Goal: Task Accomplishment & Management: Manage account settings

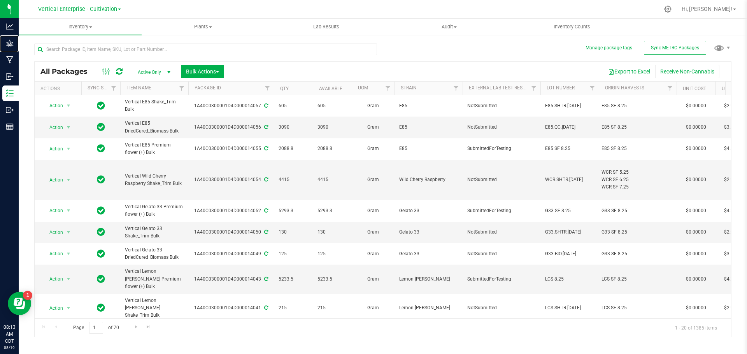
click at [0, 0] on p "Grow" at bounding box center [0, 0] width 0 height 0
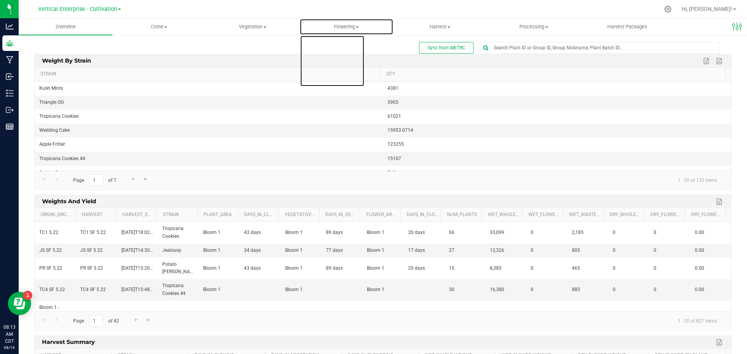
click at [350, 27] on span "Flowering" at bounding box center [346, 26] width 93 height 7
click at [349, 53] on span "Flowering groups" at bounding box center [332, 56] width 65 height 7
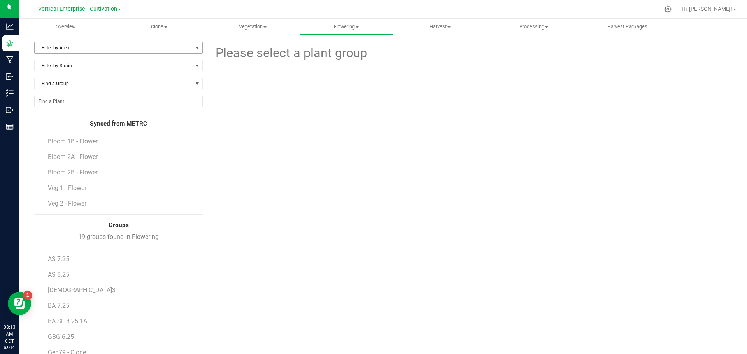
click at [52, 44] on span "Filter by Area" at bounding box center [114, 47] width 158 height 11
click at [68, 81] on li "Bloom 1A" at bounding box center [118, 85] width 166 height 12
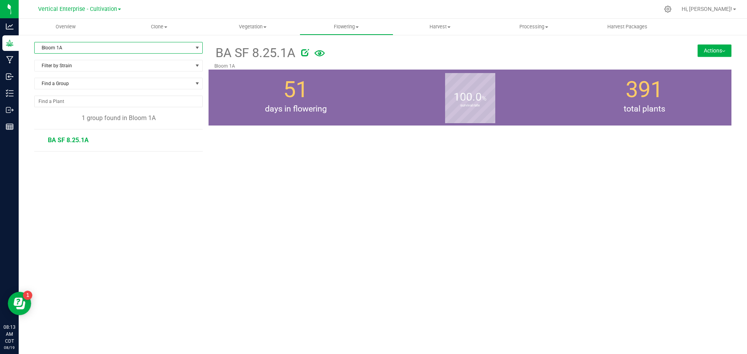
click at [70, 144] on li "BA SF 8.25.1A" at bounding box center [122, 141] width 149 height 22
click at [56, 137] on span "BA SF 8.25.1A" at bounding box center [68, 140] width 41 height 7
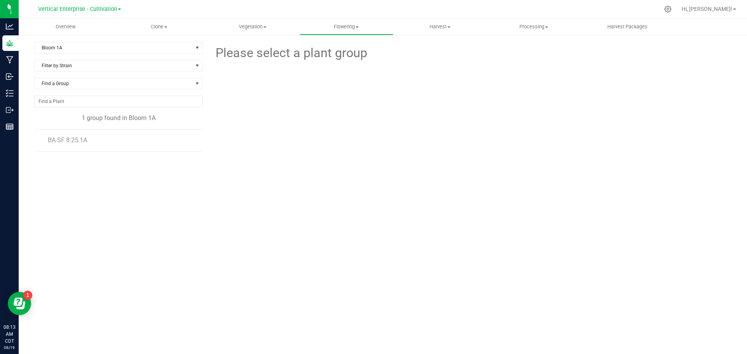
click at [76, 142] on span "BA SF 8.25.1A" at bounding box center [67, 140] width 39 height 7
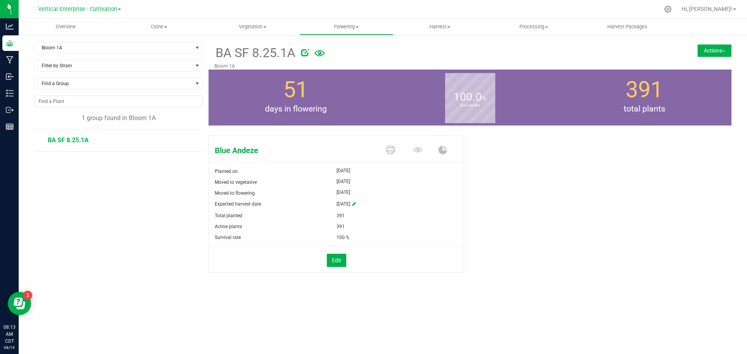
click at [722, 45] on button "Actions" at bounding box center [715, 50] width 34 height 12
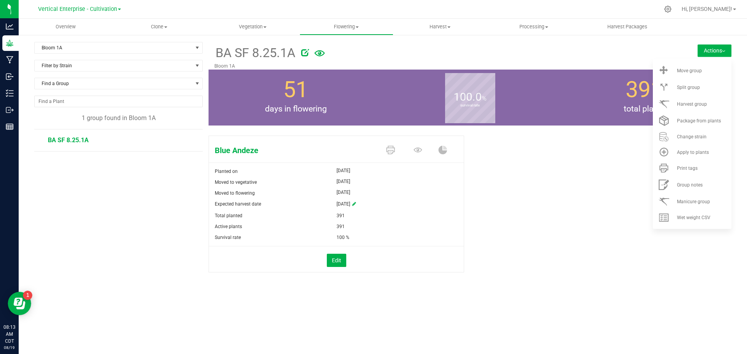
click at [711, 87] on div "Split group" at bounding box center [703, 87] width 53 height 5
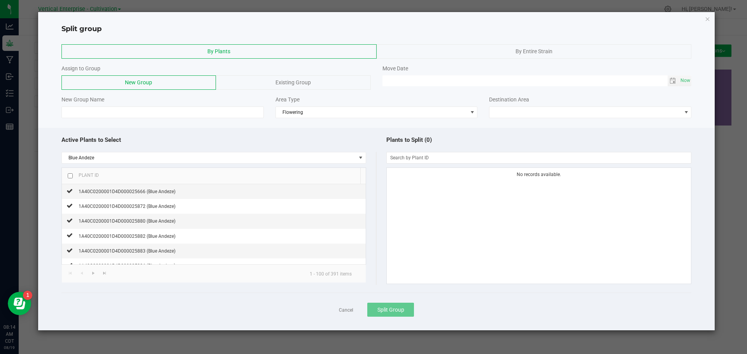
click button "button" at bounding box center [707, 18] width 5 height 9
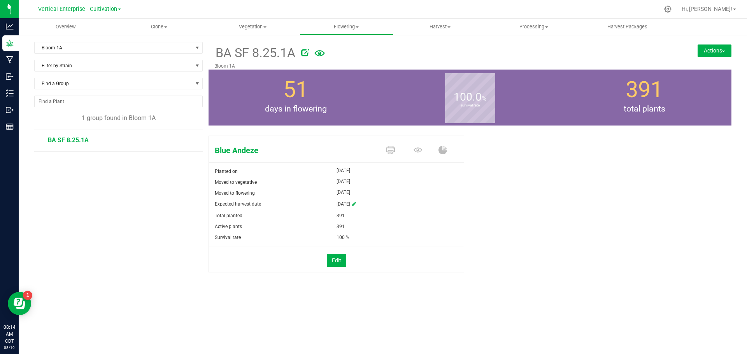
click at [729, 50] on button "Actions" at bounding box center [715, 50] width 34 height 12
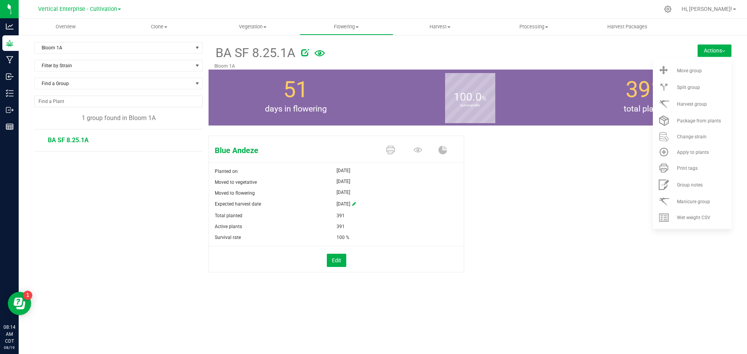
click at [718, 90] on div "Split group" at bounding box center [703, 87] width 53 height 5
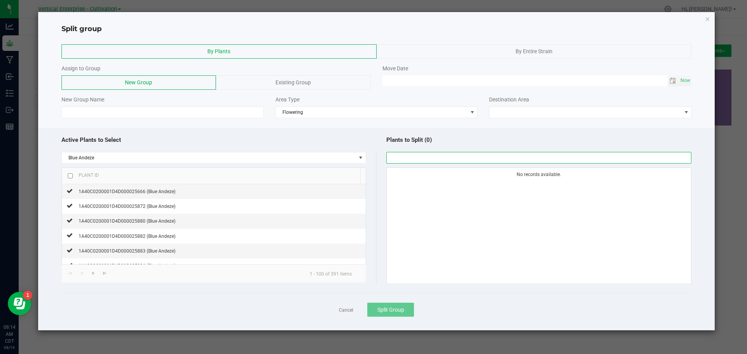
click at [408, 160] on input "NO DATA FOUND" at bounding box center [539, 158] width 305 height 11
type input "1A40C0200001D4D000026076"
checkbox input "true"
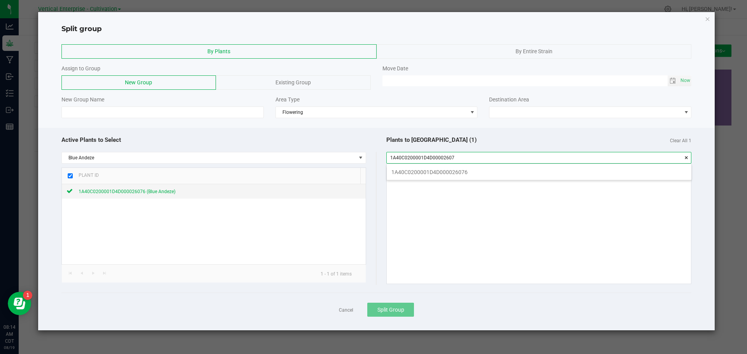
scroll to position [11, 305]
type input "1"
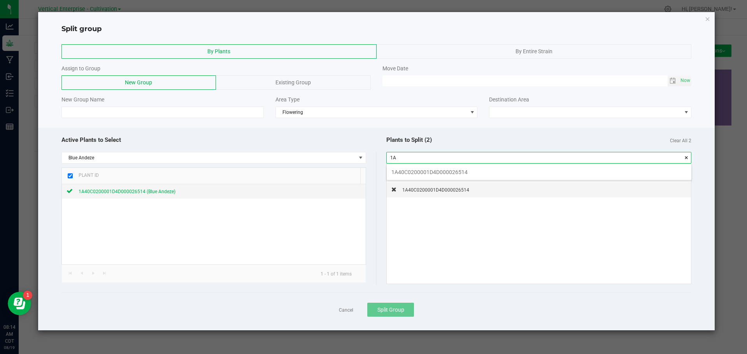
type input "1"
type input "6"
type input "1"
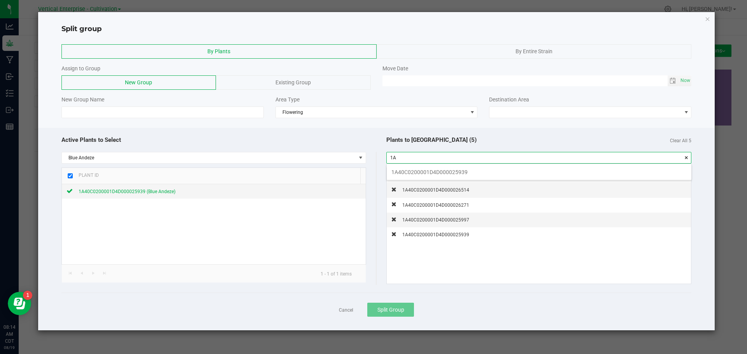
type input "1"
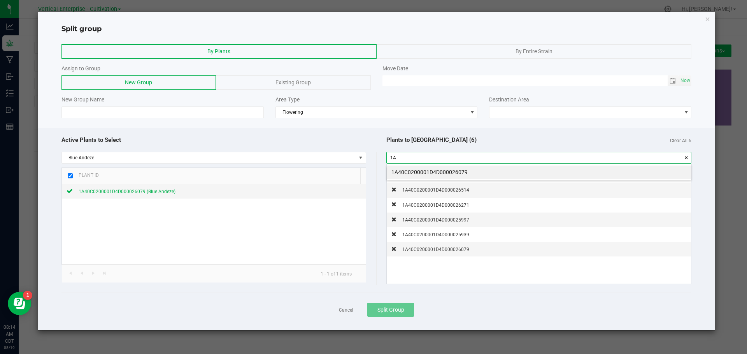
type input "1"
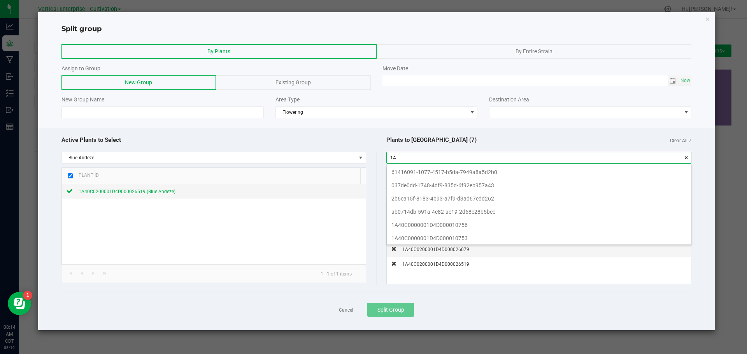
type input "1"
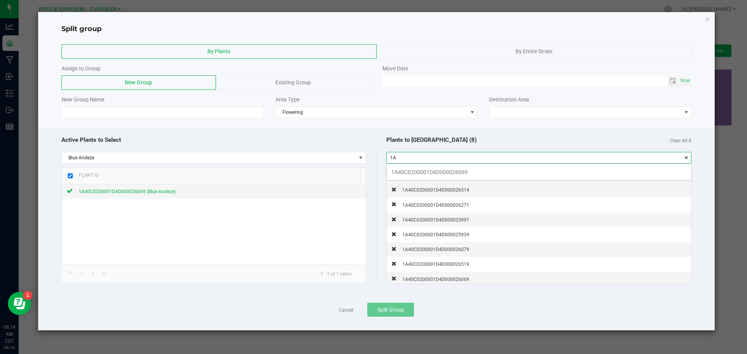
type input "1"
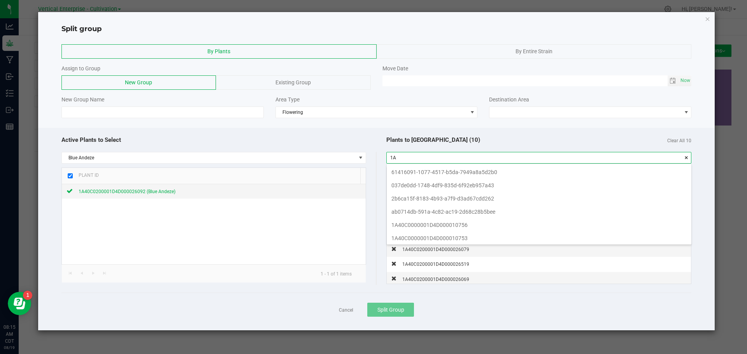
type input "1"
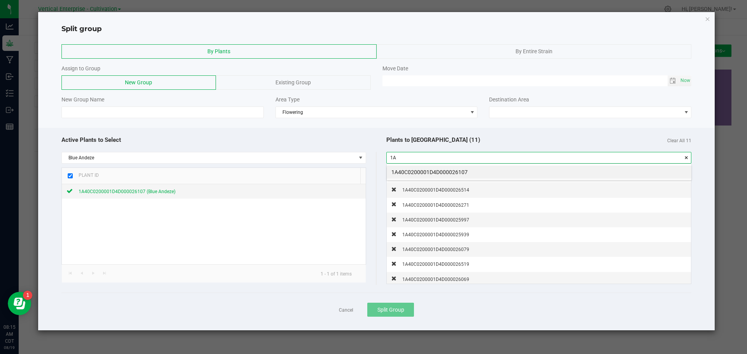
type input "1"
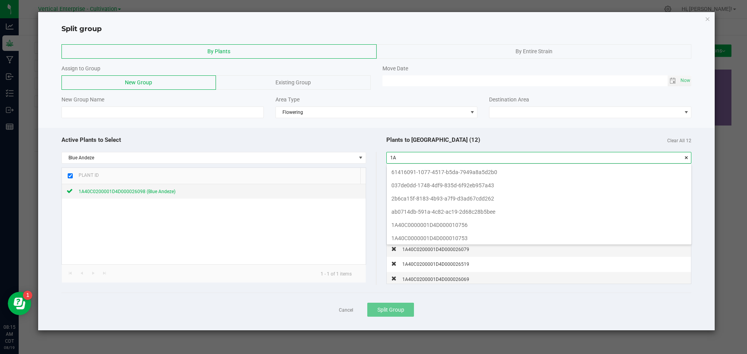
type input "1"
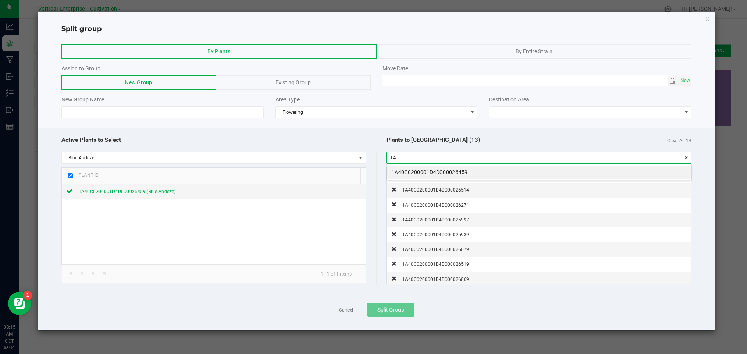
type input "1"
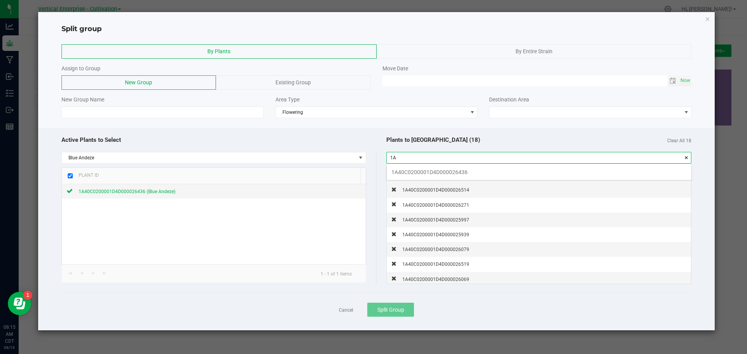
type input "1"
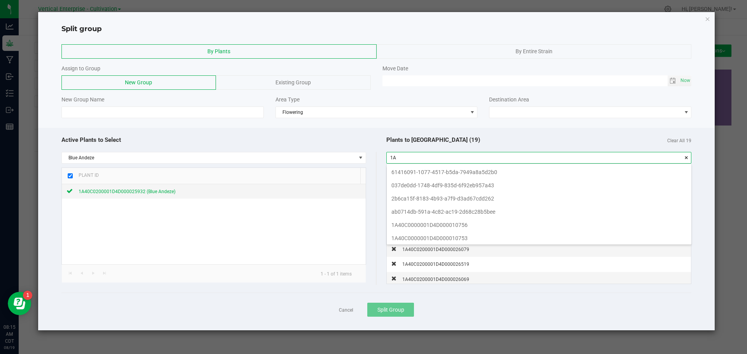
type input "1"
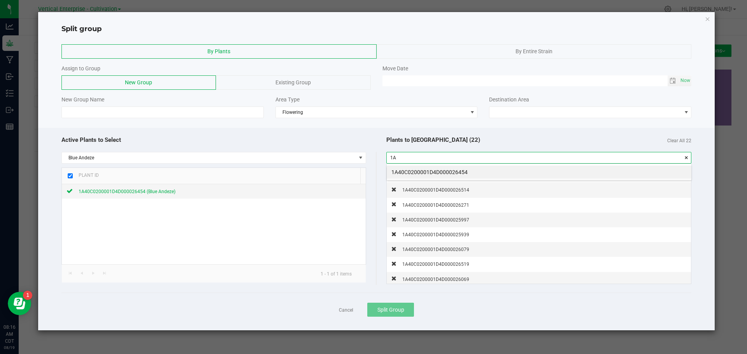
type input "1"
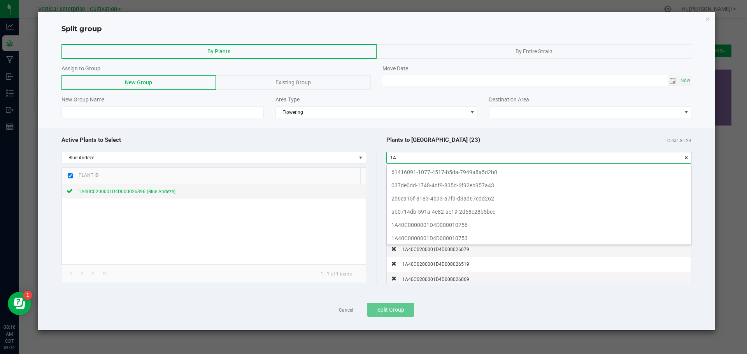
type input "1"
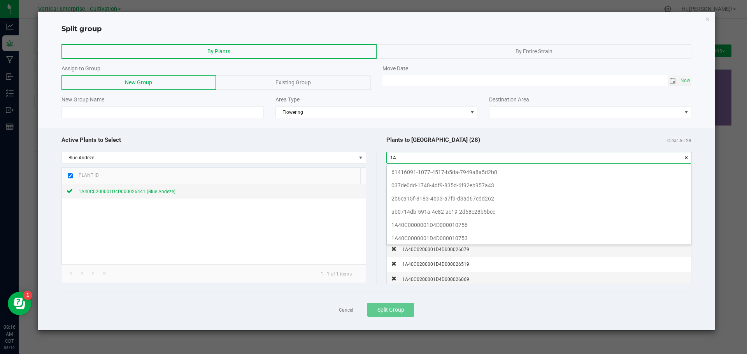
type input "1"
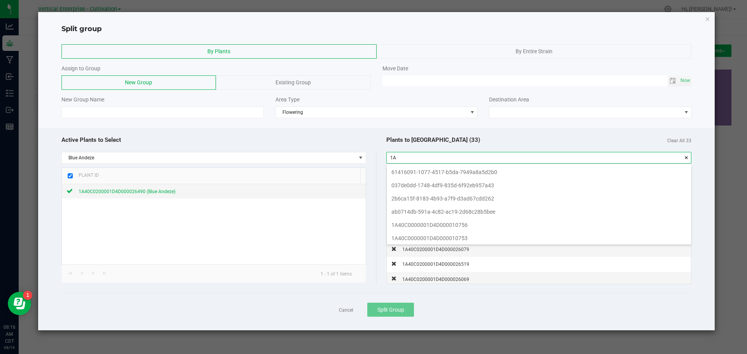
type input "1"
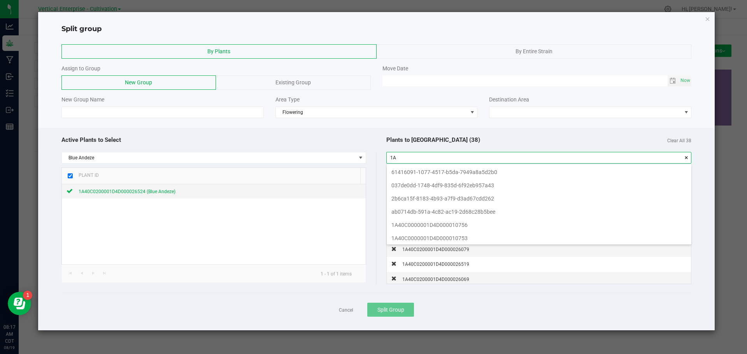
type input "1"
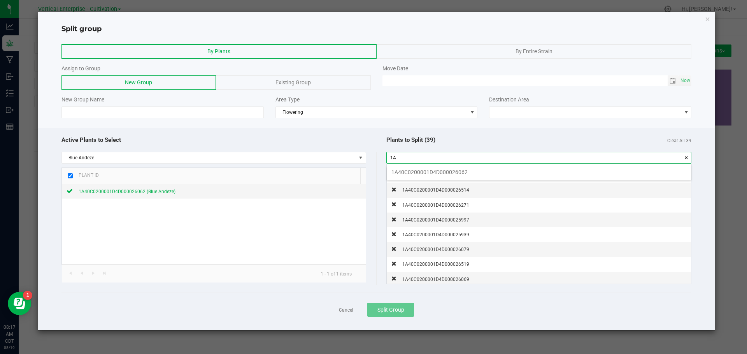
type input "1"
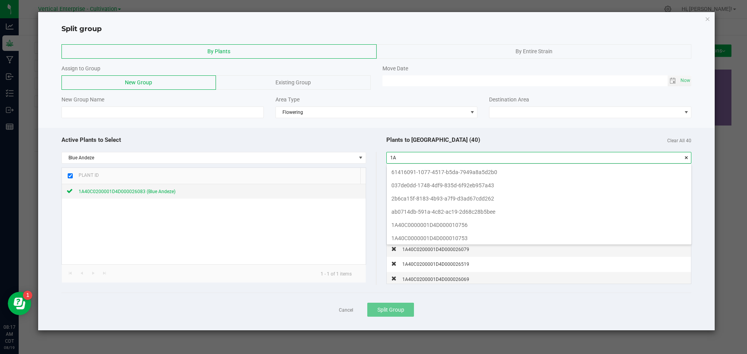
type input "1"
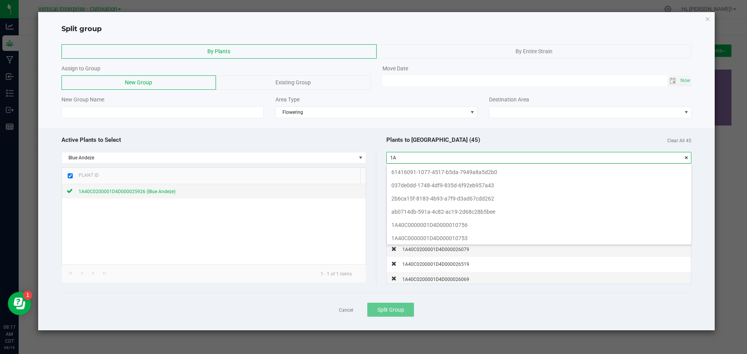
type input "1"
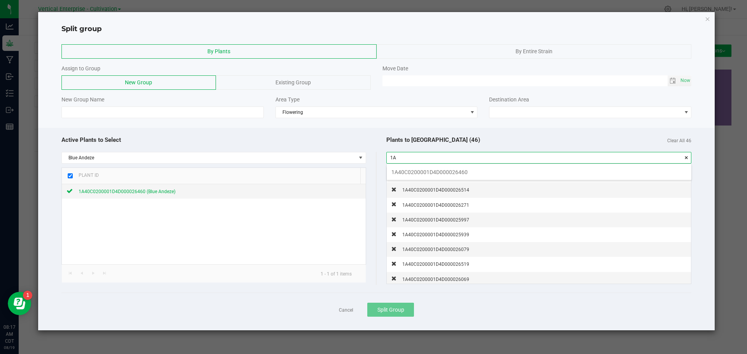
type input "1"
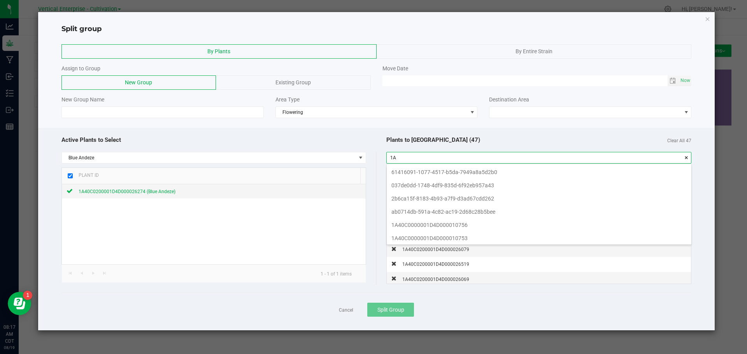
type input "1"
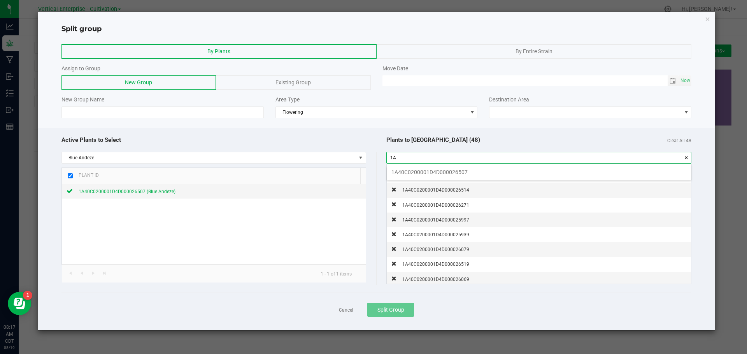
type input "1"
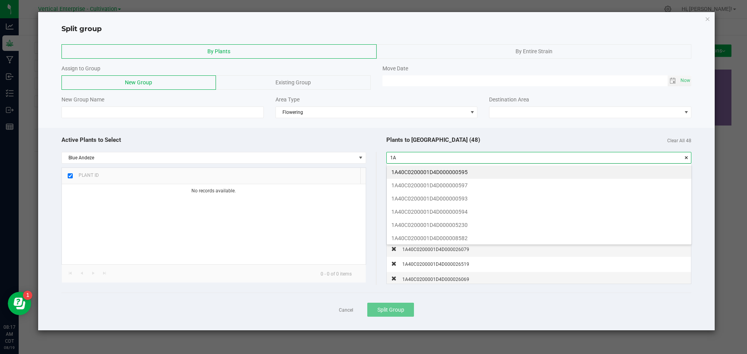
type input "1"
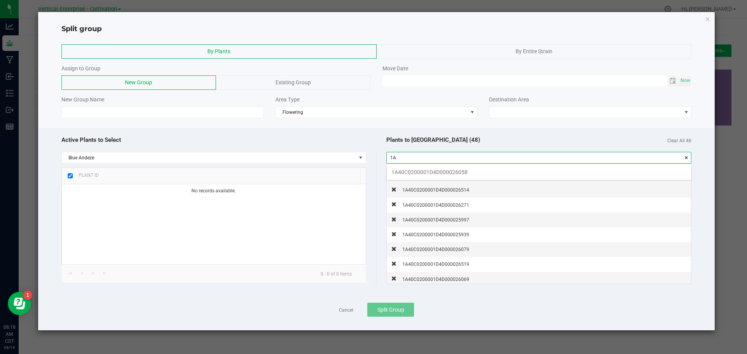
type input "1"
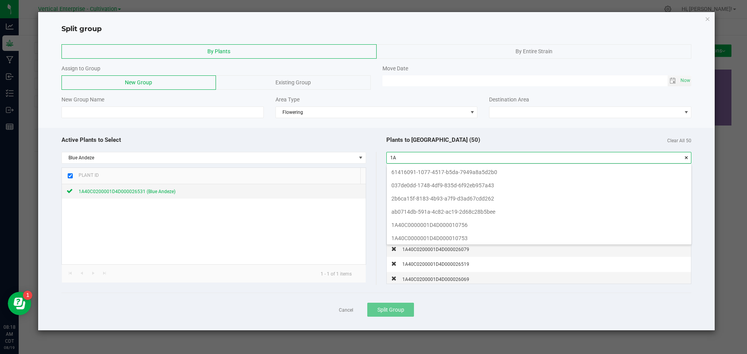
type input "1"
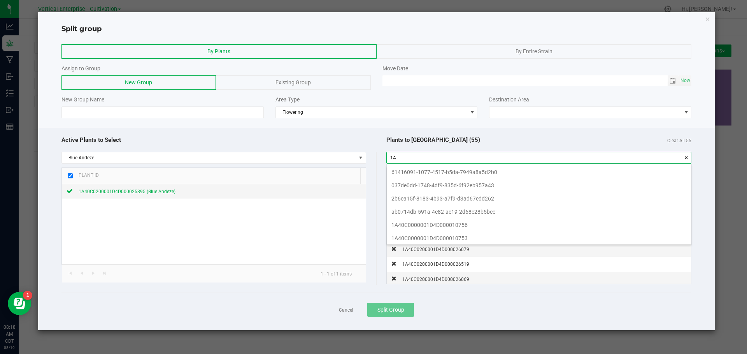
type input "1"
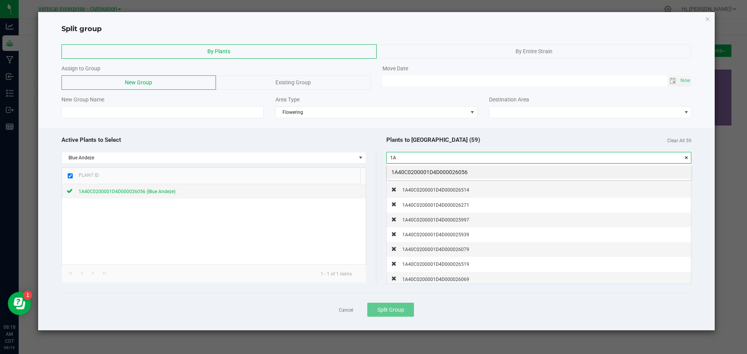
type input "1"
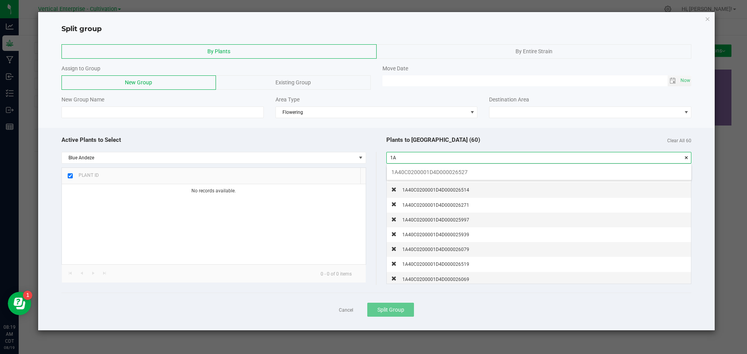
type input "1"
type input "6"
type input "1"
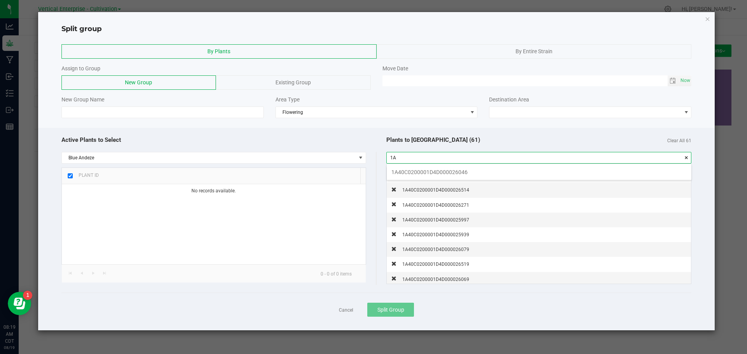
type input "1"
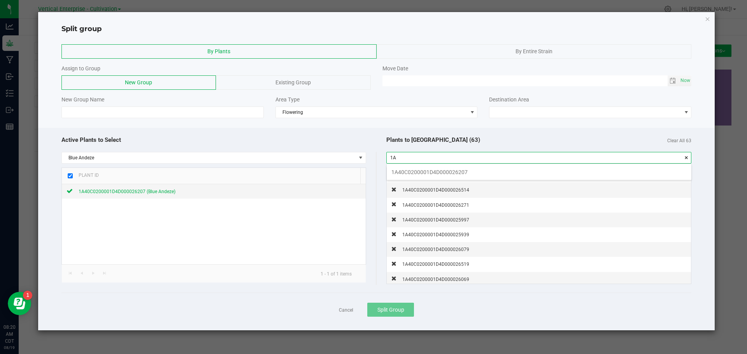
type input "1"
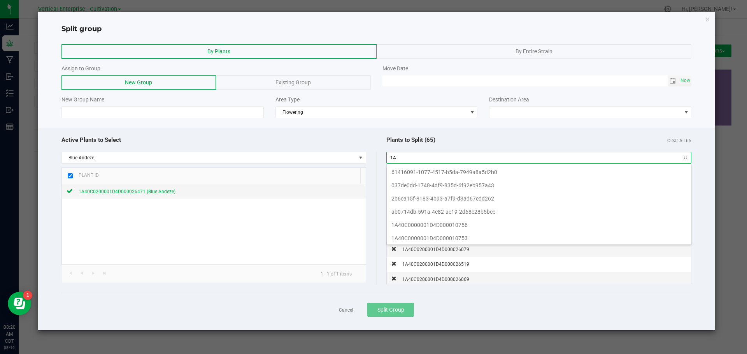
type input "1"
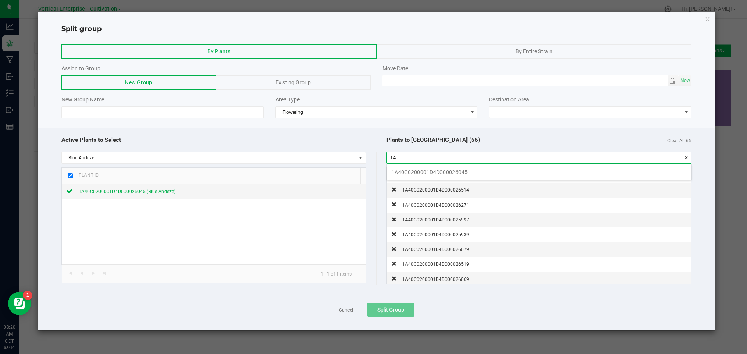
type input "1"
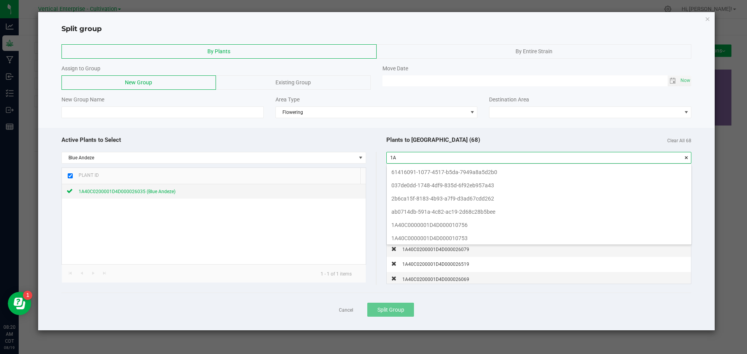
type input "1"
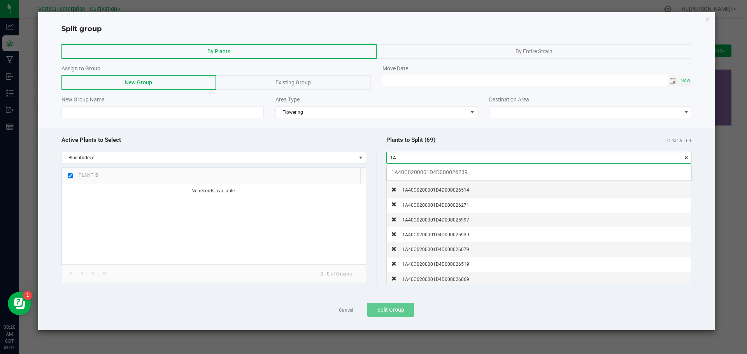
type input "1"
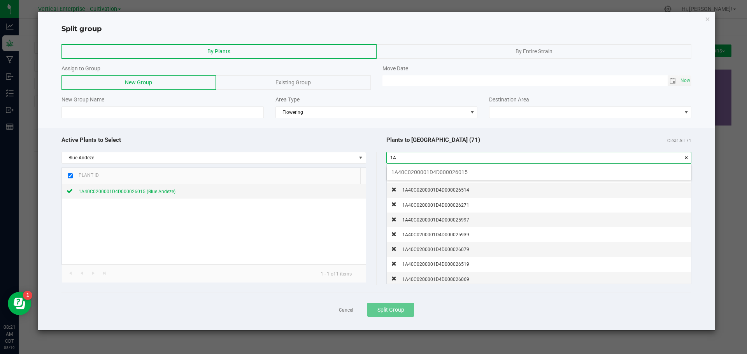
type input "1"
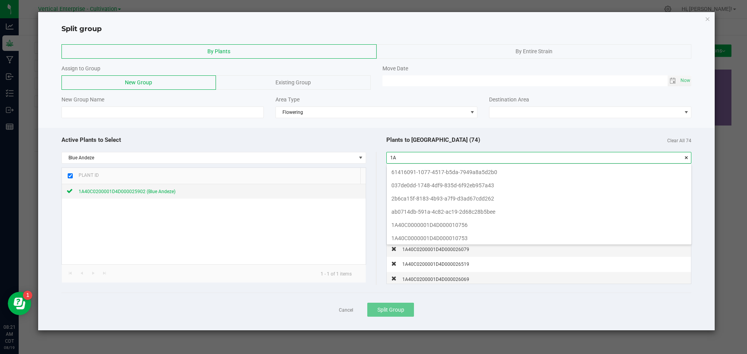
type input "1"
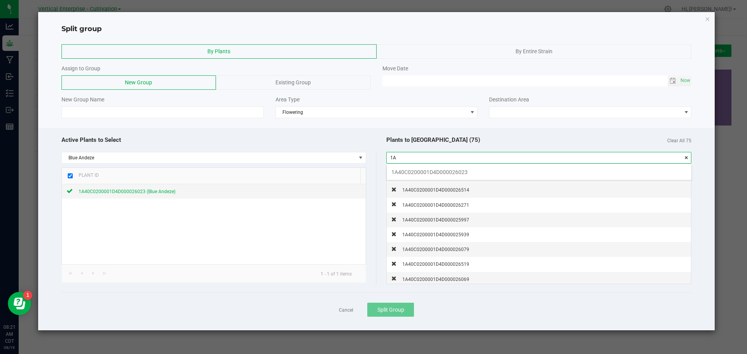
type input "1"
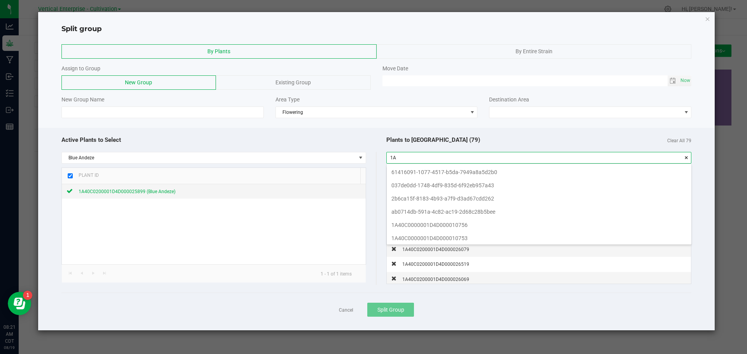
type input "1"
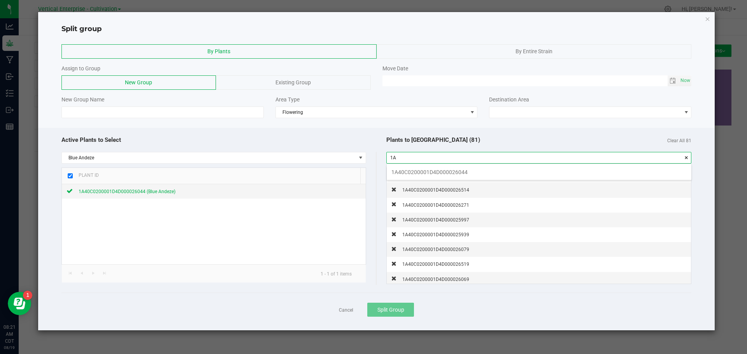
type input "1"
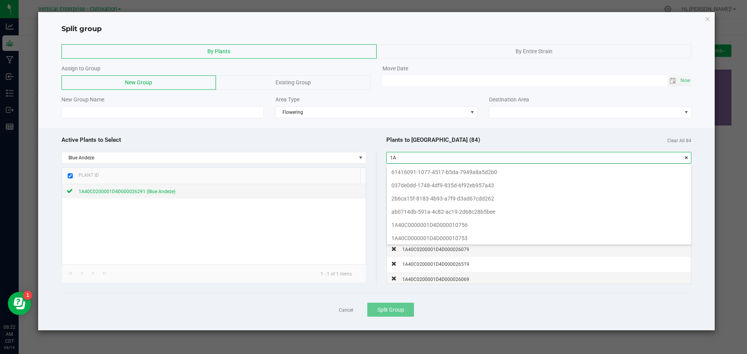
type input "1"
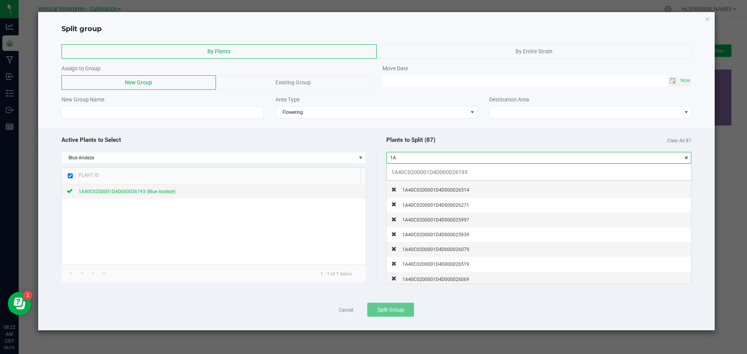
type input "1"
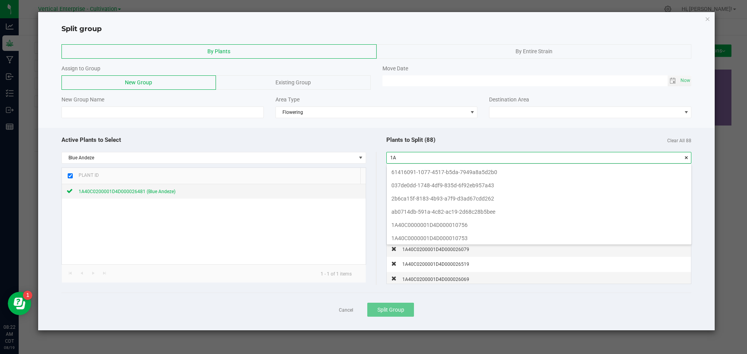
type input "1"
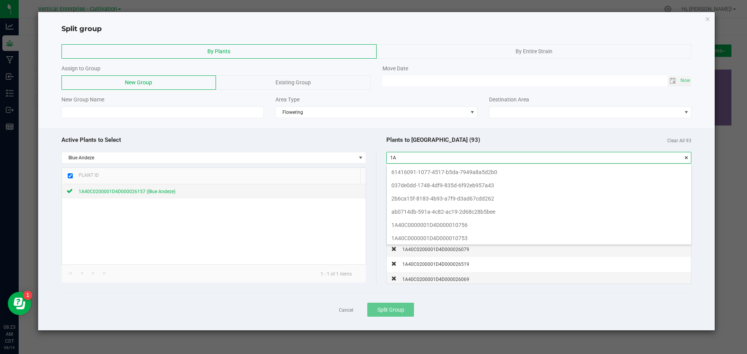
type input "1"
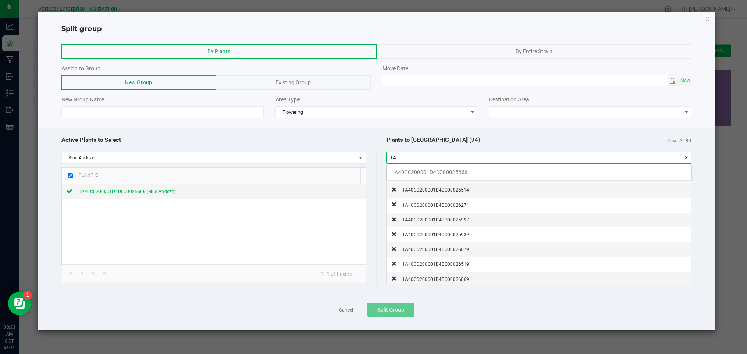
type input "1"
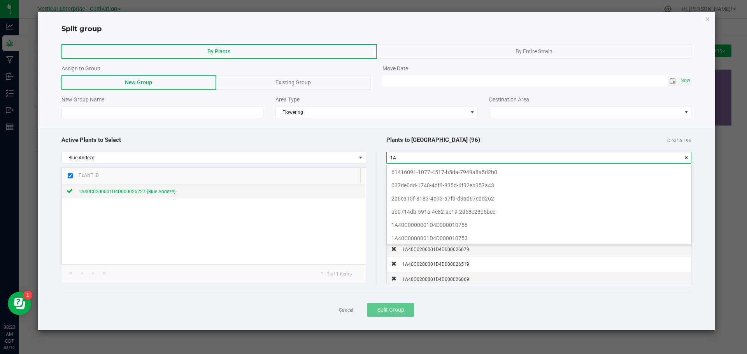
type input "1"
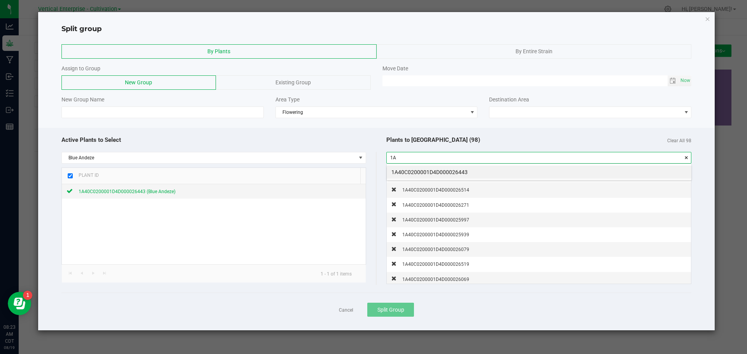
type input "1"
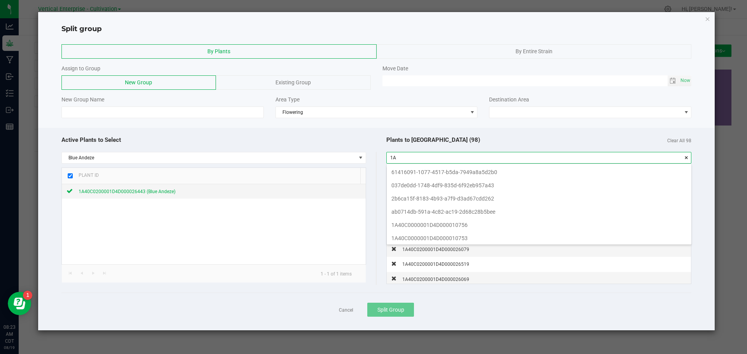
type input "1"
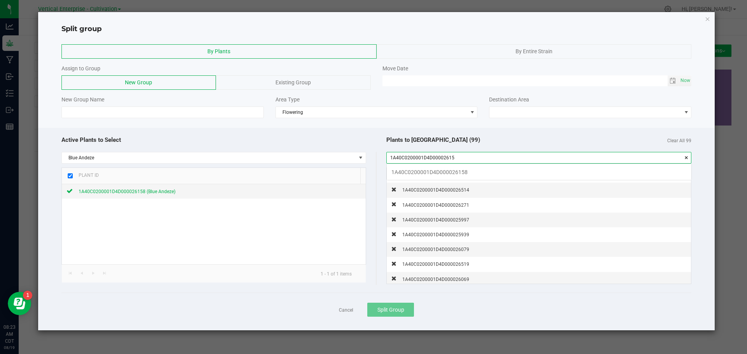
scroll to position [11, 305]
type input "1"
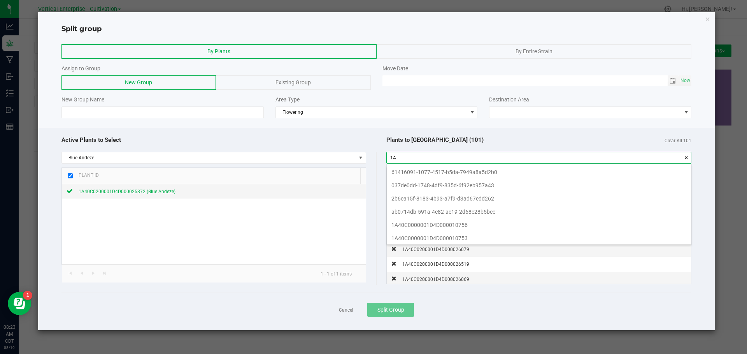
type input "1"
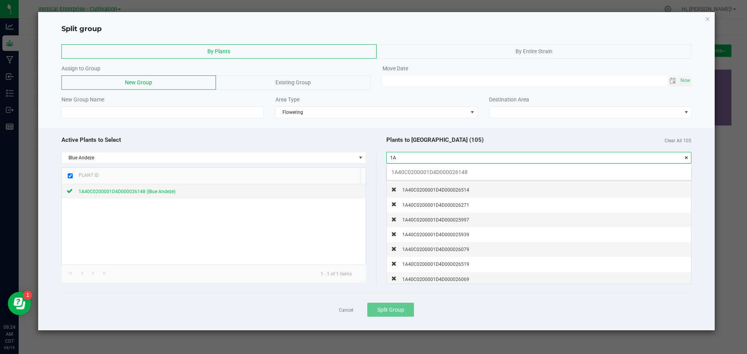
type input "1"
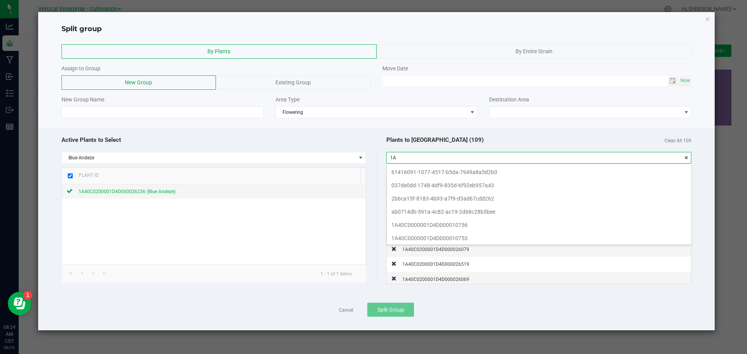
type input "1"
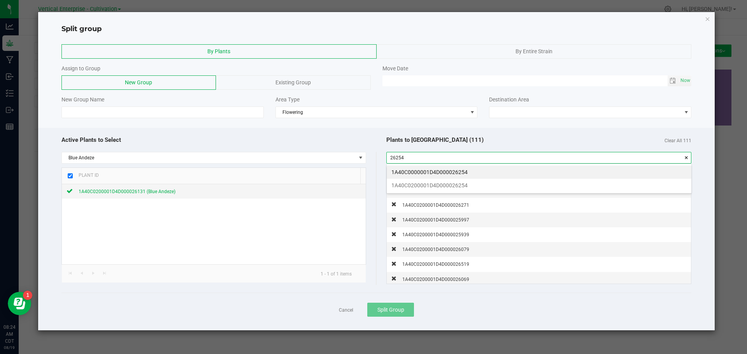
click at [441, 184] on li "1A40C0200001D4D000026254" at bounding box center [539, 185] width 305 height 13
type input "1A40C0200001D4D000026254"
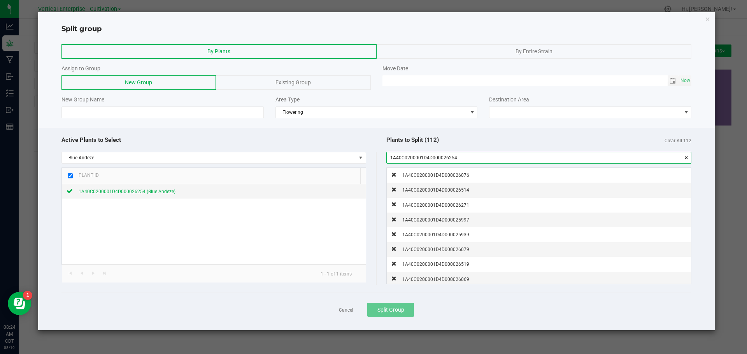
drag, startPoint x: 481, startPoint y: 159, endPoint x: 341, endPoint y: 159, distance: 140.1
click at [341, 159] on div "Active Plants to Select Blue Andeze Plant ID 1A40C0200001D4D000026254 (Blue And…" at bounding box center [376, 209] width 630 height 154
type input "1"
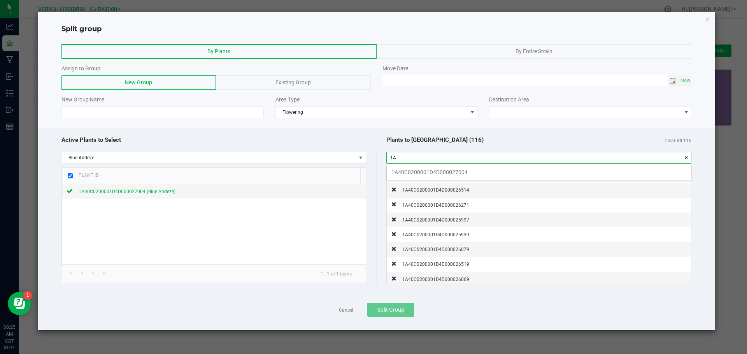
type input "1"
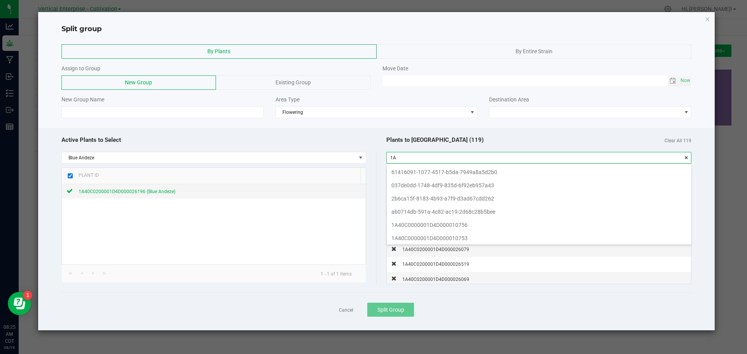
type input "1"
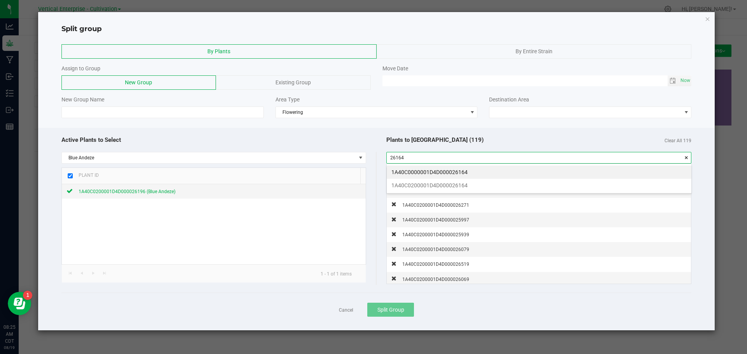
click at [470, 184] on li "1A40C0200001D4D000026164" at bounding box center [539, 185] width 305 height 13
type input "1"
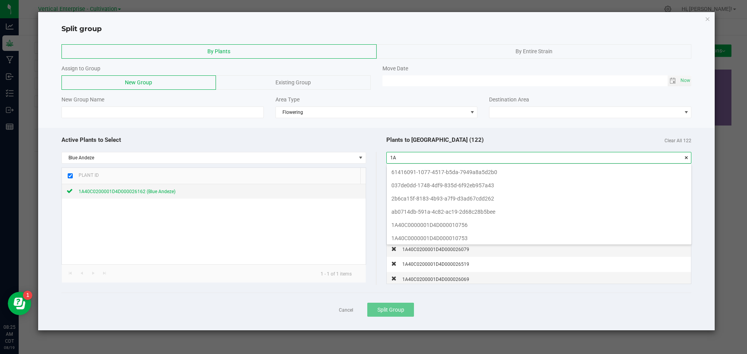
type input "1"
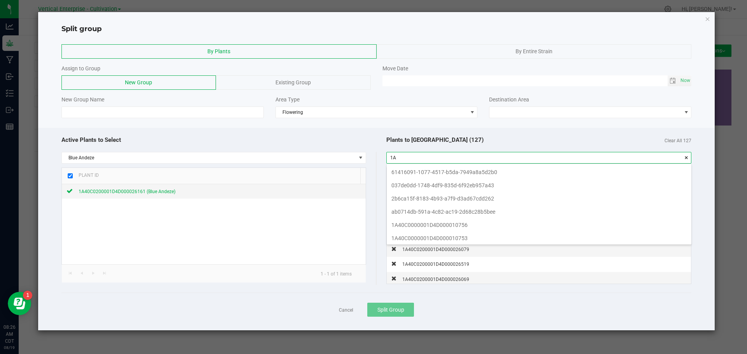
type input "1"
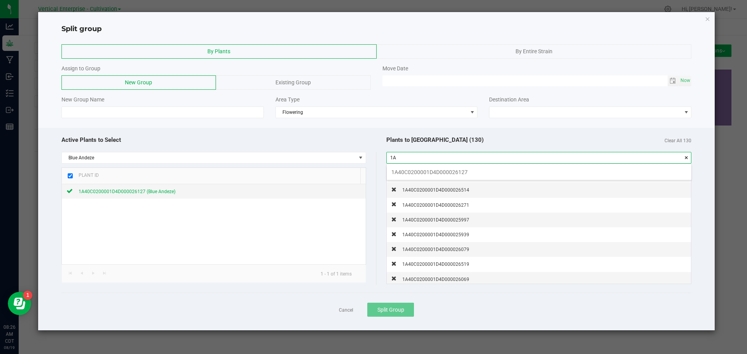
type input "1"
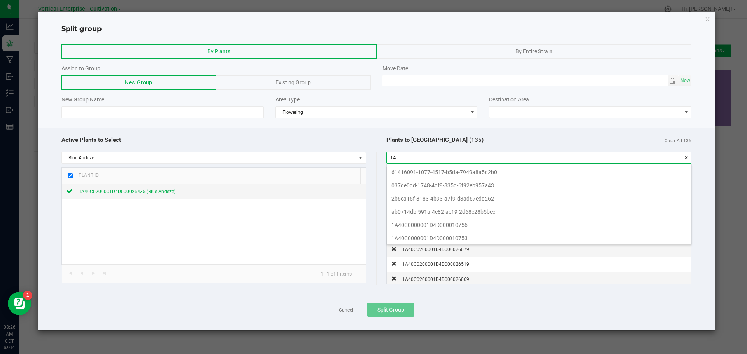
type input "1"
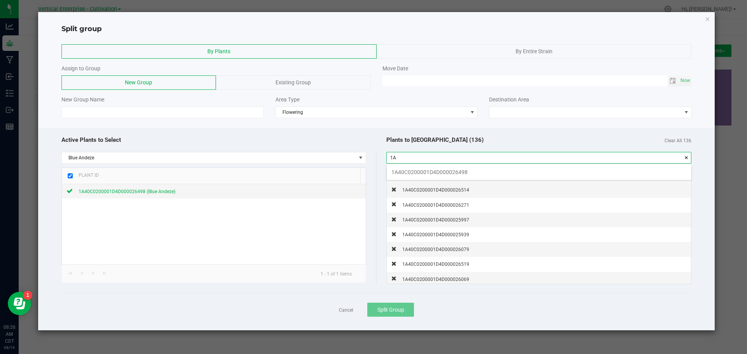
type input "1"
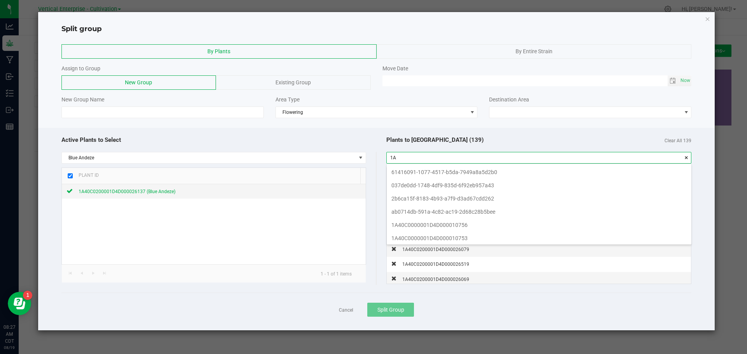
type input "1"
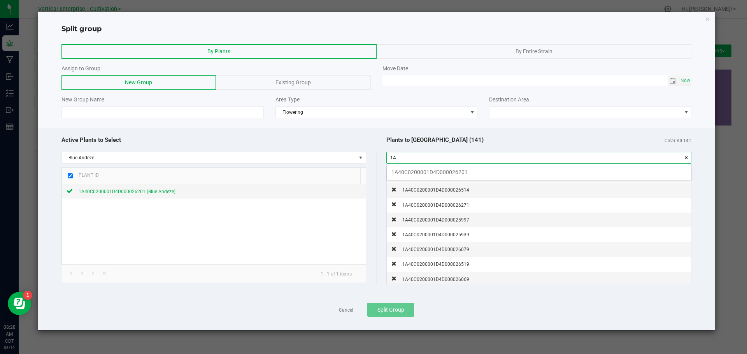
type input "1"
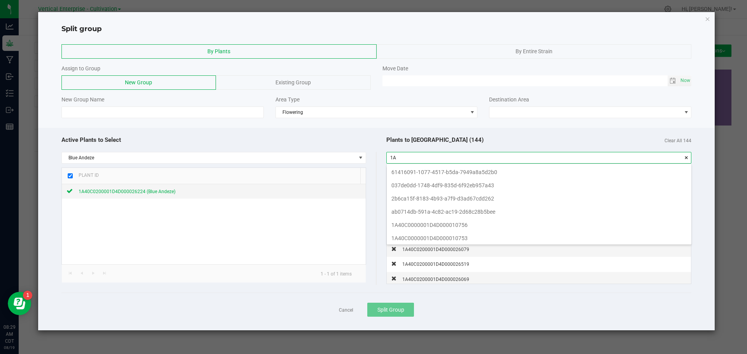
type input "1"
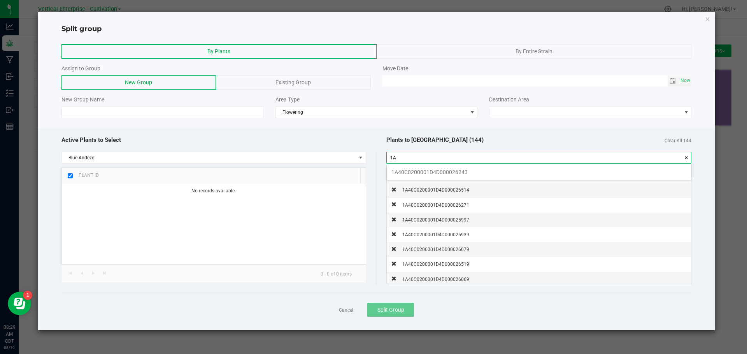
type input "1"
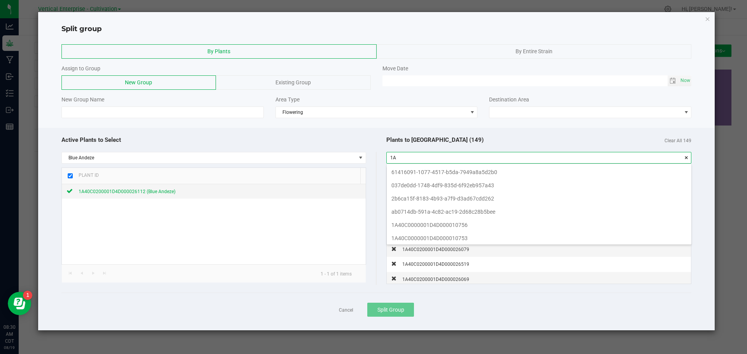
type input "1"
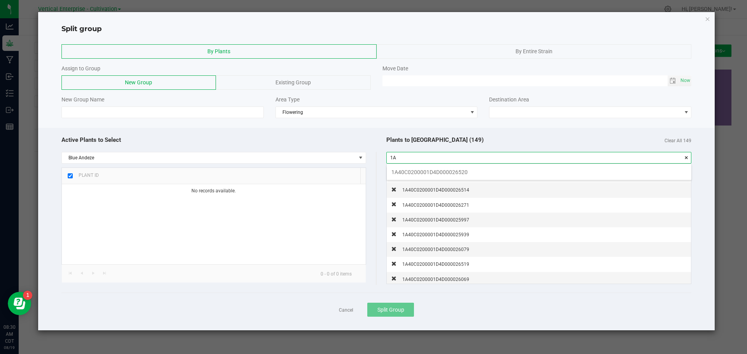
type input "1"
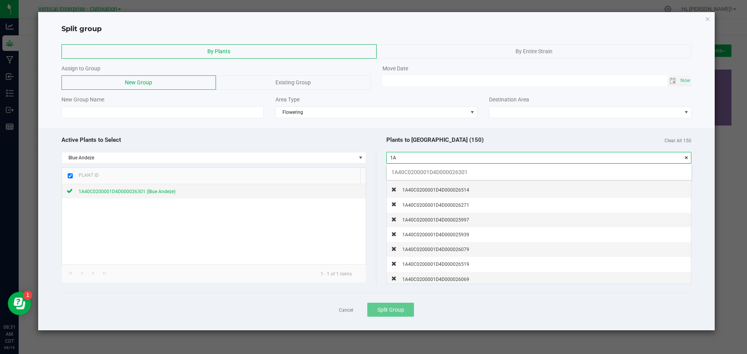
type input "1"
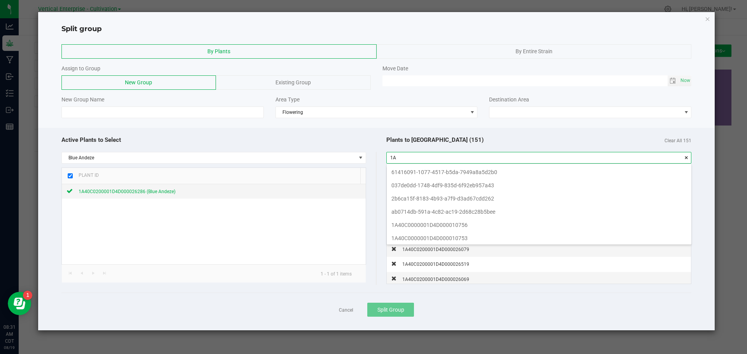
type input "1"
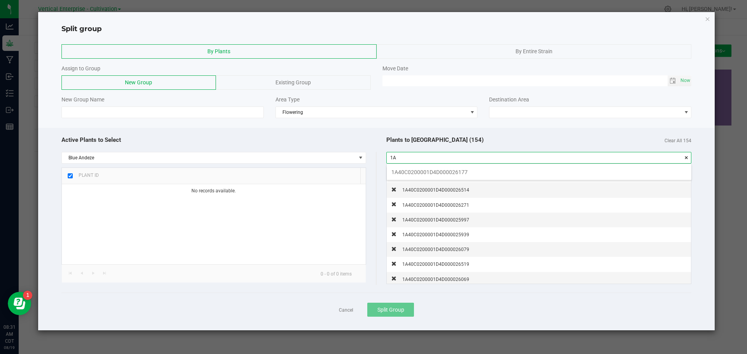
type input "1"
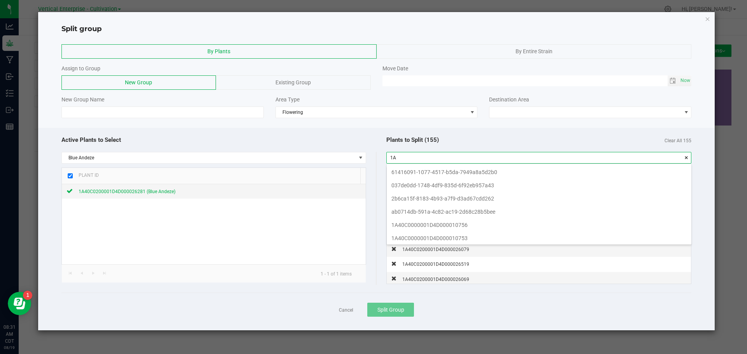
type input "1"
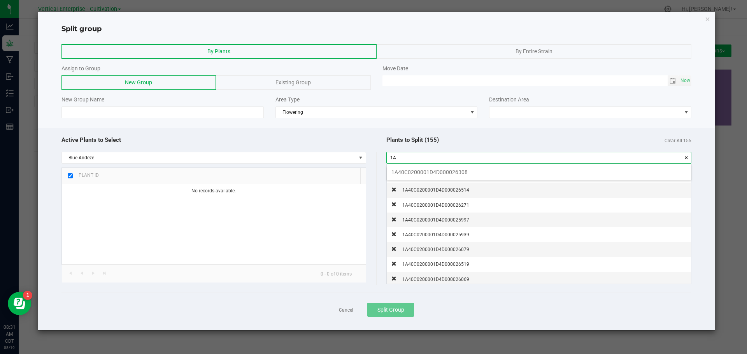
type input "1"
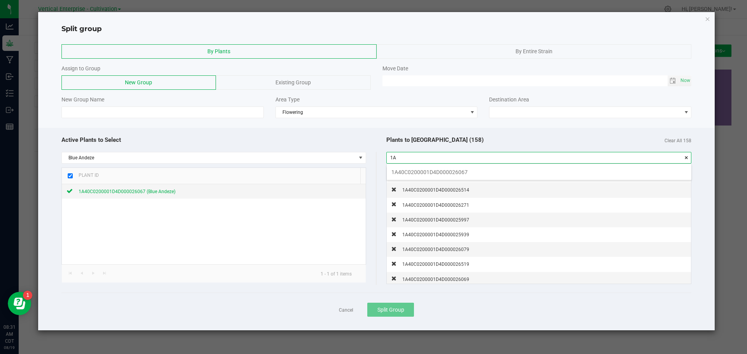
type input "1"
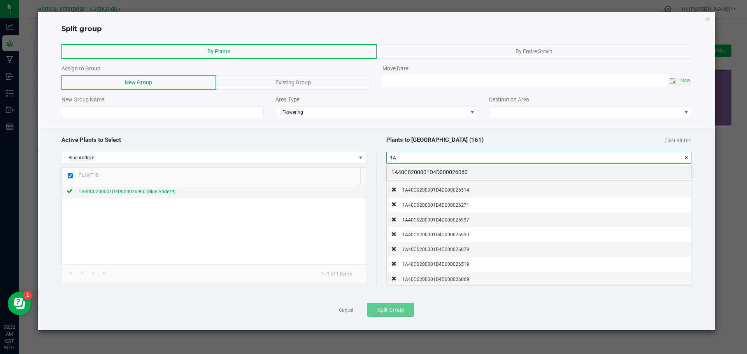
type input "1"
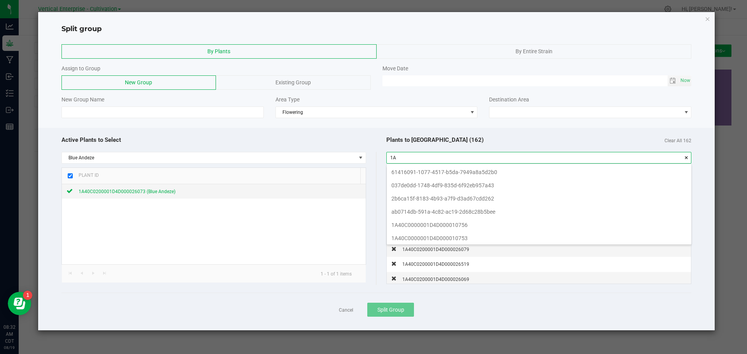
type input "1"
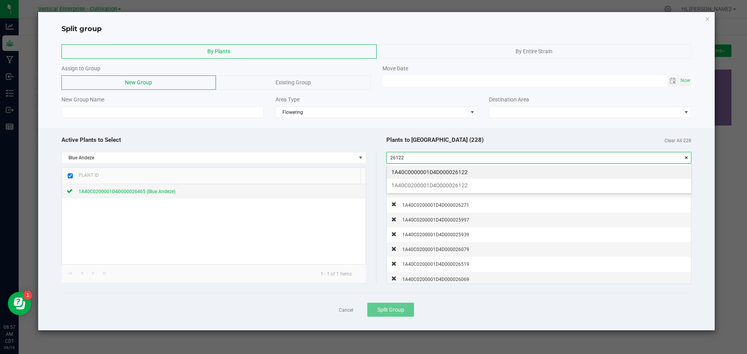
click at [475, 184] on li "1A40C0200001D4D000026122" at bounding box center [539, 185] width 305 height 13
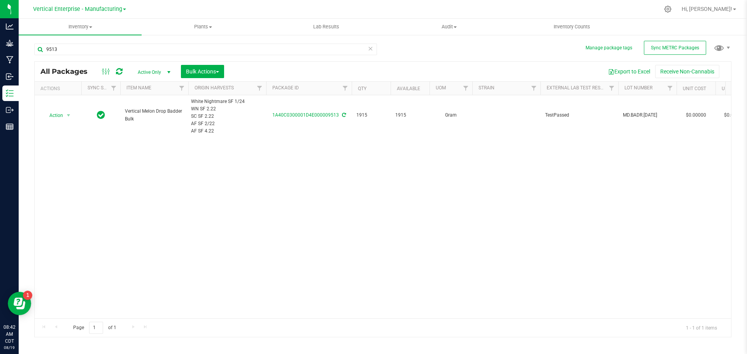
click at [83, 11] on span "Vertical Enterprise - Manufacturing" at bounding box center [77, 9] width 89 height 7
click at [84, 33] on link "Vertical Enterprise - Manufacturing" at bounding box center [80, 38] width 114 height 11
click at [97, 6] on span "Vertical Enterprise - Manufacturing" at bounding box center [77, 9] width 89 height 7
click at [108, 26] on link "Vertical Enterprise - Cultivation" at bounding box center [80, 27] width 114 height 11
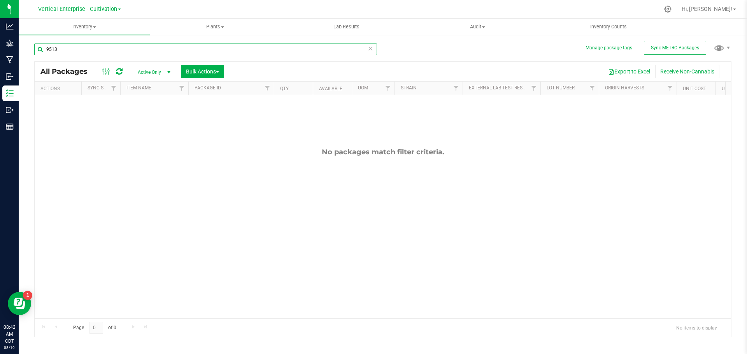
drag, startPoint x: 79, startPoint y: 52, endPoint x: 28, endPoint y: 57, distance: 50.8
click at [28, 57] on div "Manage package tags Sync METRC Packages 9513 All Packages Active Only Active On…" at bounding box center [383, 152] width 728 height 237
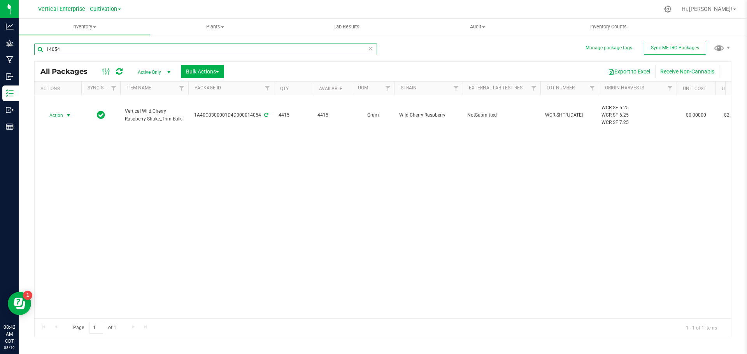
type input "14054"
click at [57, 115] on span "Action" at bounding box center [52, 115] width 21 height 11
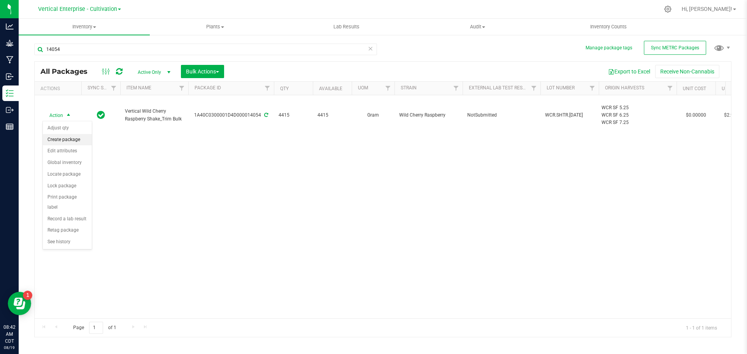
click at [63, 136] on li "Create package" at bounding box center [67, 140] width 49 height 12
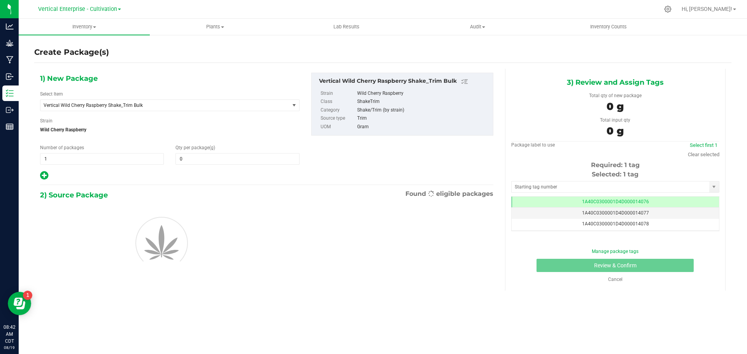
type input "0.0000"
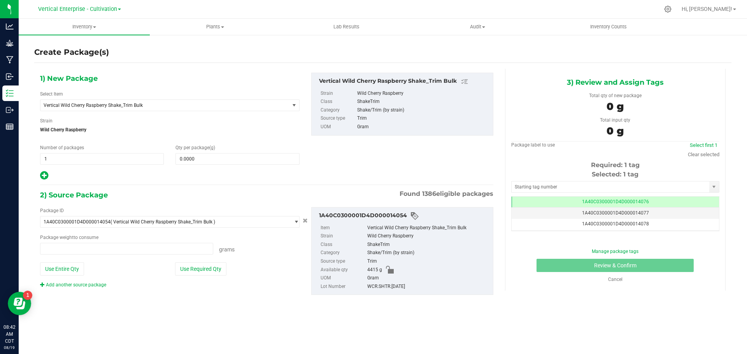
type input "0.0000 g"
click at [120, 93] on div "Select Item Vertical Wild Cherry Raspberry Shake_Trim Bulk Badder_NSS Badder_NS…" at bounding box center [170, 101] width 260 height 21
click at [116, 102] on span "Vertical Wild Cherry Raspberry Shake_Trim Bulk" at bounding box center [164, 105] width 249 height 11
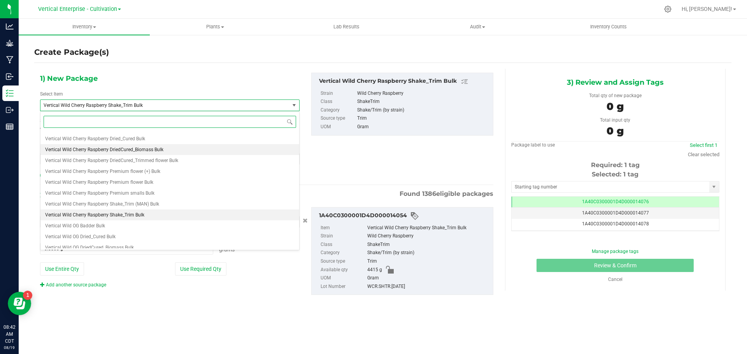
click at [140, 147] on li "Vertical Wild Cherry Raspberry DriedCured_Biomass Bulk" at bounding box center [169, 149] width 259 height 11
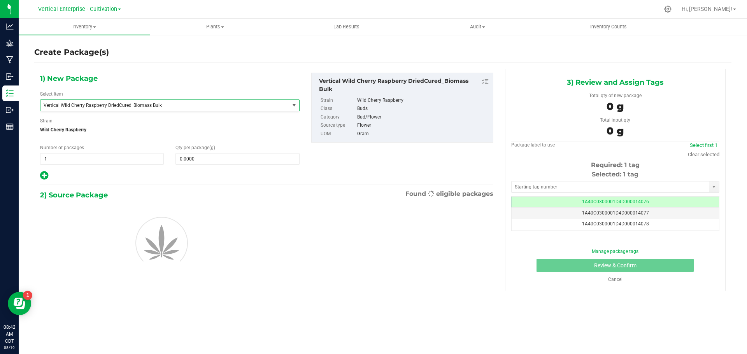
type input "0.0000"
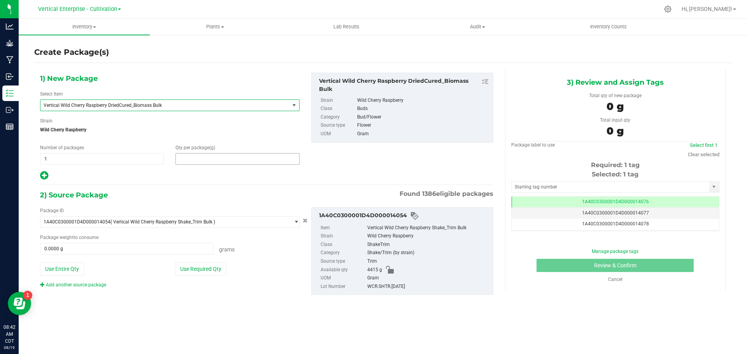
click at [209, 155] on span at bounding box center [237, 159] width 124 height 12
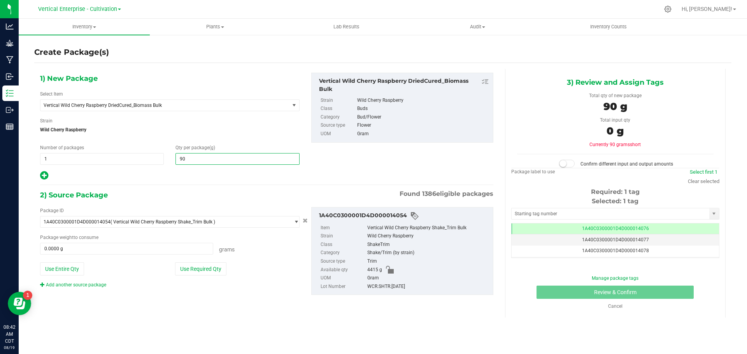
type input "900"
type input "900.0000"
click at [210, 264] on button "Use Required Qty" at bounding box center [200, 269] width 51 height 13
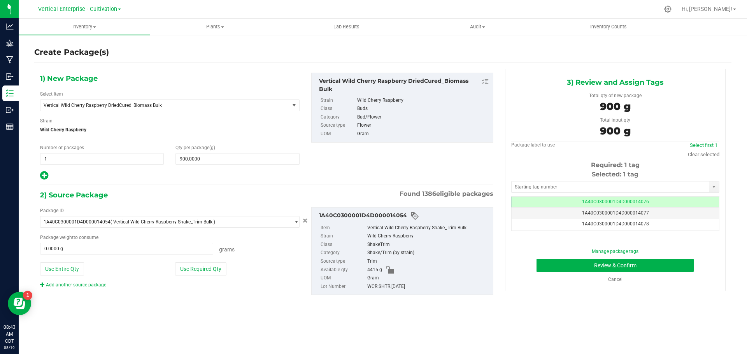
type input "900.0000 g"
click at [667, 265] on button "Review & Confirm" at bounding box center [615, 265] width 157 height 13
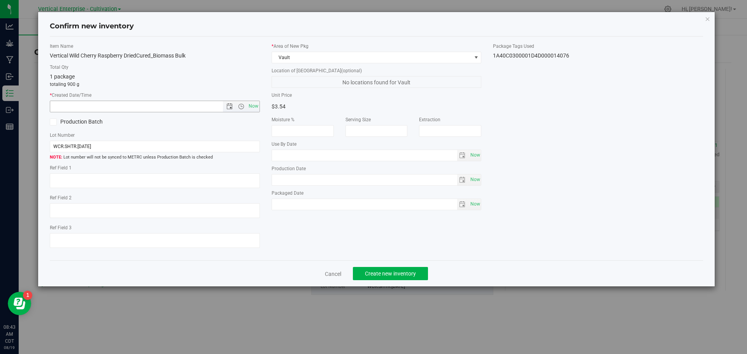
click at [255, 102] on span "Now" at bounding box center [253, 106] width 13 height 11
type input "8/19/2025 8:43 AM"
click at [51, 122] on icon at bounding box center [53, 122] width 5 height 0
click at [0, 0] on input "Production Batch" at bounding box center [0, 0] width 0 height 0
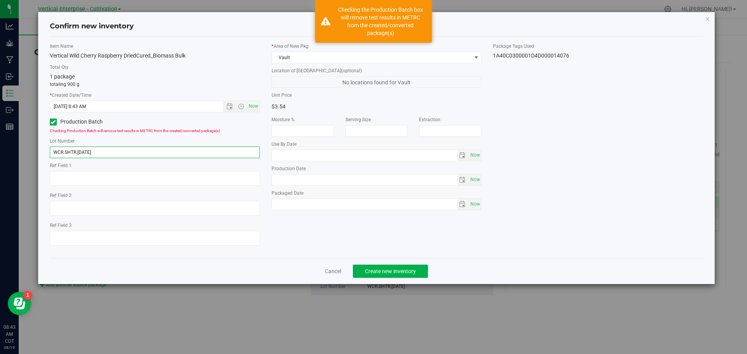
click at [109, 147] on input "WCR.SHTR.8.18.25" at bounding box center [155, 153] width 210 height 12
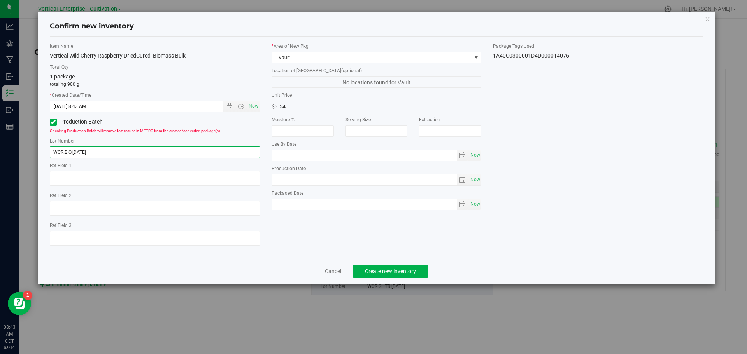
type input "WCR.BIO.[DATE]"
click at [382, 273] on span "Create new inventory" at bounding box center [390, 271] width 51 height 6
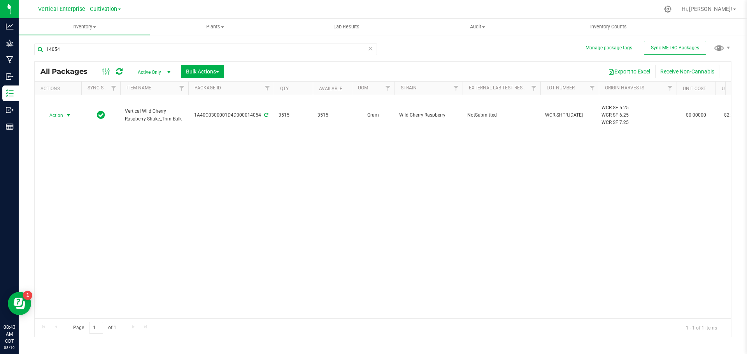
click at [55, 115] on span "Action" at bounding box center [52, 115] width 21 height 11
click at [59, 125] on li "Adjust qty" at bounding box center [67, 129] width 49 height 12
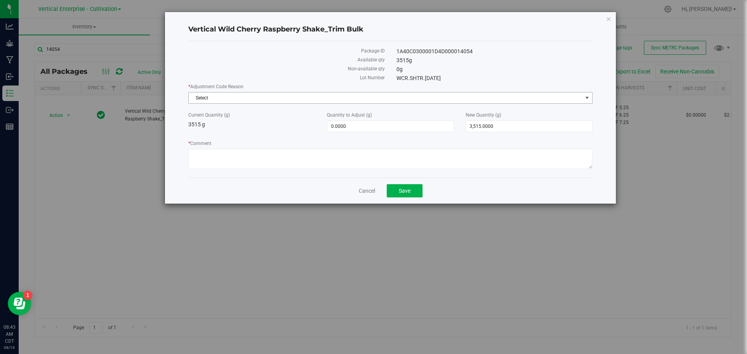
click at [277, 99] on span "Select" at bounding box center [386, 98] width 394 height 11
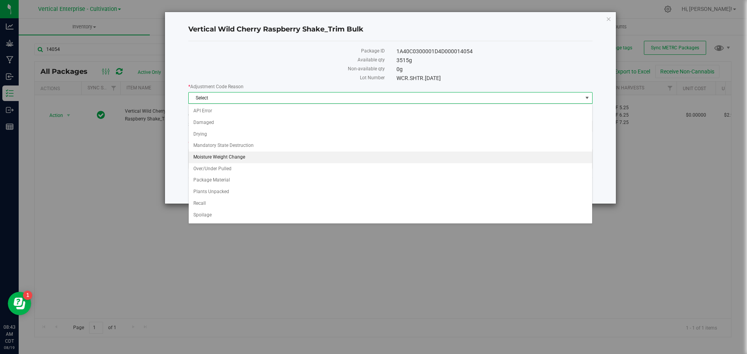
click at [246, 156] on li "Moisture Weight Change" at bounding box center [391, 158] width 404 height 12
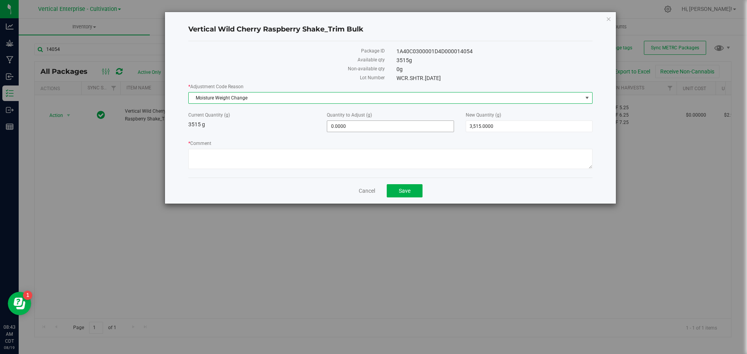
click at [353, 126] on span "0.0000 0" at bounding box center [390, 127] width 127 height 12
type input "-75"
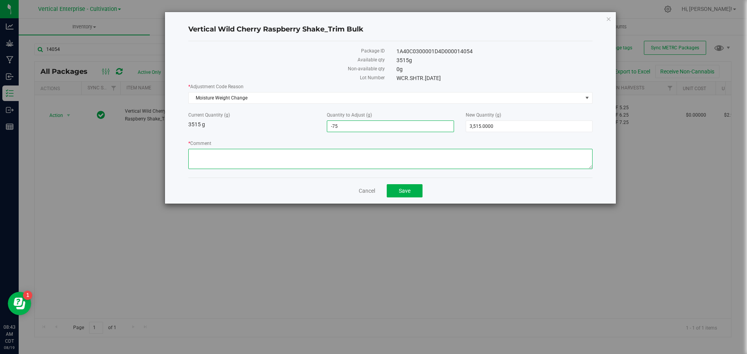
type input "-75.0000"
type input "3,440.0000"
click at [274, 157] on textarea "* Comment" at bounding box center [390, 159] width 404 height 20
click at [337, 128] on span "-75.0000 -75" at bounding box center [390, 127] width 127 height 12
type input "-65"
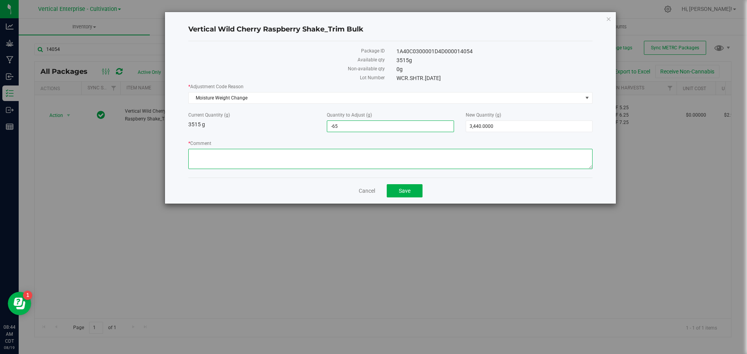
type input "-65.0000"
type input "3,450.0000"
click at [339, 159] on textarea "* Comment" at bounding box center [390, 159] width 404 height 20
click at [334, 126] on span "-65.0000 -65" at bounding box center [390, 127] width 127 height 12
type input "-55"
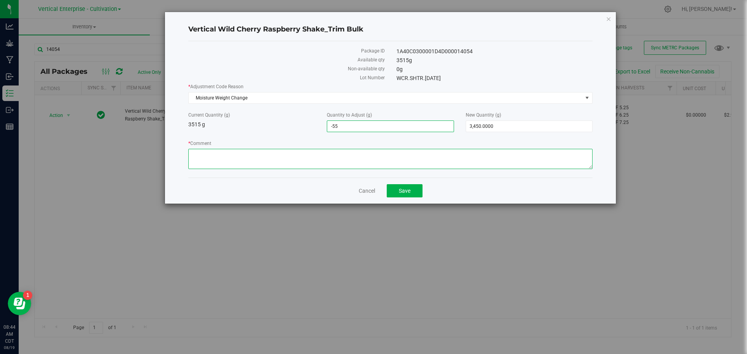
type input "-55.0000"
type input "3,460.0000"
click at [301, 152] on textarea "* Comment" at bounding box center [390, 159] width 404 height 20
type textarea "-55g of Moisture loss"
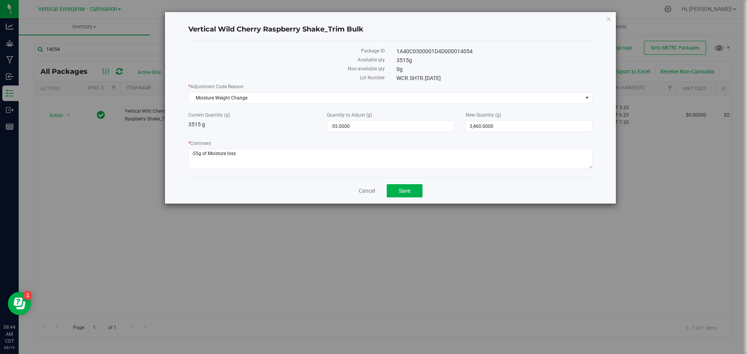
click at [427, 45] on div "Package ID 1A40C0300001D4D000014054 Available qty 3515 g Non-available qty 0 g …" at bounding box center [390, 109] width 404 height 137
click at [430, 46] on div "Package ID 1A40C0300001D4D000014054 Available qty 3515 g Non-available qty 0 g …" at bounding box center [390, 109] width 404 height 137
click at [426, 51] on div "1A40C0300001D4D000014054" at bounding box center [495, 51] width 208 height 8
copy div "1A40C0300001D4D000014054"
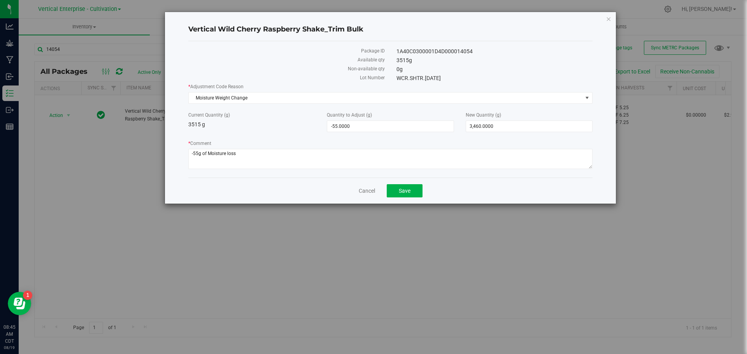
click at [269, 26] on h4 "Vertical Wild Cherry Raspberry Shake_Trim Bulk" at bounding box center [390, 30] width 404 height 10
copy div "Vertical Wild Cherry Raspberry Shake_Trim Bulk"
click at [411, 195] on button "Save" at bounding box center [405, 190] width 36 height 13
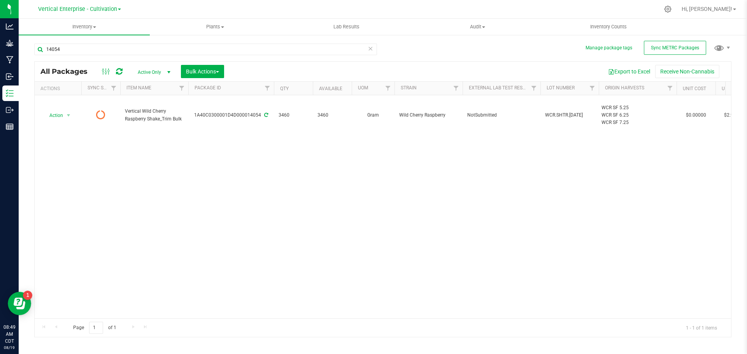
click at [96, 10] on span "Vertical Enterprise - Cultivation" at bounding box center [77, 9] width 79 height 7
click at [100, 40] on link "Vertical Enterprise - Manufacturing" at bounding box center [80, 38] width 114 height 11
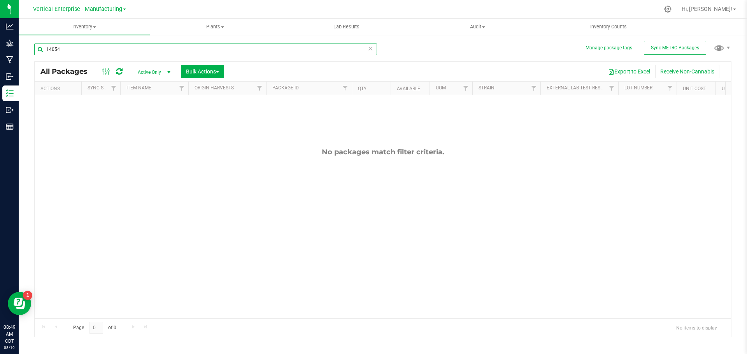
drag, startPoint x: 68, startPoint y: 55, endPoint x: 0, endPoint y: 54, distance: 68.5
click at [0, 54] on div "Analytics Grow Manufacturing Inbound Inventory Outbound Reports 08:49 AM CDT 08…" at bounding box center [373, 177] width 747 height 354
click at [653, 47] on span "Sync METRC Packages" at bounding box center [675, 47] width 48 height 5
click at [0, 0] on p "Grow" at bounding box center [0, 0] width 0 height 0
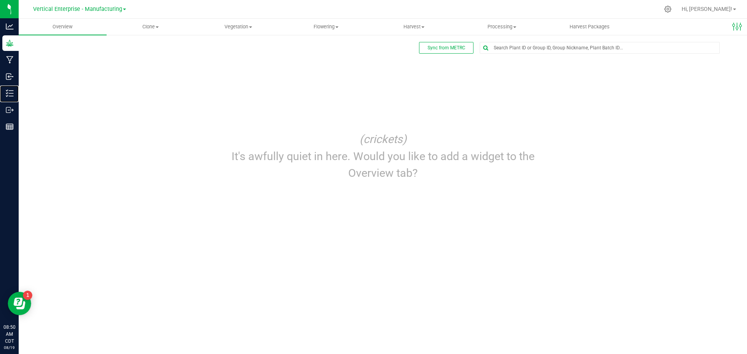
click at [0, 0] on p "Inventory" at bounding box center [0, 0] width 0 height 0
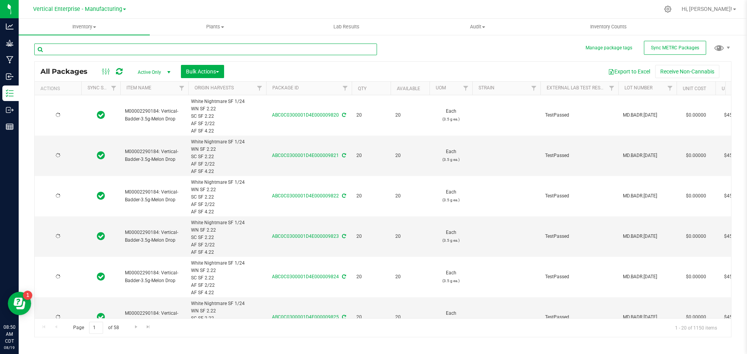
click at [79, 50] on input "text" at bounding box center [205, 50] width 343 height 12
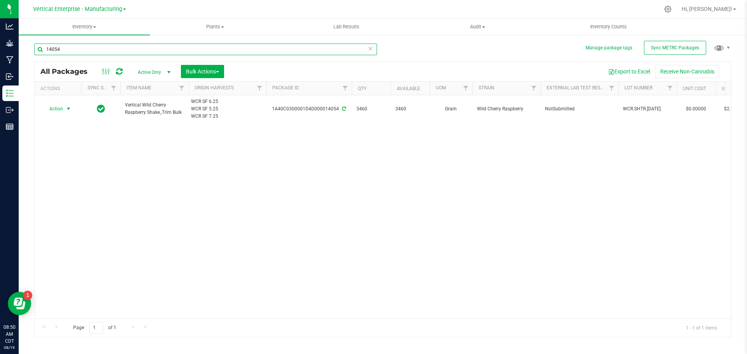
type input "14054"
click at [59, 111] on span "Action" at bounding box center [52, 109] width 21 height 11
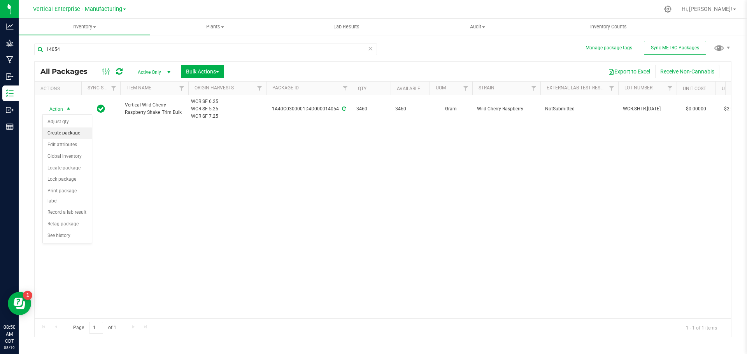
click at [59, 133] on li "Create package" at bounding box center [67, 134] width 49 height 12
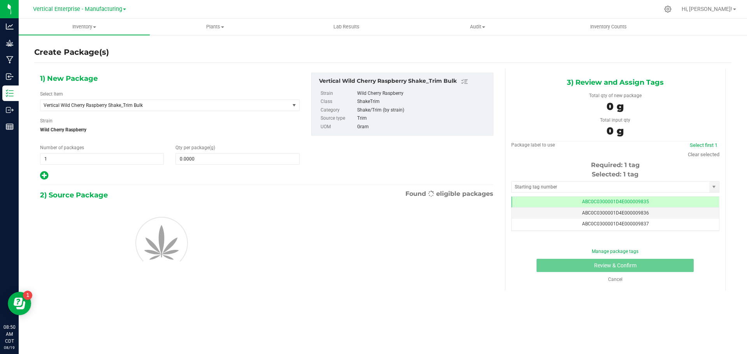
scroll to position [0, 0]
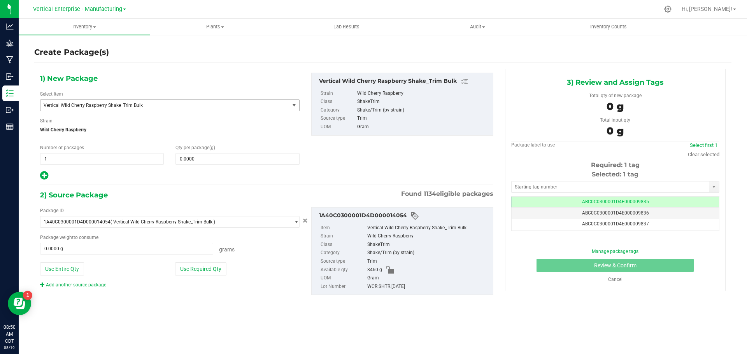
click at [97, 106] on span "Vertical Wild Cherry Raspberry Shake_Trim Bulk" at bounding box center [160, 105] width 233 height 5
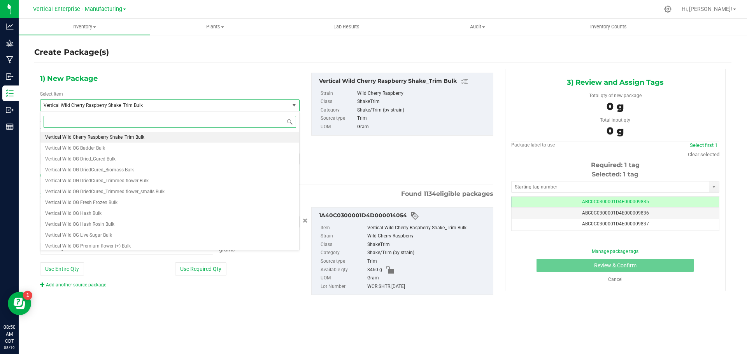
scroll to position [63341, 0]
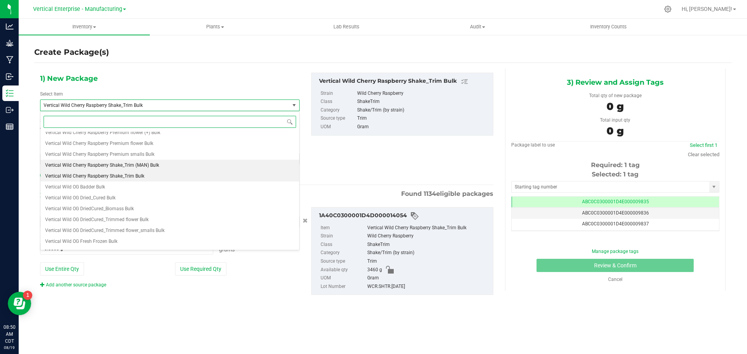
click at [114, 165] on span "Vertical Wild Cherry Raspberry Shake_Trim (MAN) Bulk" at bounding box center [102, 165] width 114 height 5
type input "0.0000"
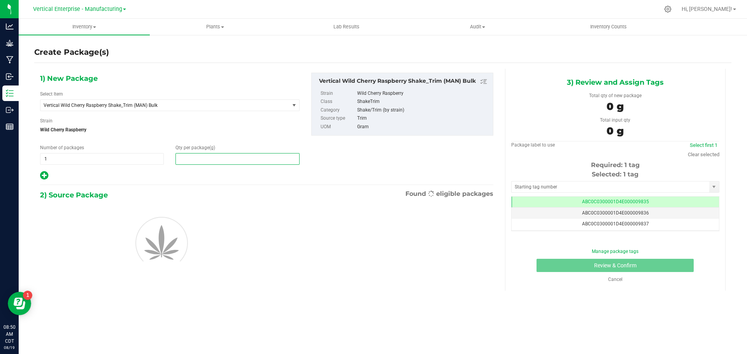
click at [203, 162] on span at bounding box center [237, 159] width 124 height 12
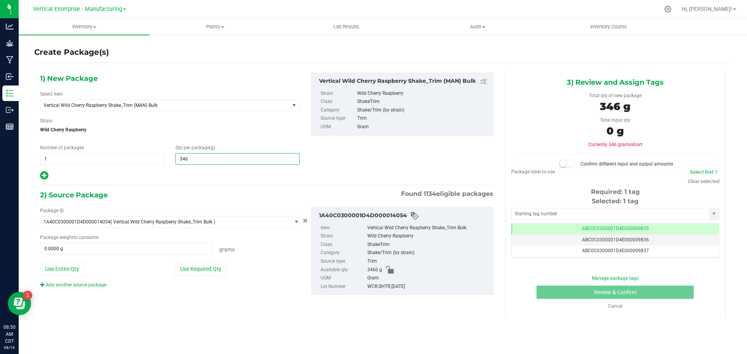
type input "3460"
type input "3,460.0000"
click at [209, 272] on button "Use Required Qty" at bounding box center [200, 269] width 51 height 13
type input "3460.0000 g"
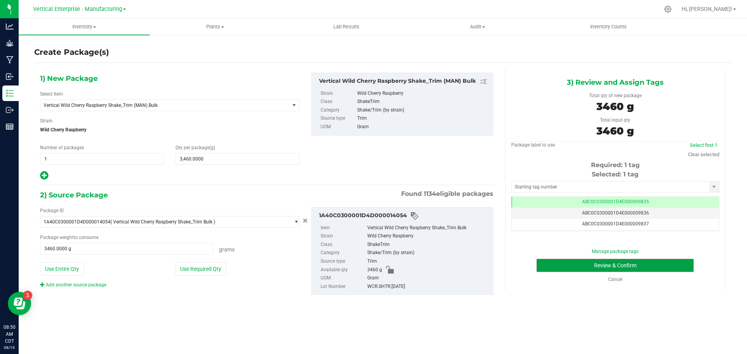
click at [646, 271] on button "Review & Confirm" at bounding box center [615, 265] width 157 height 13
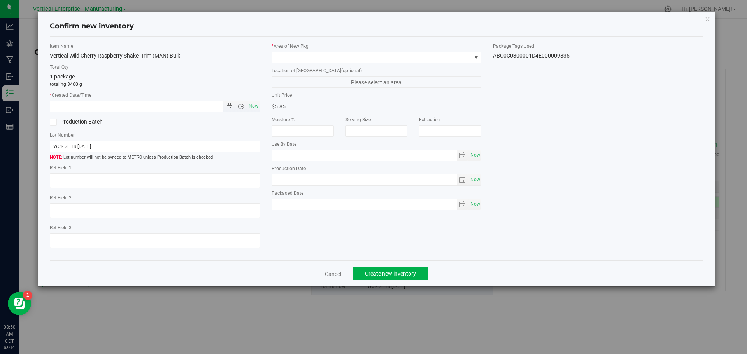
click at [251, 106] on span "Now" at bounding box center [253, 106] width 13 height 11
type input "8/19/2025 8:50 AM"
click at [53, 122] on icon at bounding box center [53, 122] width 5 height 0
click at [0, 0] on input "Production Batch" at bounding box center [0, 0] width 0 height 0
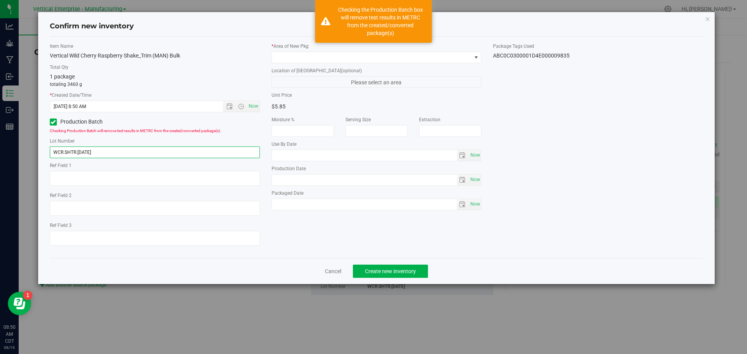
click at [101, 154] on input "WCR.SHTR.8.18.25" at bounding box center [155, 153] width 210 height 12
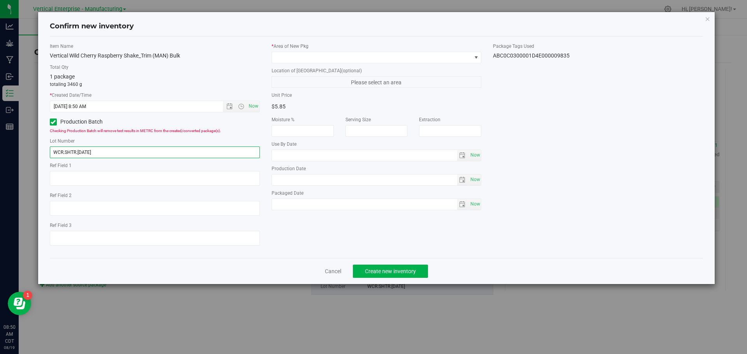
type input "WCR.SHTR.8.19.25"
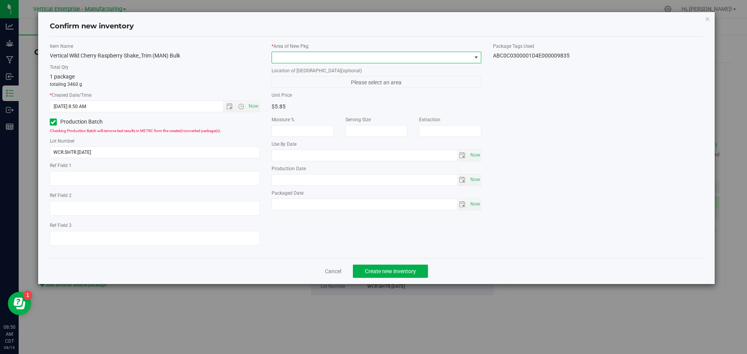
click at [292, 61] on span at bounding box center [372, 57] width 200 height 11
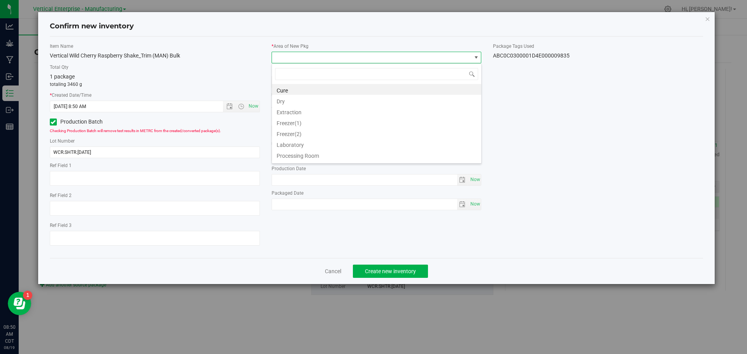
scroll to position [12, 210]
type input "va"
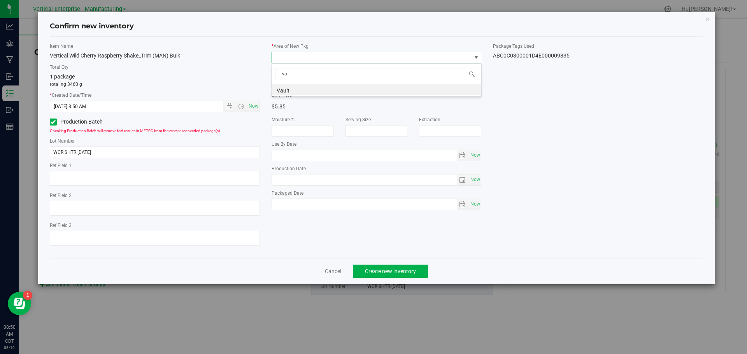
click at [297, 89] on li "Vault" at bounding box center [376, 89] width 209 height 11
click at [407, 272] on span "Create new inventory" at bounding box center [390, 271] width 51 height 6
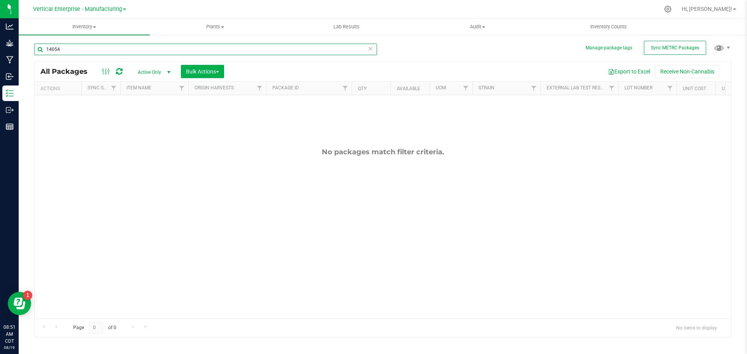
drag, startPoint x: 63, startPoint y: 54, endPoint x: 46, endPoint y: 55, distance: 17.1
click at [46, 55] on input "14054" at bounding box center [205, 50] width 343 height 12
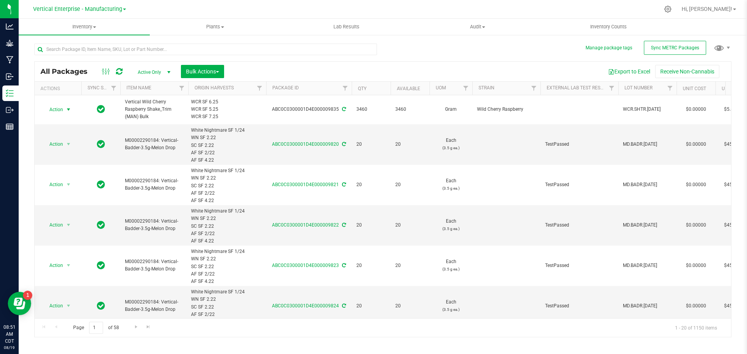
click at [59, 109] on span "Action" at bounding box center [52, 109] width 21 height 11
click at [57, 132] on li "Create package" at bounding box center [67, 134] width 49 height 12
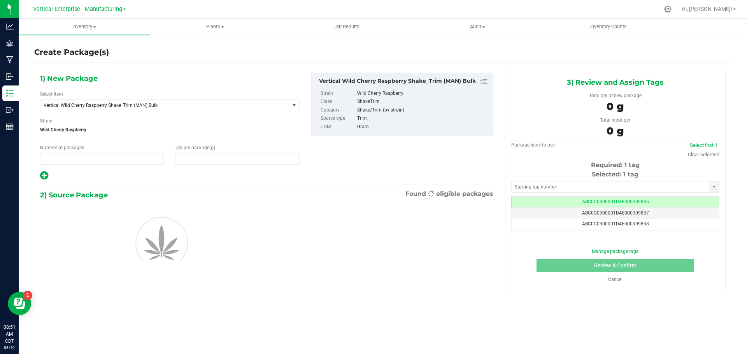
type input "1"
type input "0.0000"
type input "0"
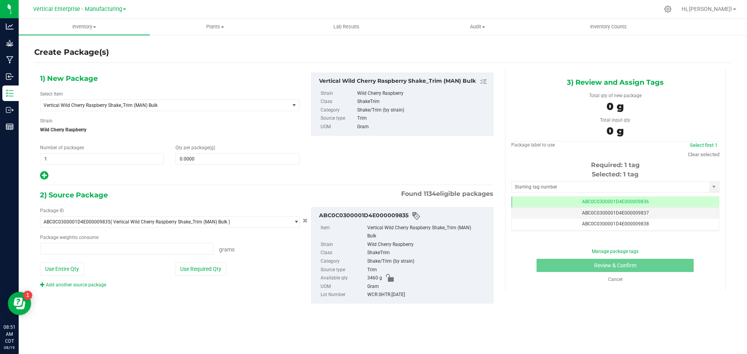
type input "0.0000 g"
click at [221, 158] on span at bounding box center [237, 159] width 124 height 12
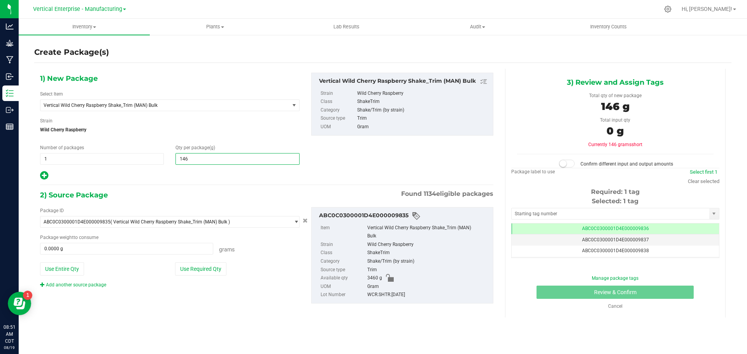
type input "1460"
type input "1,460.0000"
click at [216, 271] on button "Use Required Qty" at bounding box center [200, 269] width 51 height 13
type input "1460.0000 g"
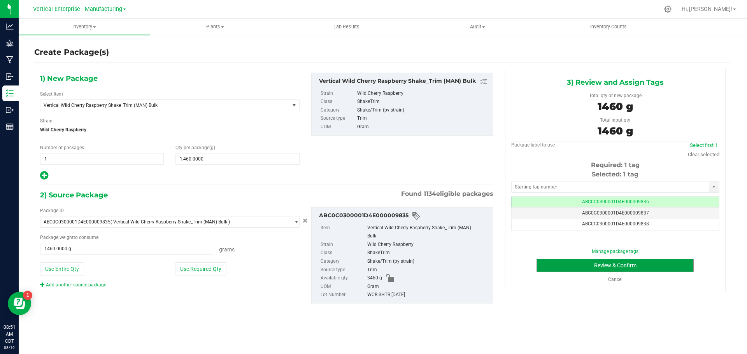
click at [606, 265] on button "Review & Confirm" at bounding box center [615, 265] width 157 height 13
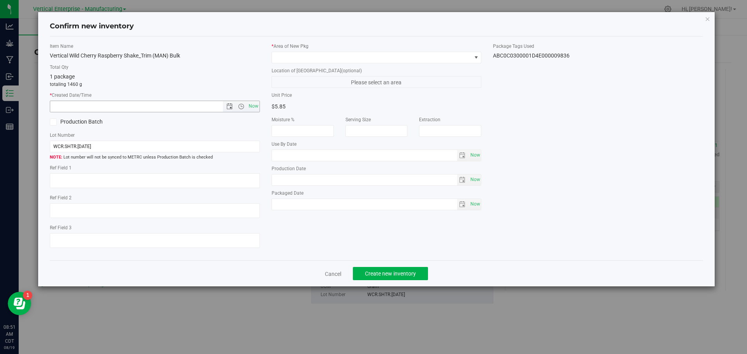
click at [249, 102] on span "Now" at bounding box center [253, 106] width 13 height 11
type input "8/19/2025 8:51 AM"
click at [50, 119] on span at bounding box center [53, 122] width 7 height 7
click at [0, 0] on input "Production Batch" at bounding box center [0, 0] width 0 height 0
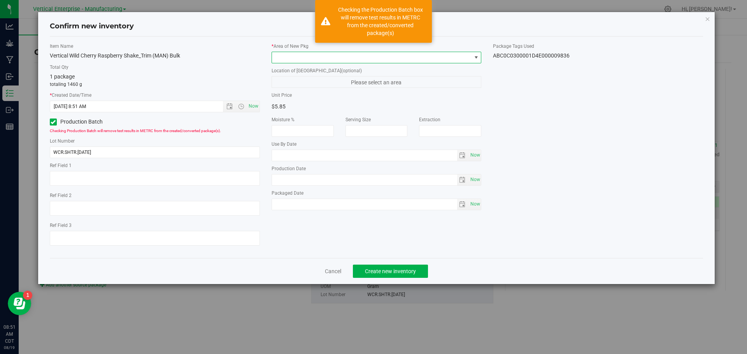
click at [297, 54] on span at bounding box center [372, 57] width 200 height 11
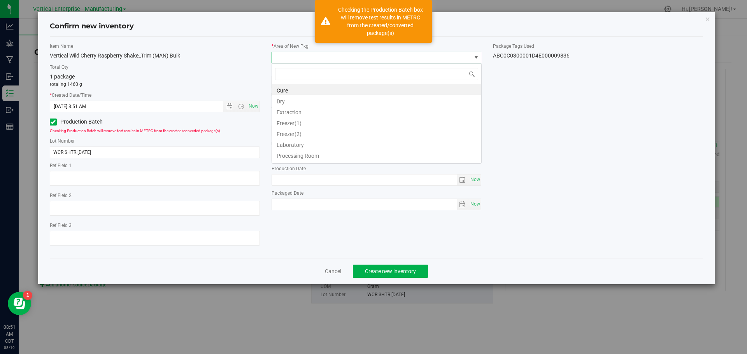
scroll to position [12, 210]
type input "va"
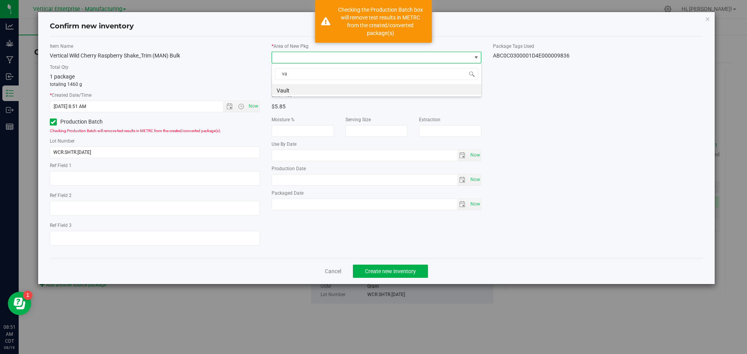
click at [295, 83] on span "va" at bounding box center [376, 74] width 209 height 18
click at [299, 87] on li "Vault" at bounding box center [376, 89] width 209 height 11
click at [394, 277] on button "Create new inventory" at bounding box center [390, 271] width 75 height 13
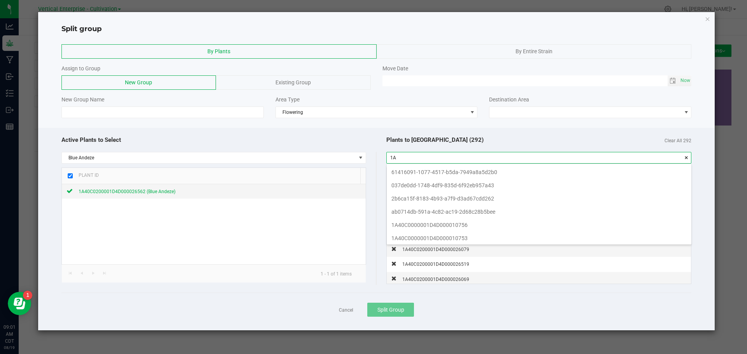
type input "1"
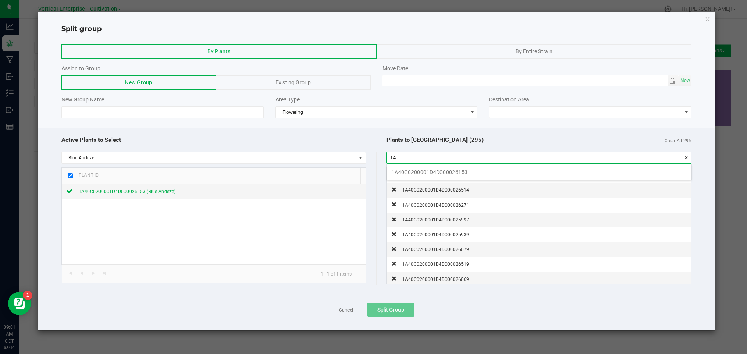
type input "1"
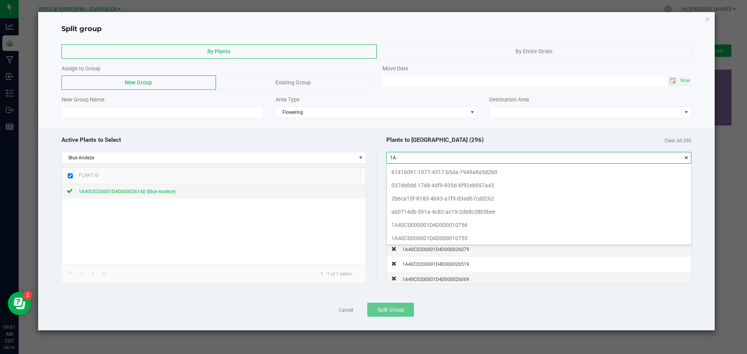
type input "1"
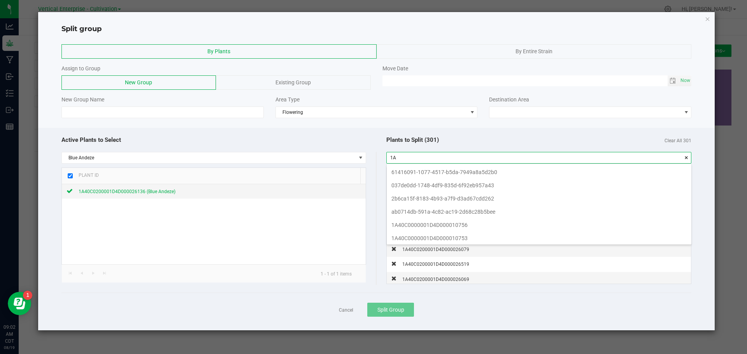
type input "1"
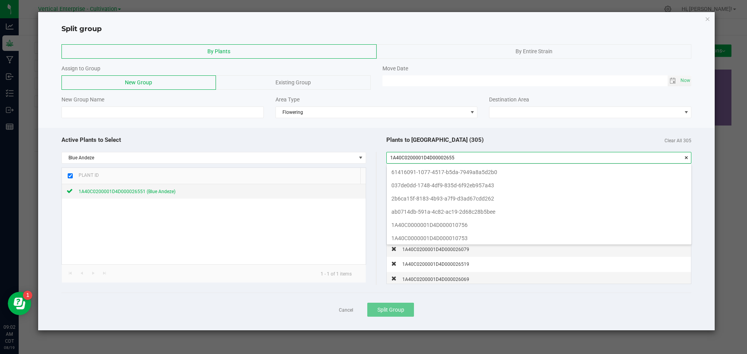
scroll to position [11, 305]
type input "1"
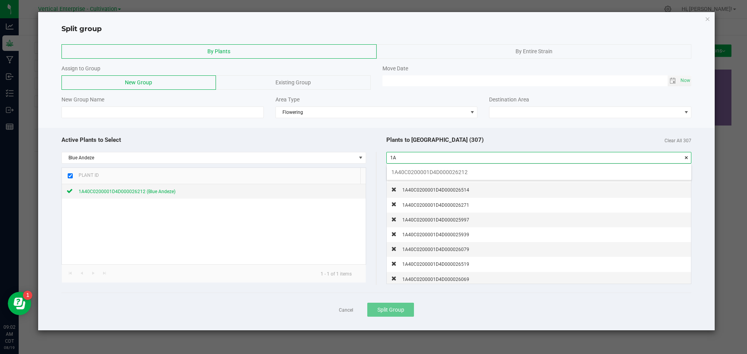
type input "1"
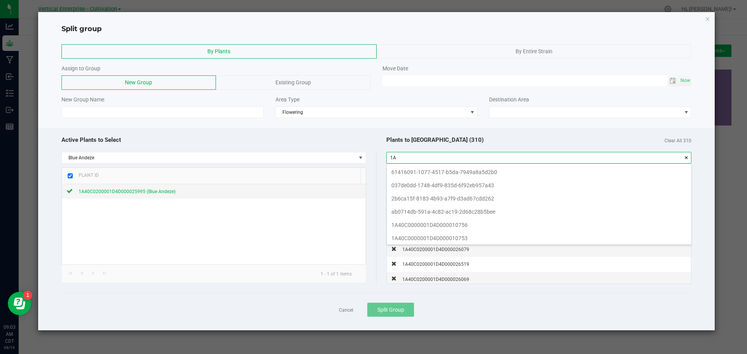
type input "1"
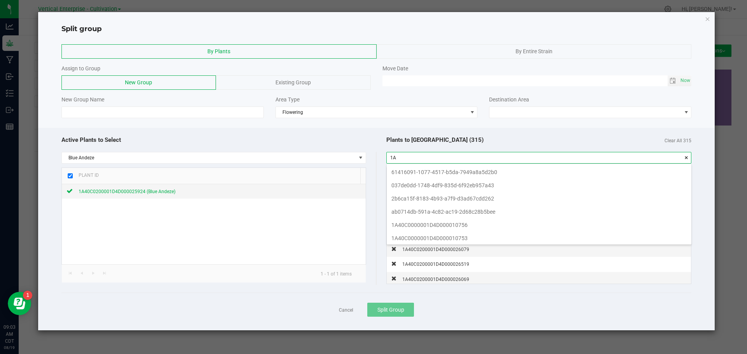
type input "1"
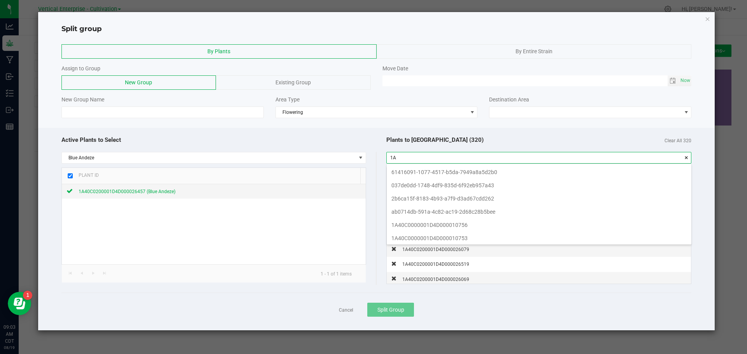
type input "1"
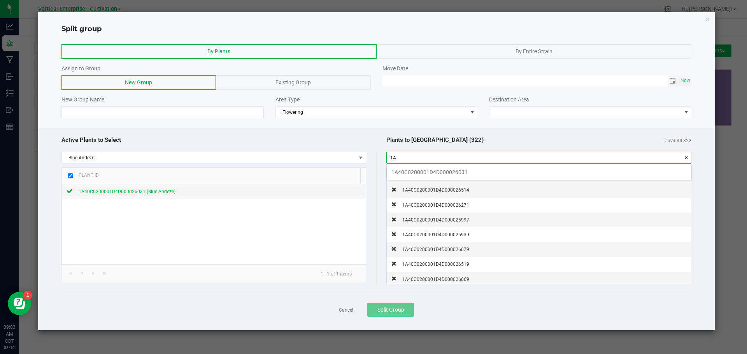
type input "1"
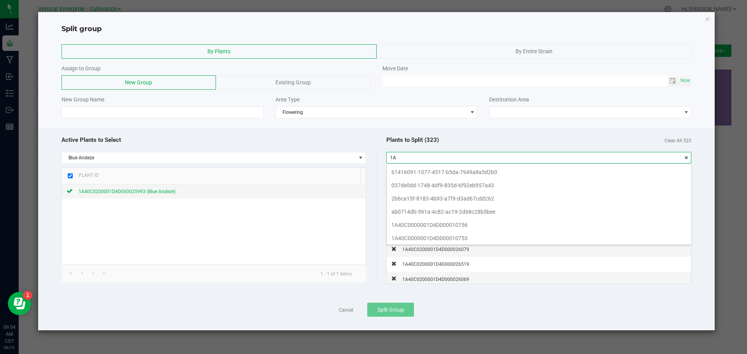
type input "1"
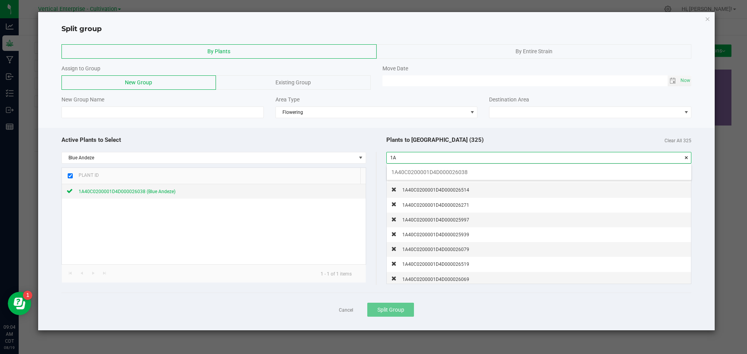
type input "1"
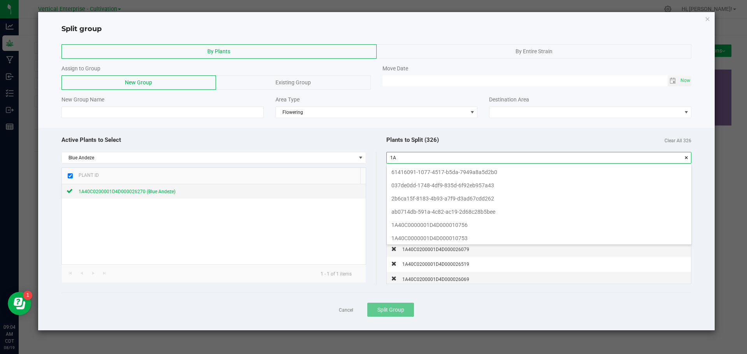
type input "1"
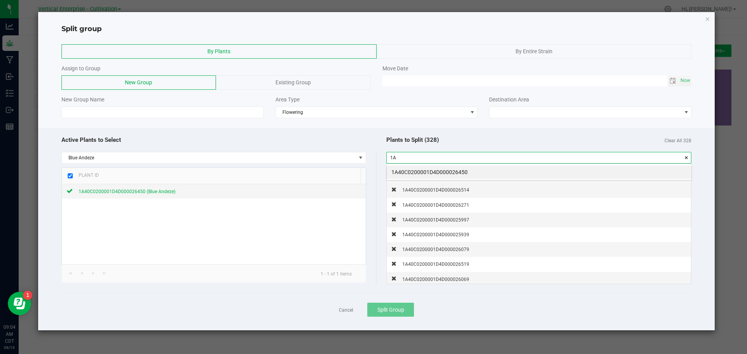
type input "1"
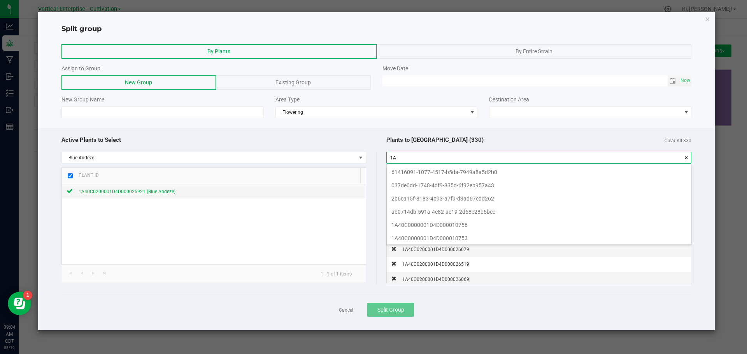
type input "1"
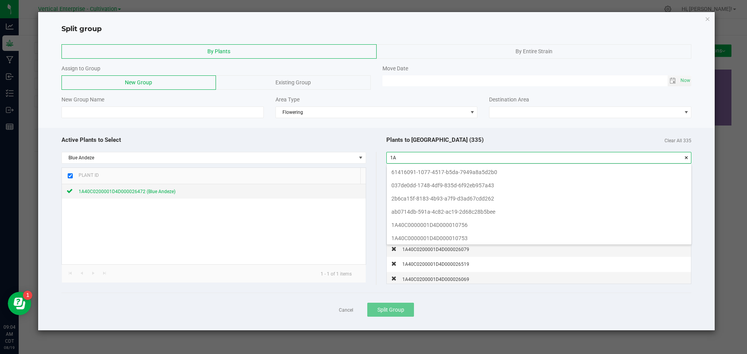
type input "1"
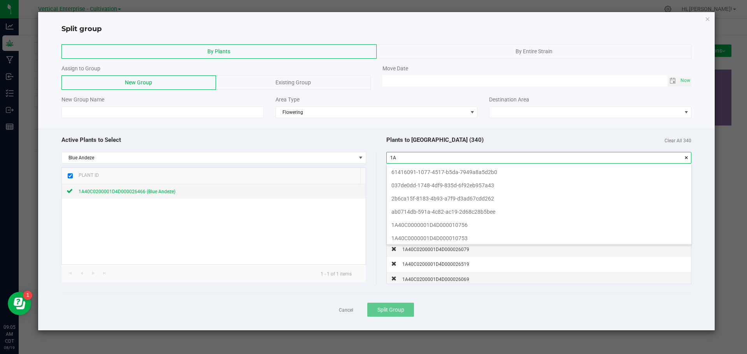
type input "1"
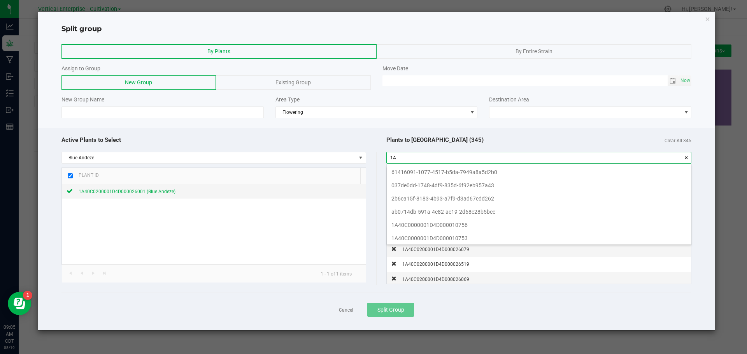
type input "1"
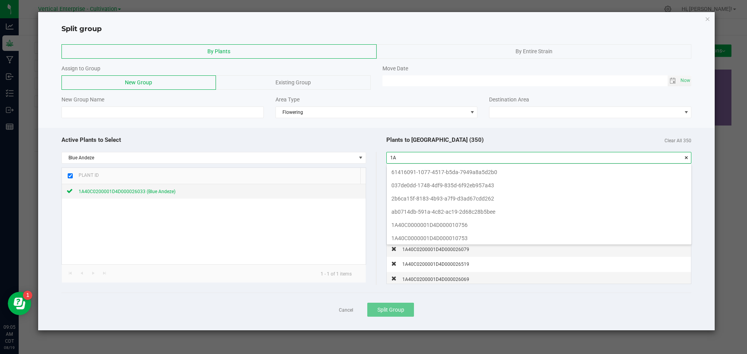
type input "1"
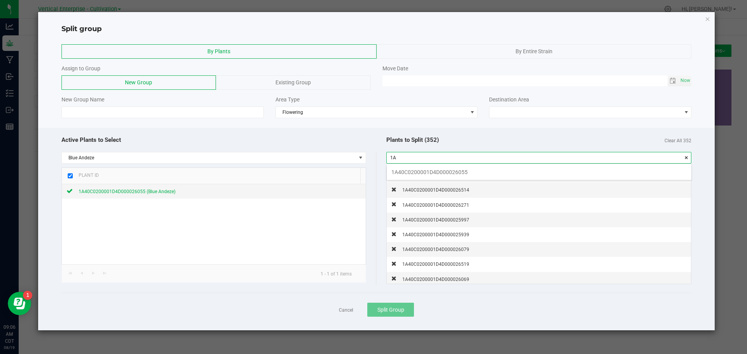
type input "1"
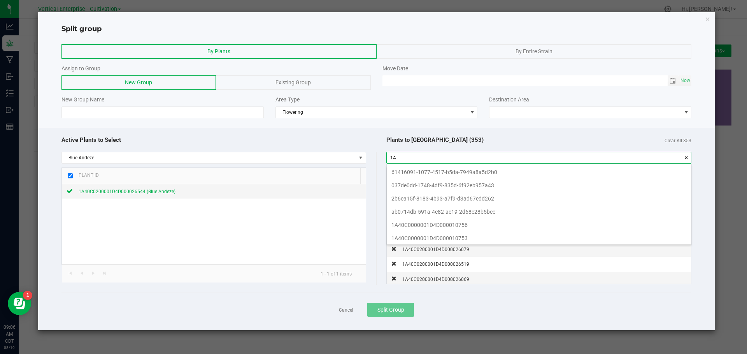
type input "1"
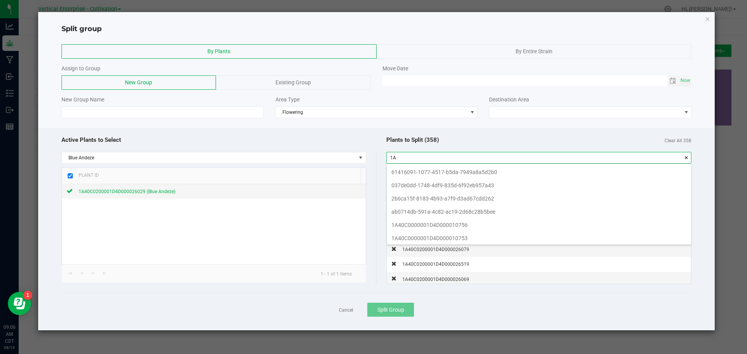
type input "1"
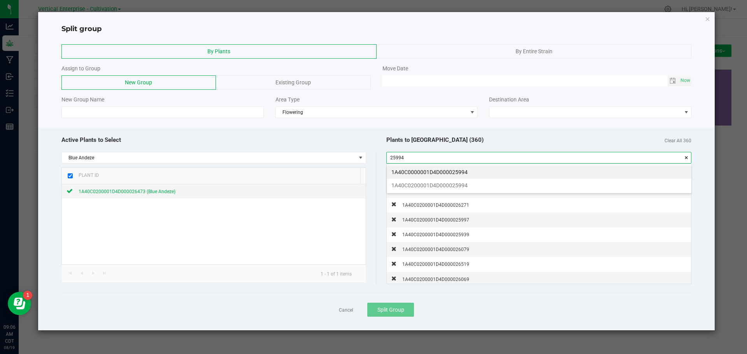
click at [467, 186] on li "1A40C0200001D4D000025994" at bounding box center [539, 185] width 305 height 13
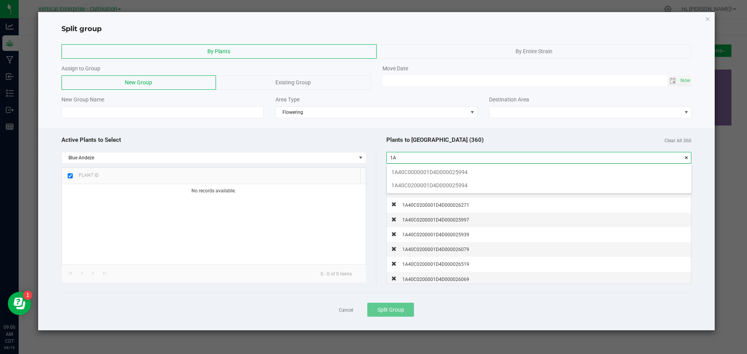
type input "1"
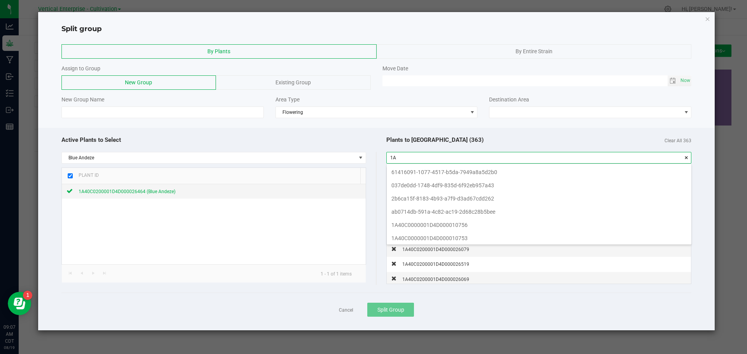
type input "1"
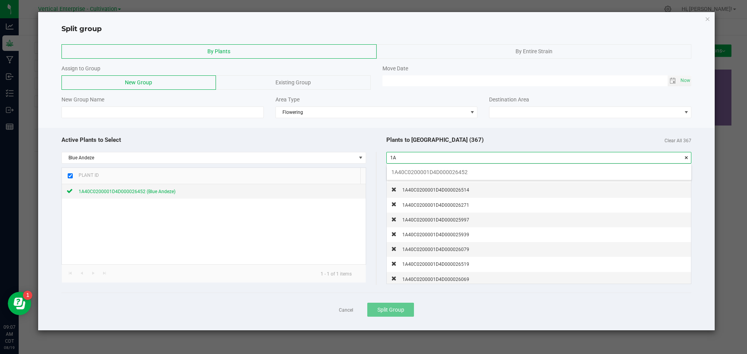
type input "1"
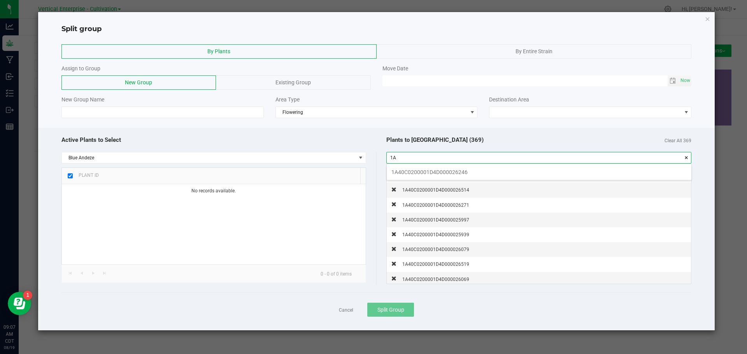
type input "1"
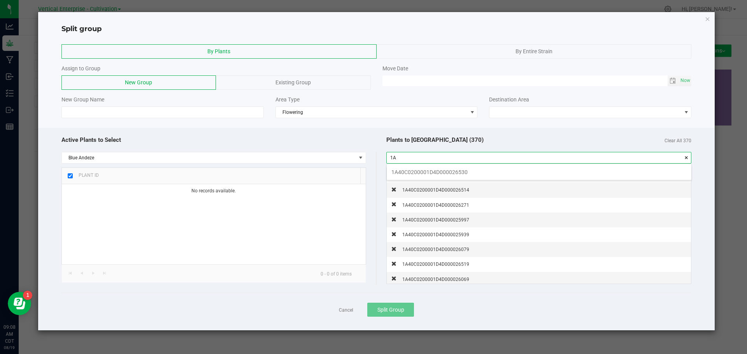
type input "1"
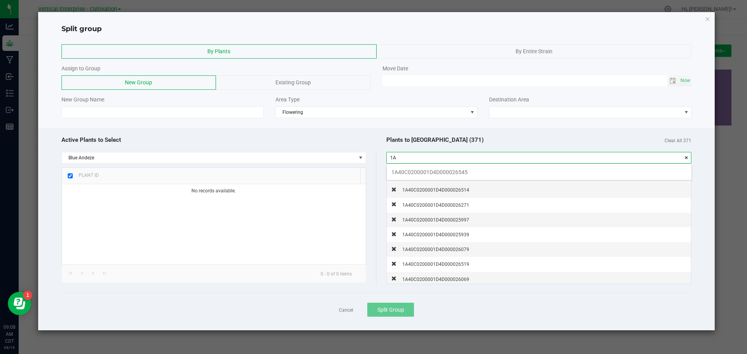
type input "1"
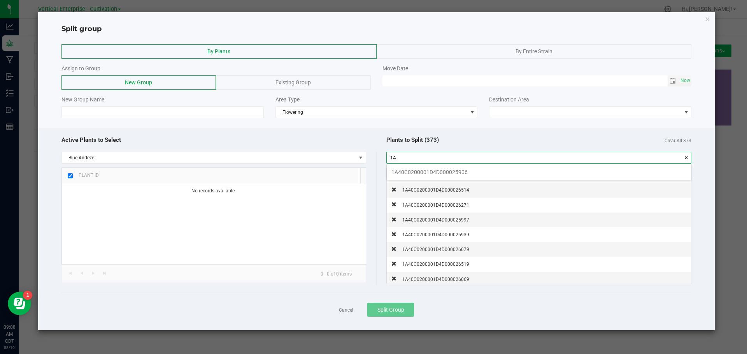
type input "1"
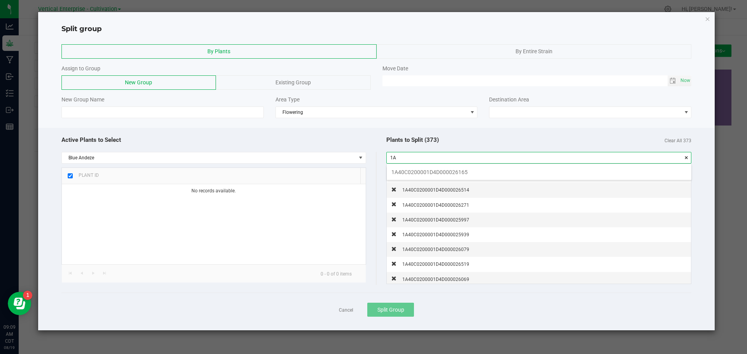
type input "1"
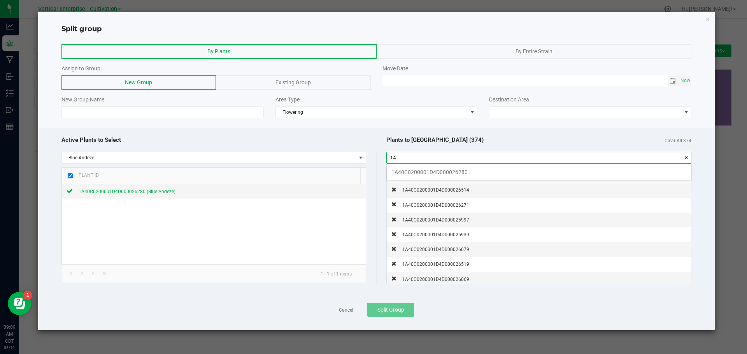
type input "1"
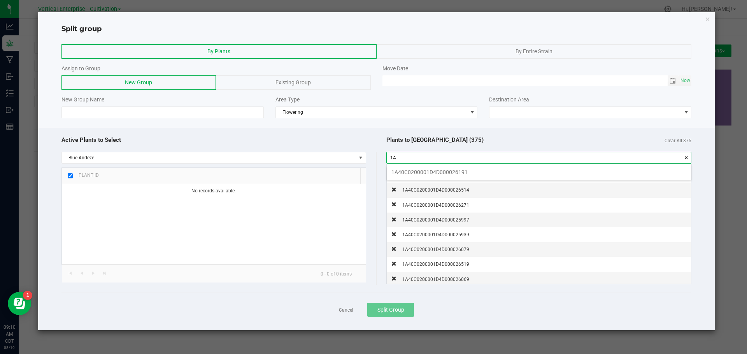
type input "1"
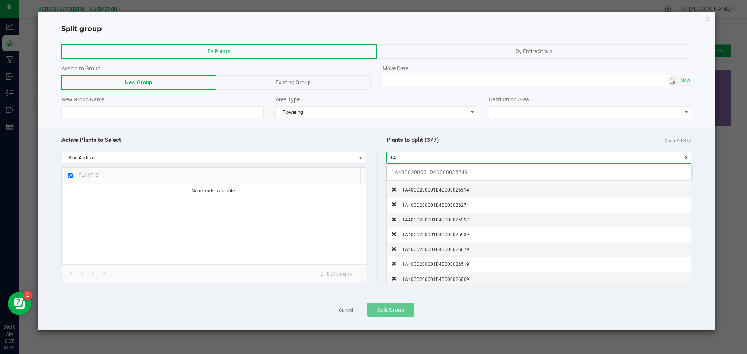
type input "1"
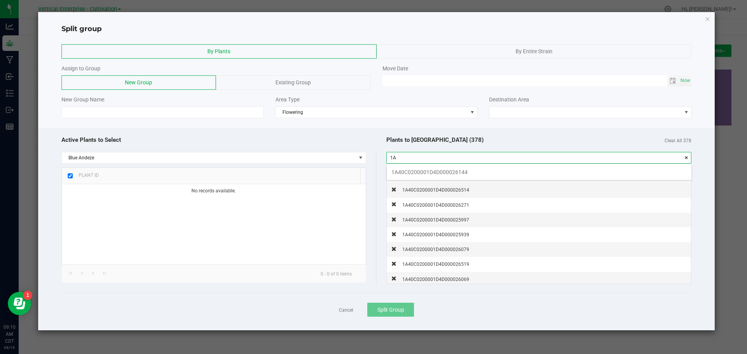
type input "1"
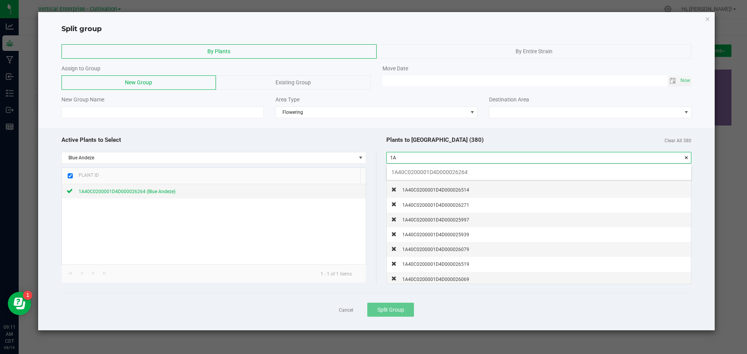
type input "1"
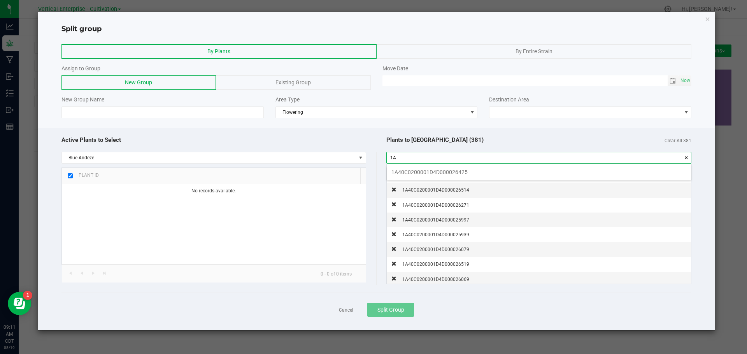
type input "1"
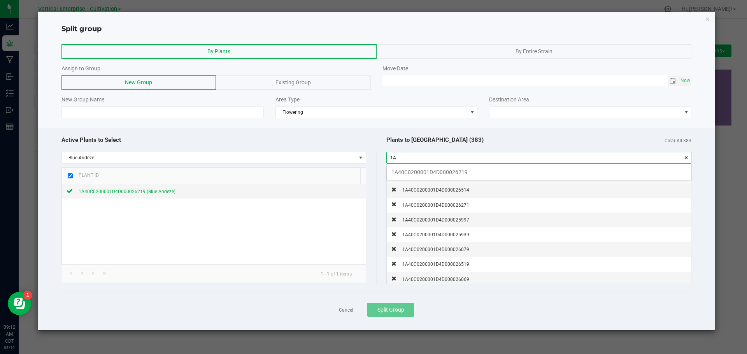
type input "1"
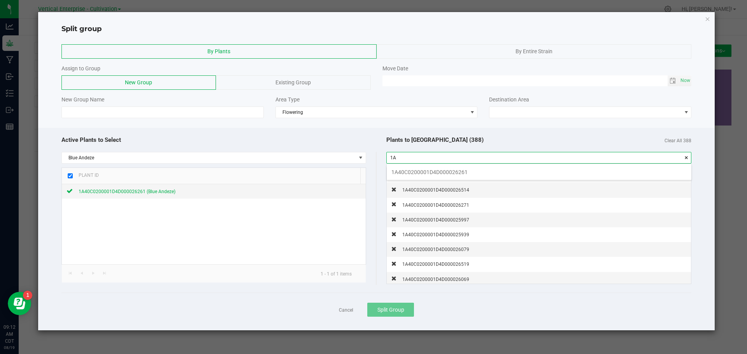
type input "1"
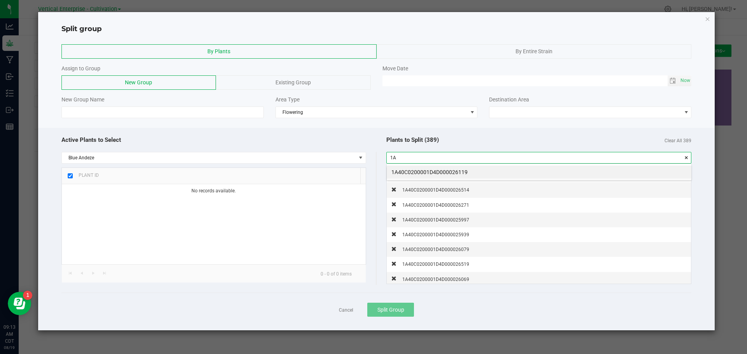
type input "1"
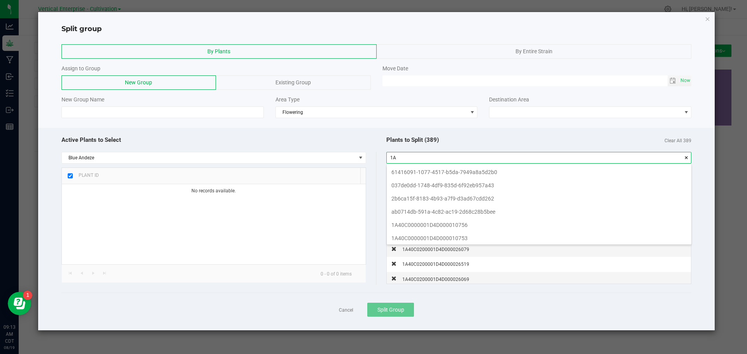
type input "1"
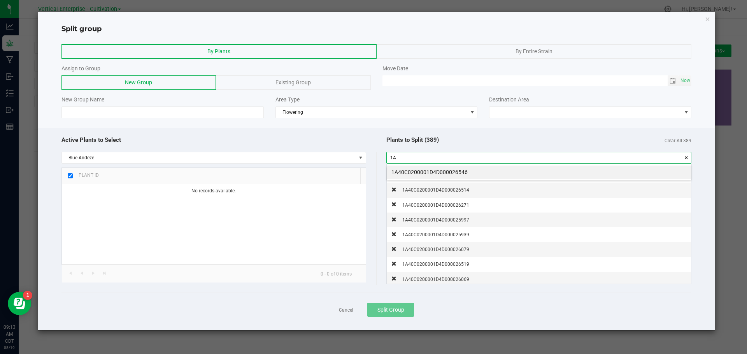
type input "1"
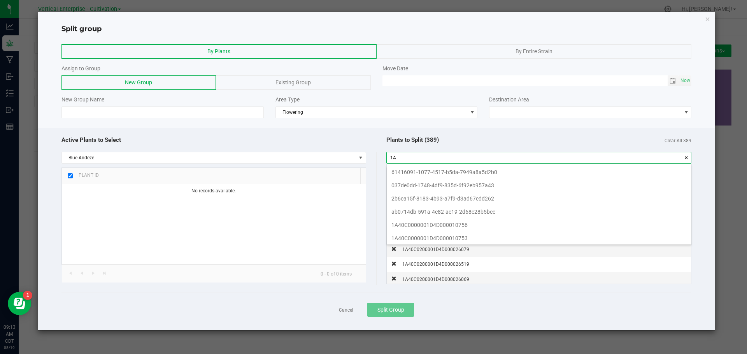
type input "1"
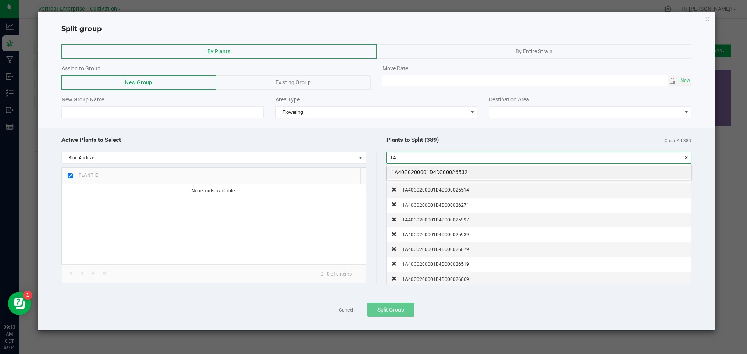
type input "1"
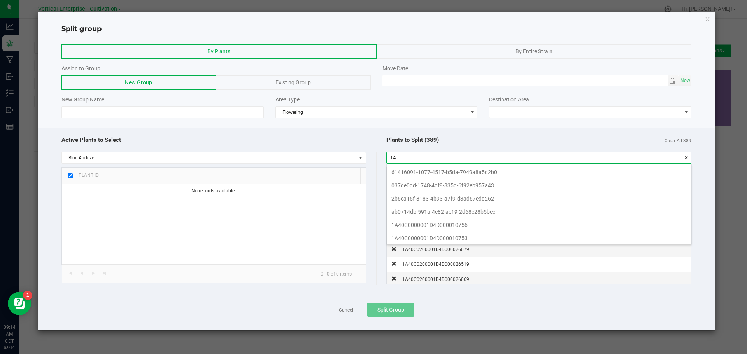
type input "1"
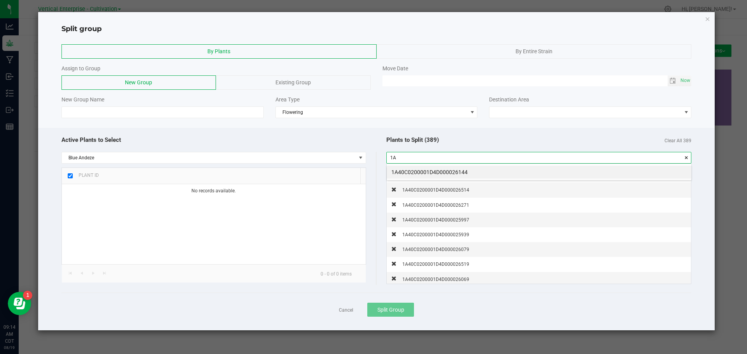
type input "1"
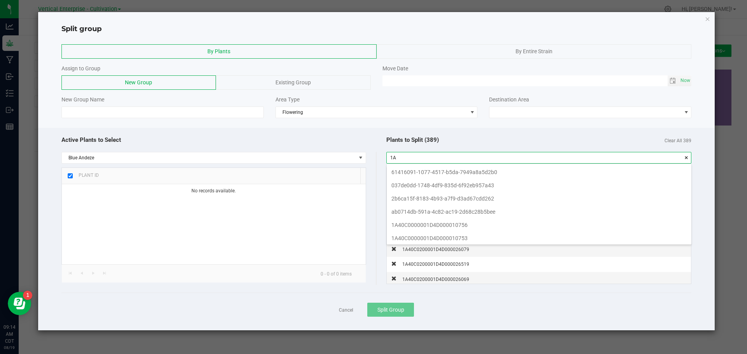
type input "1"
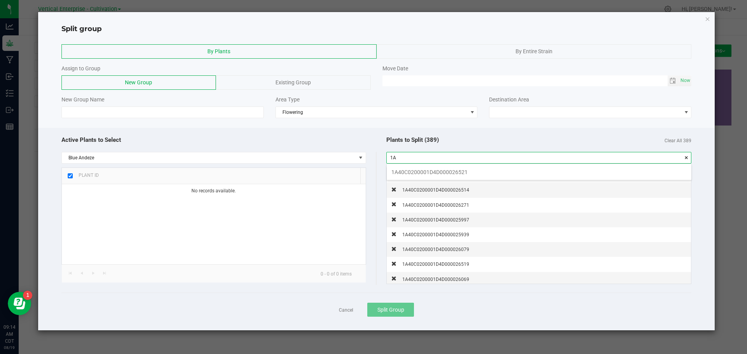
type input "1"
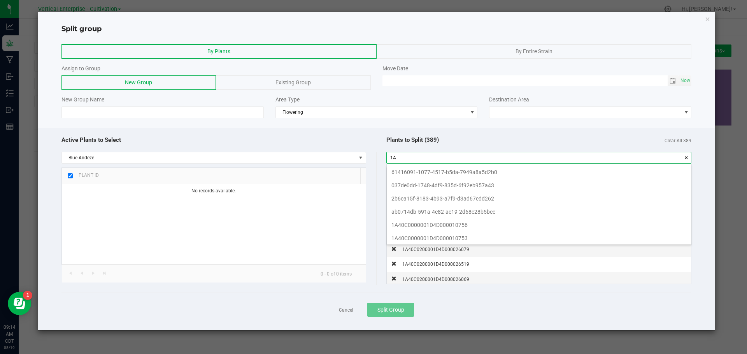
type input "1"
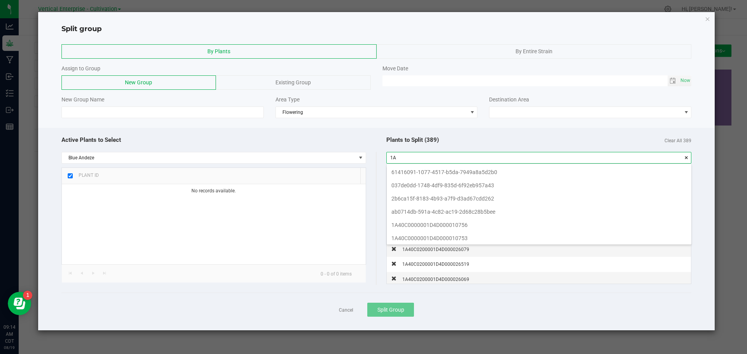
type input "1"
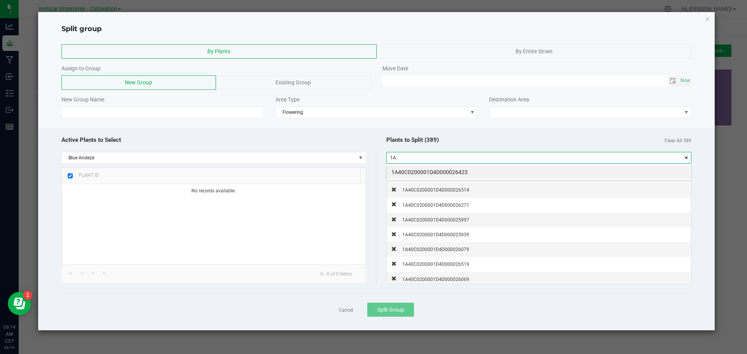
type input "1"
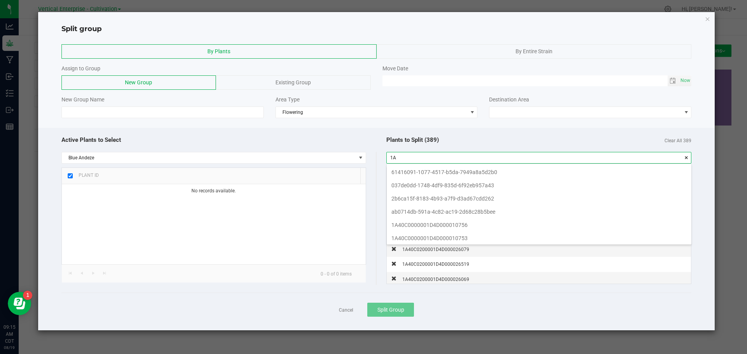
type input "1"
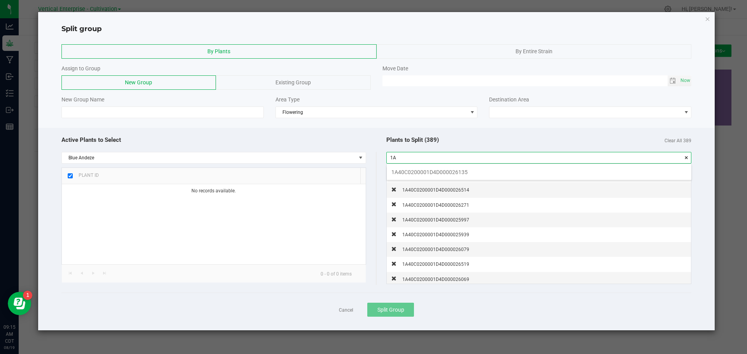
type input "1"
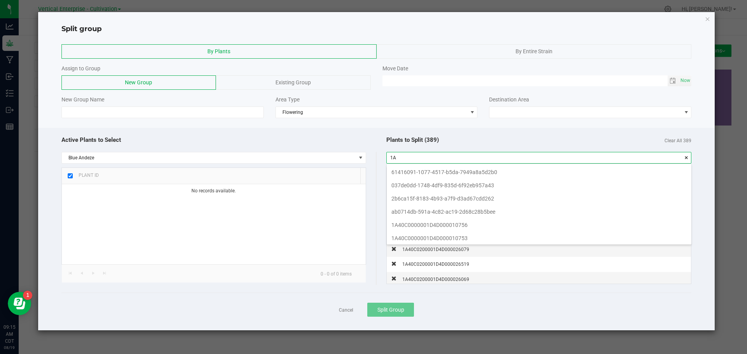
type input "1"
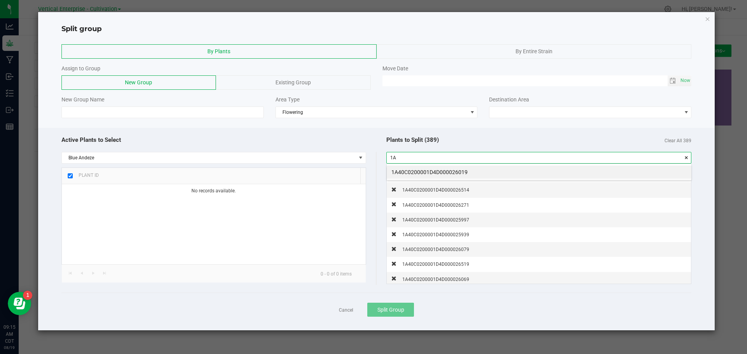
type input "1"
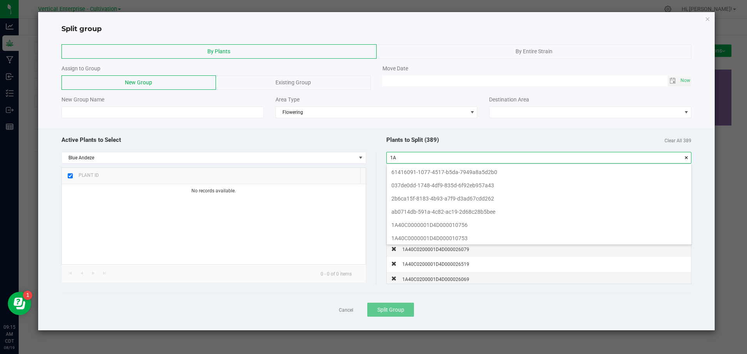
type input "1"
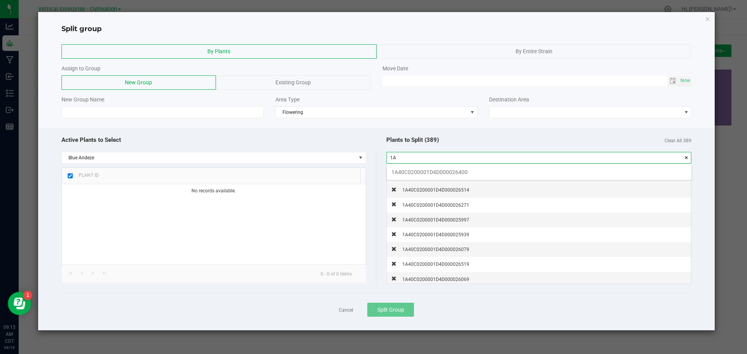
type input "1"
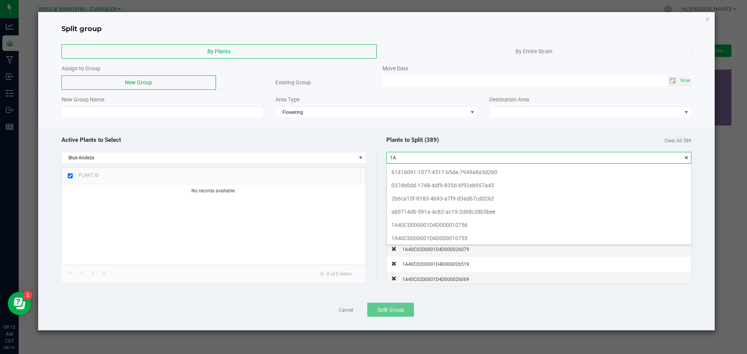
type input "1"
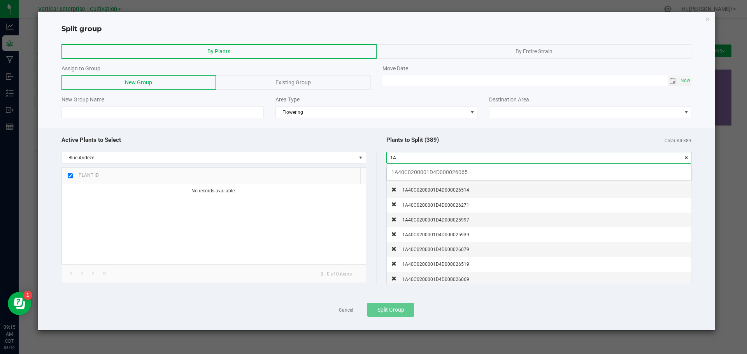
type input "1"
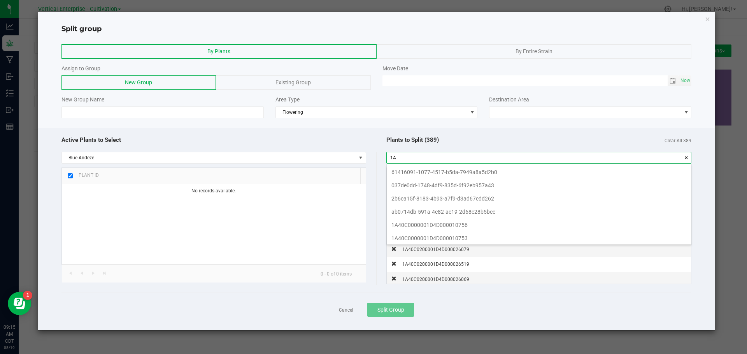
type input "1"
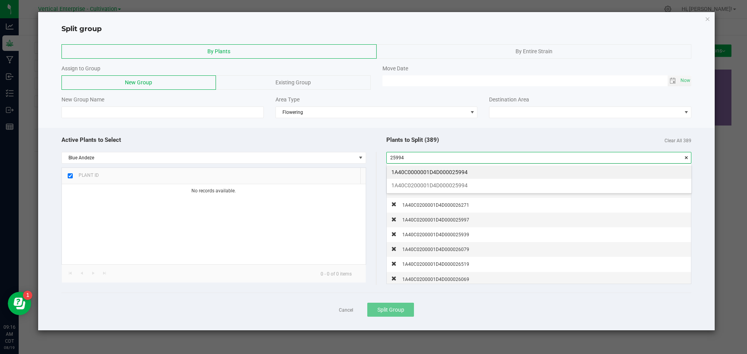
click at [463, 187] on li "1A40C0200001D4D000025994" at bounding box center [539, 185] width 305 height 13
type input "1A40C0200001D4D000025994"
drag, startPoint x: 436, startPoint y: 159, endPoint x: 349, endPoint y: 147, distance: 87.2
click at [349, 147] on div "Active Plants to Select Blue Andeze Plant ID No records available. 0 - 0 of 0 i…" at bounding box center [376, 209] width 630 height 154
type input "1"
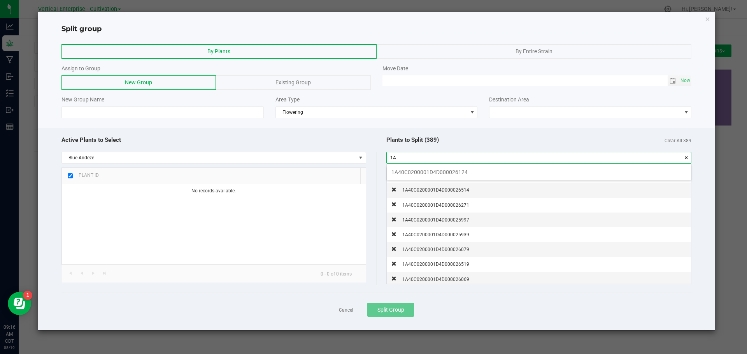
type input "1"
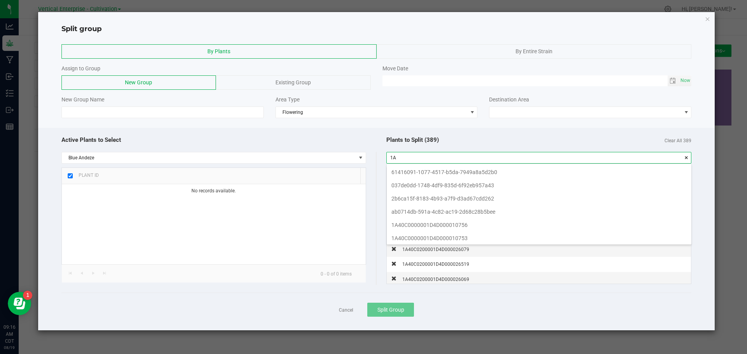
type input "1"
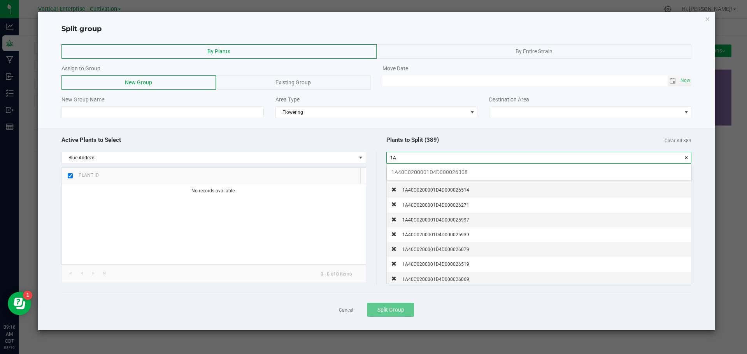
type input "1"
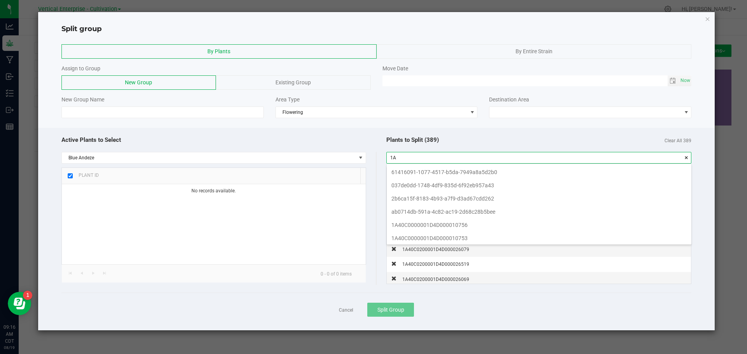
type input "1"
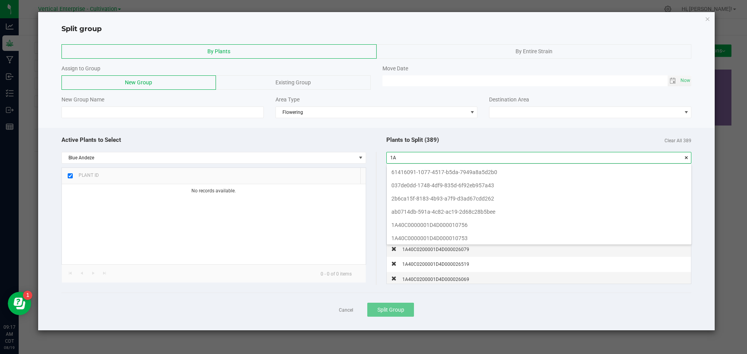
type input "1"
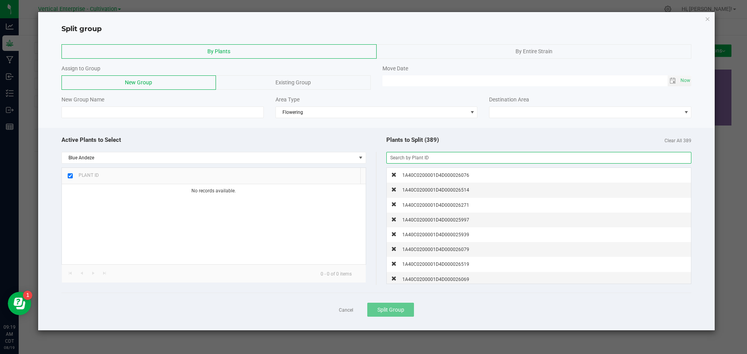
click at [348, 312] on link "Cancel" at bounding box center [346, 310] width 14 height 7
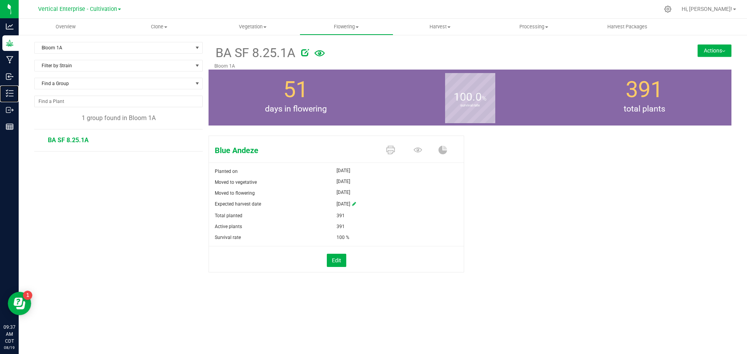
click at [0, 0] on p "Inventory" at bounding box center [0, 0] width 0 height 0
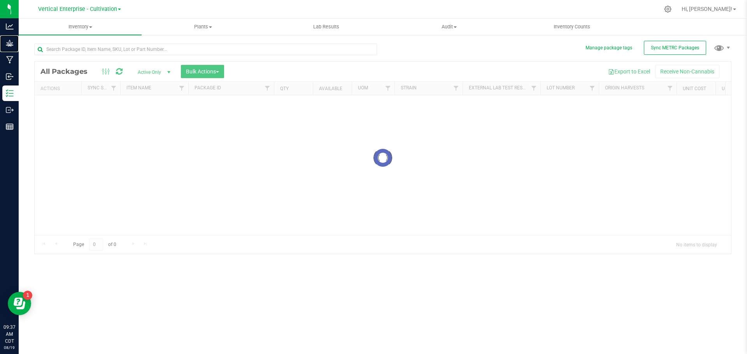
click at [19, 50] on div "Grow" at bounding box center [10, 43] width 16 height 16
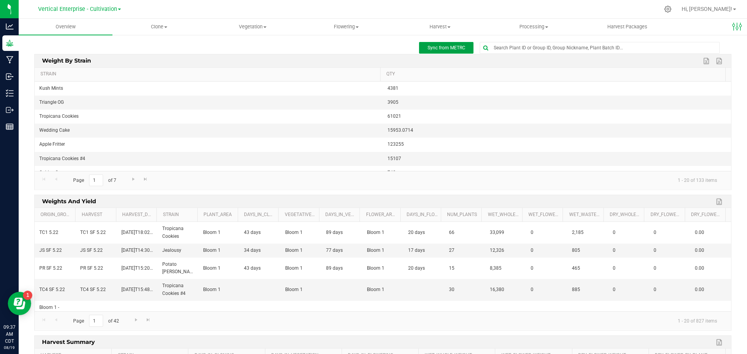
click at [457, 44] on button "Sync from METRC" at bounding box center [446, 48] width 54 height 12
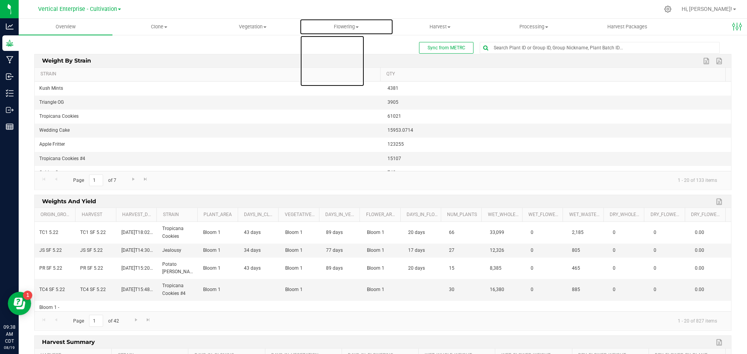
click at [349, 30] on span "Flowering" at bounding box center [346, 26] width 93 height 7
click at [340, 47] on span "Create harvest" at bounding box center [329, 47] width 58 height 7
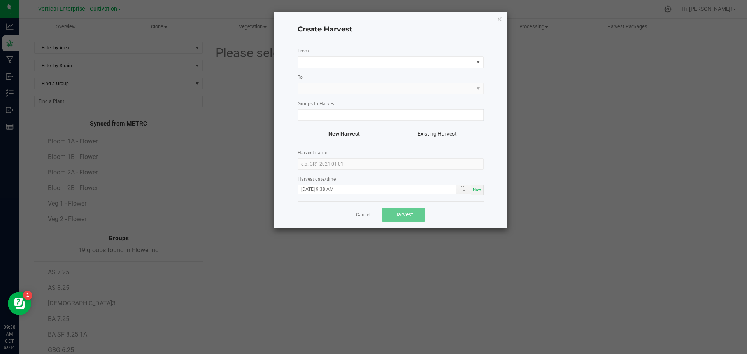
click at [498, 18] on icon "button" at bounding box center [499, 18] width 5 height 9
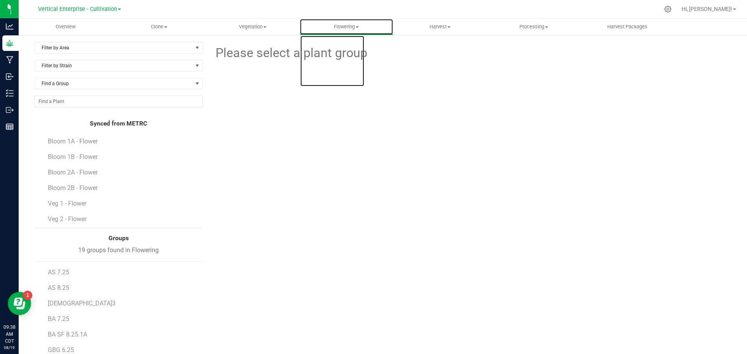
click at [361, 28] on span "Flowering" at bounding box center [346, 26] width 93 height 7
click at [348, 55] on span "Flowering groups" at bounding box center [332, 56] width 65 height 7
click at [59, 44] on span "Filter by Area" at bounding box center [114, 47] width 158 height 11
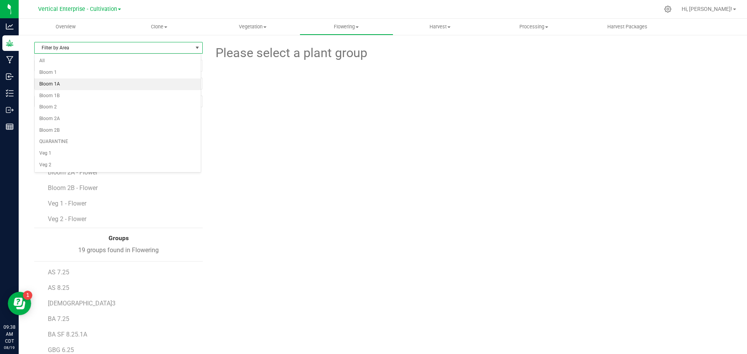
click at [55, 86] on li "Bloom 1A" at bounding box center [118, 85] width 166 height 12
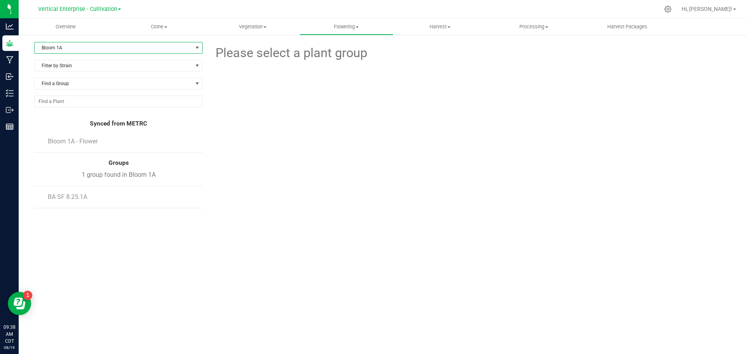
click at [77, 144] on span "Bloom 1A - Flower" at bounding box center [73, 141] width 50 height 7
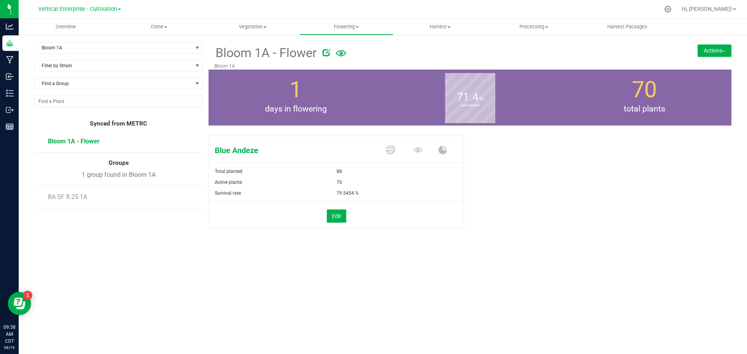
click at [725, 43] on div "Bloom 1A - Flower Bloom 1A Actions Split group Package from plants" at bounding box center [470, 56] width 523 height 28
click at [725, 53] on button "Actions" at bounding box center [715, 50] width 34 height 12
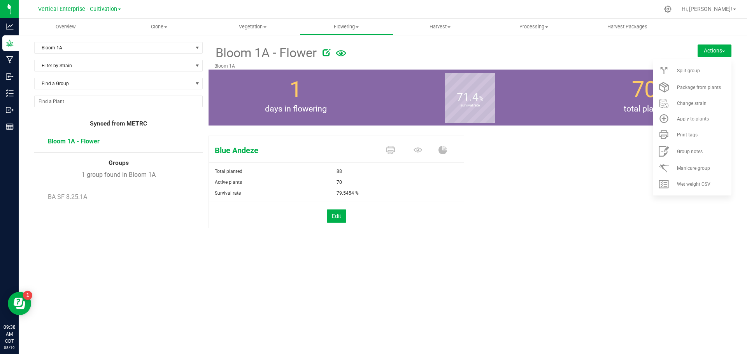
click at [719, 70] on div "Split group" at bounding box center [703, 70] width 53 height 5
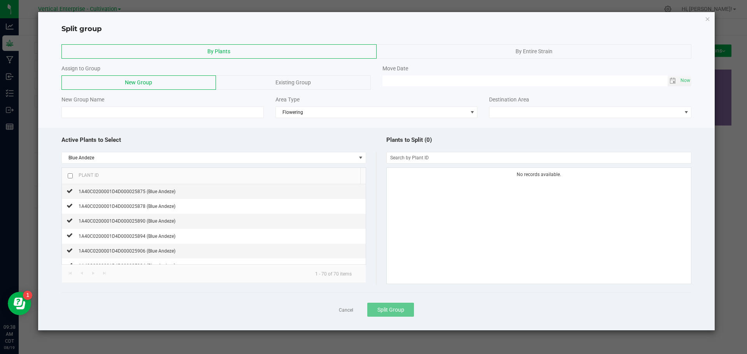
click at [317, 83] on div "Existing Group" at bounding box center [293, 82] width 154 height 14
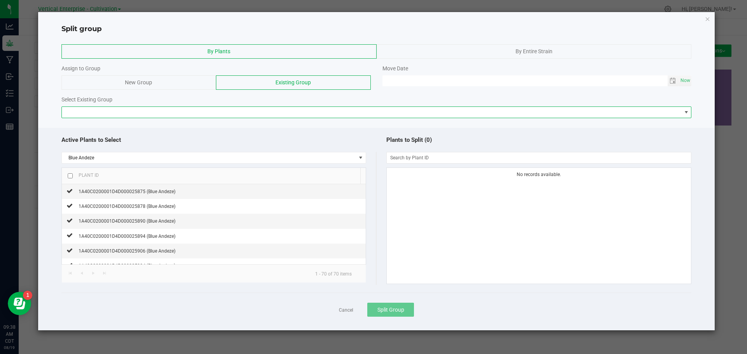
click at [133, 113] on span at bounding box center [372, 112] width 620 height 11
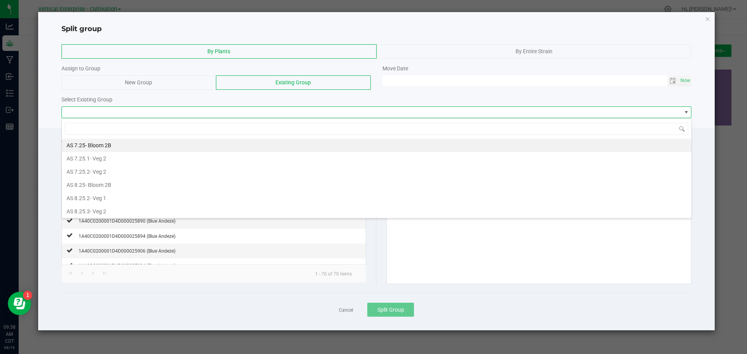
scroll to position [12, 630]
click at [106, 197] on span "- Bloom 1A" at bounding box center [114, 198] width 26 height 6
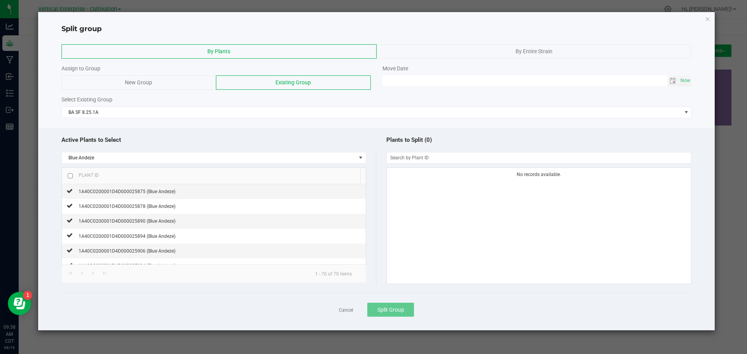
click at [68, 177] on input "checkbox" at bounding box center [70, 176] width 5 height 5
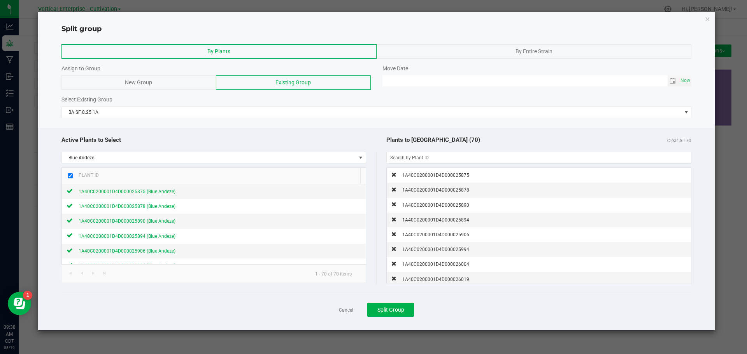
click at [691, 80] on span "Now" at bounding box center [685, 80] width 13 height 11
click at [400, 310] on span "Split Group" at bounding box center [390, 310] width 27 height 6
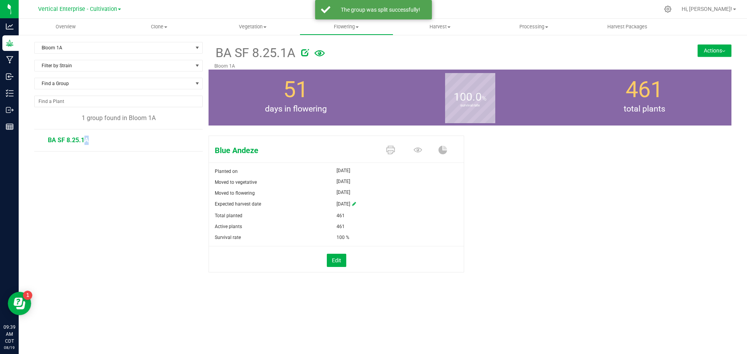
click at [60, 142] on span "BA SF 8.25.1A" at bounding box center [68, 140] width 41 height 7
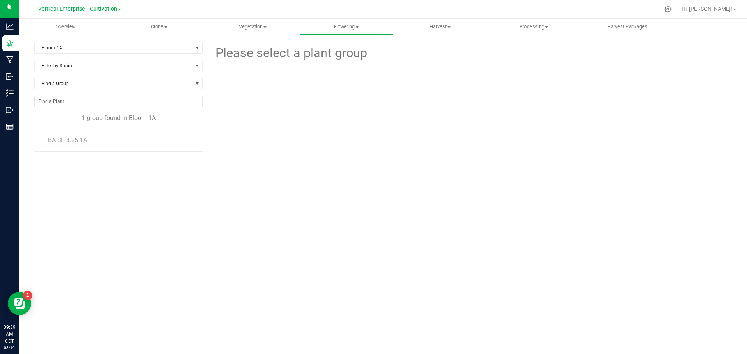
click at [65, 142] on span "BA SF 8.25.1A" at bounding box center [67, 140] width 39 height 7
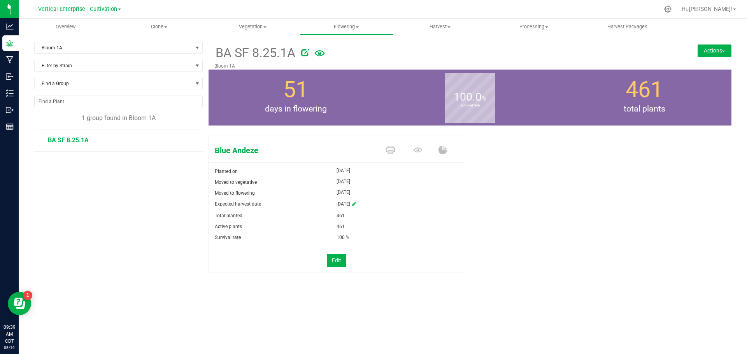
click at [707, 52] on button "Actions" at bounding box center [715, 50] width 34 height 12
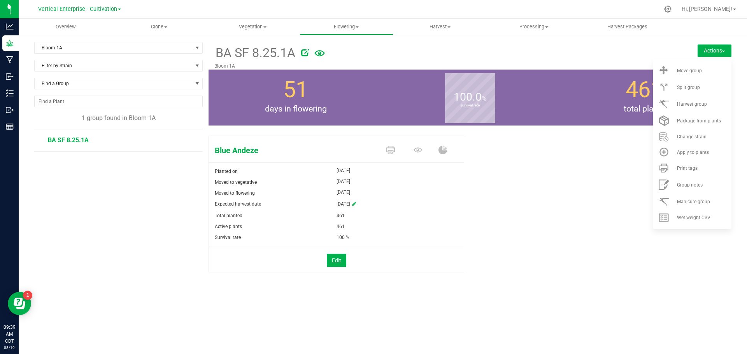
click at [709, 85] on div "Split group" at bounding box center [703, 87] width 53 height 5
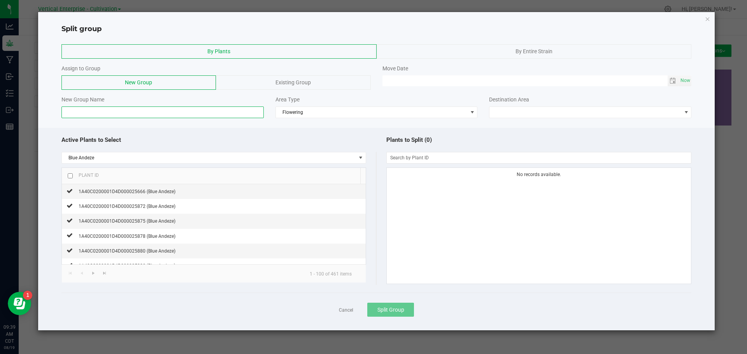
click at [99, 109] on input at bounding box center [162, 113] width 202 height 12
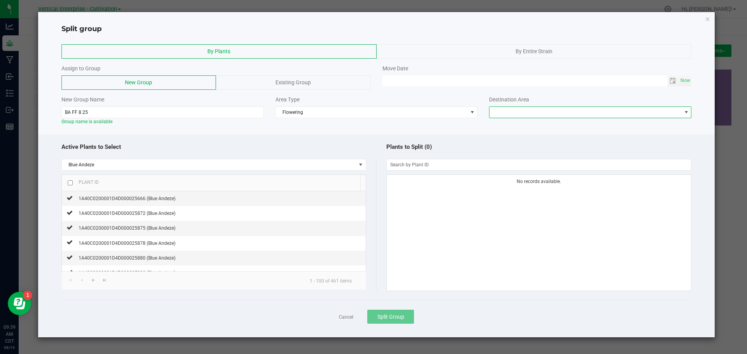
click at [572, 107] on span at bounding box center [586, 112] width 192 height 11
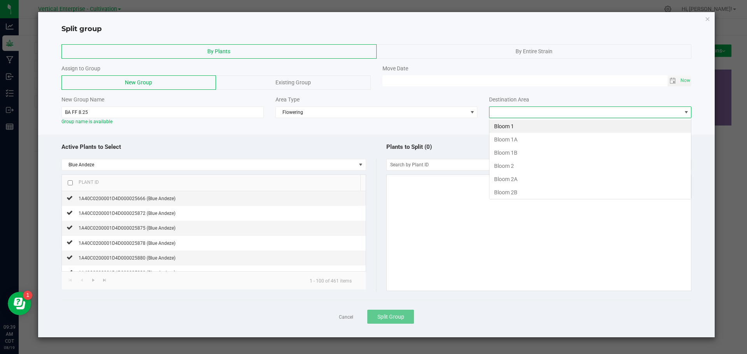
scroll to position [12, 202]
click at [563, 140] on li "Bloom 1A" at bounding box center [591, 139] width 202 height 13
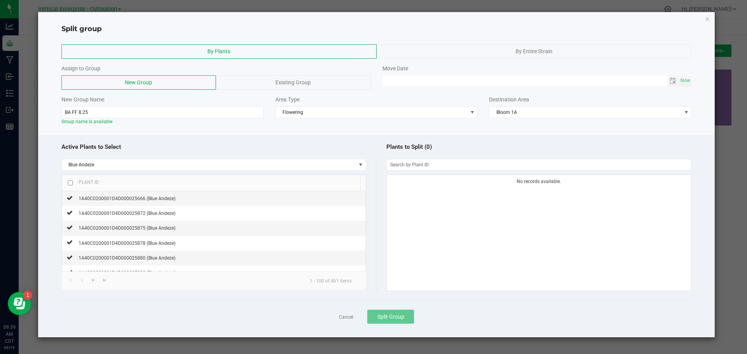
click at [681, 80] on span "Now" at bounding box center [685, 80] width 13 height 11
click at [114, 202] on div "1A40C0200001D4D000025666 (Blue Andeze)" at bounding box center [124, 199] width 103 height 8
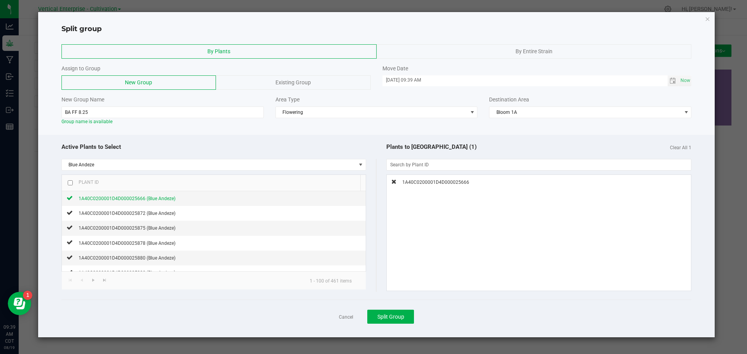
click at [114, 213] on span "1A40C0200001D4D000025872 (Blue Andeze)" at bounding box center [127, 213] width 97 height 5
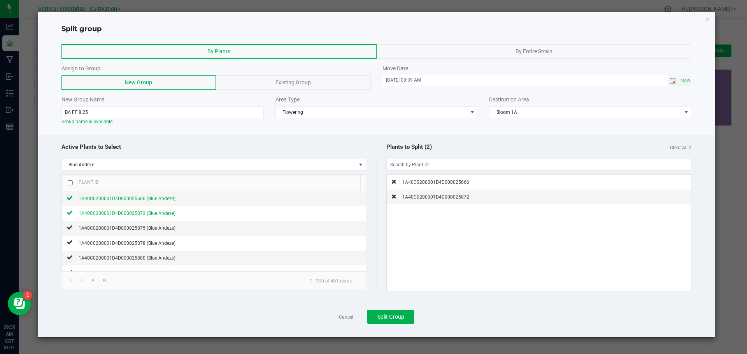
click at [107, 229] on span "1A40C0200001D4D000025875 (Blue Andeze)" at bounding box center [127, 228] width 97 height 5
drag, startPoint x: 104, startPoint y: 244, endPoint x: 104, endPoint y: 248, distance: 4.0
click at [104, 245] on span "1A40C0200001D4D000025878 (Blue Andeze)" at bounding box center [127, 243] width 97 height 5
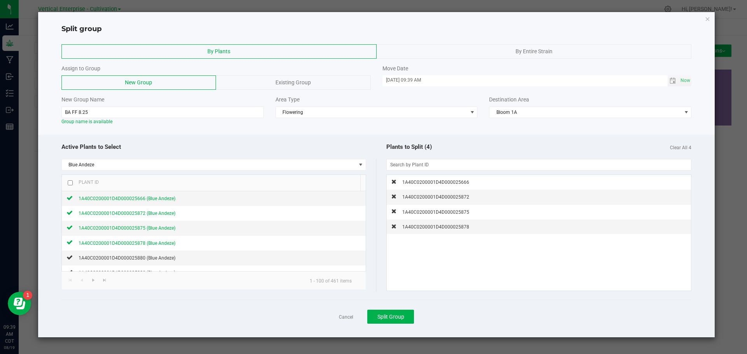
click at [101, 259] on span "1A40C0200001D4D000025880 (Blue Andeze)" at bounding box center [127, 258] width 97 height 5
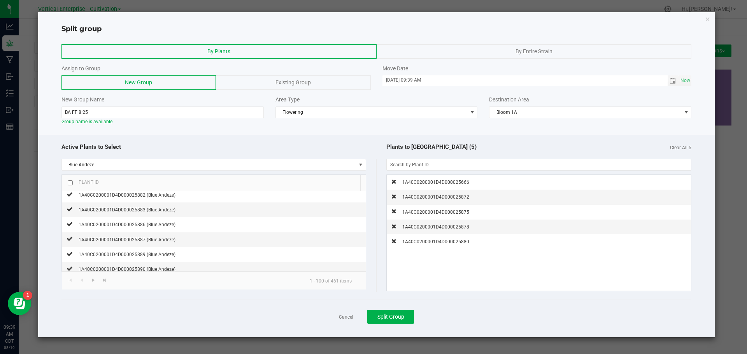
scroll to position [39, 0]
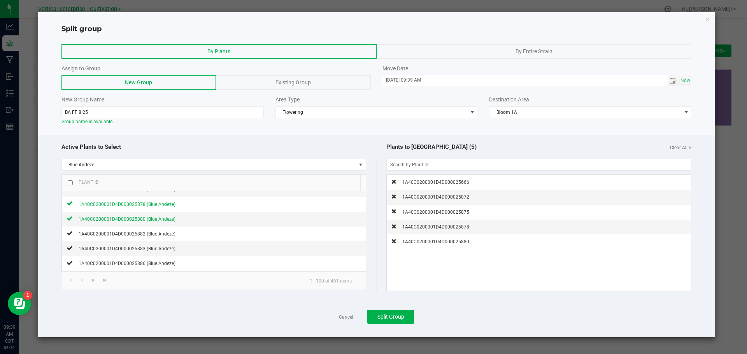
click at [102, 235] on span "1A40C0200001D4D000025882 (Blue Andeze)" at bounding box center [127, 234] width 97 height 5
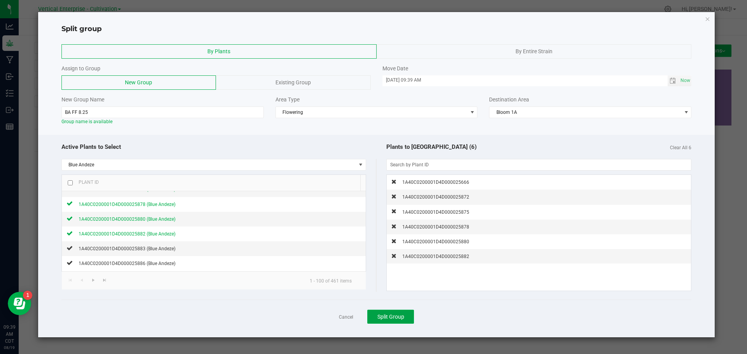
click at [386, 317] on span "Split Group" at bounding box center [390, 317] width 27 height 6
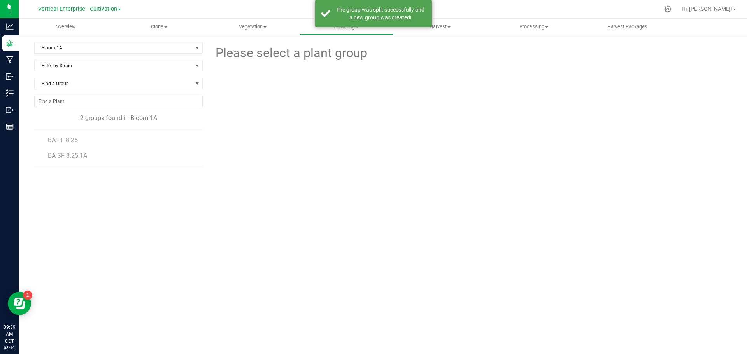
click at [18, 285] on div at bounding box center [9, 221] width 19 height 170
click at [69, 137] on span "BA FF 8.25" at bounding box center [63, 140] width 30 height 7
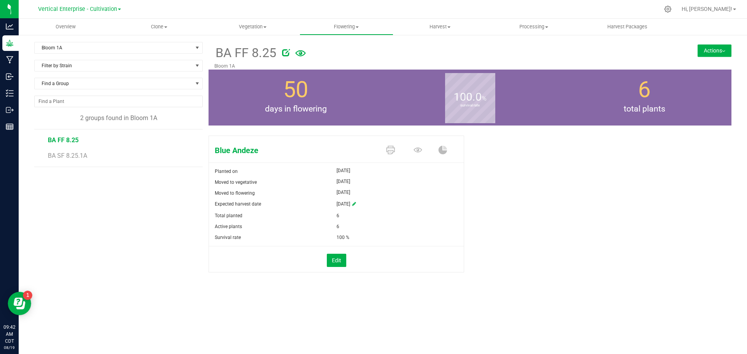
click at [713, 47] on button "Actions" at bounding box center [715, 50] width 34 height 12
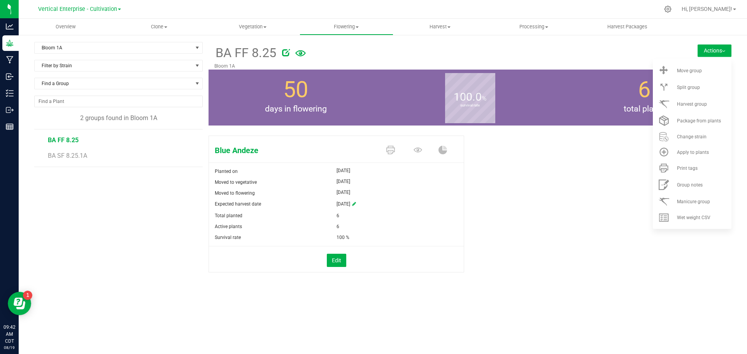
click at [700, 103] on span "Harvest group" at bounding box center [692, 104] width 30 height 5
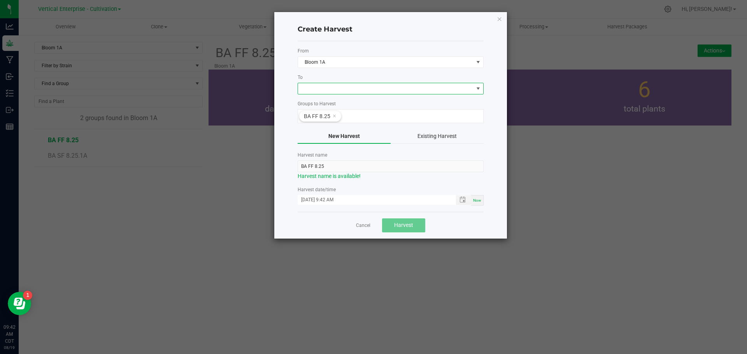
click at [329, 86] on span at bounding box center [385, 88] width 175 height 11
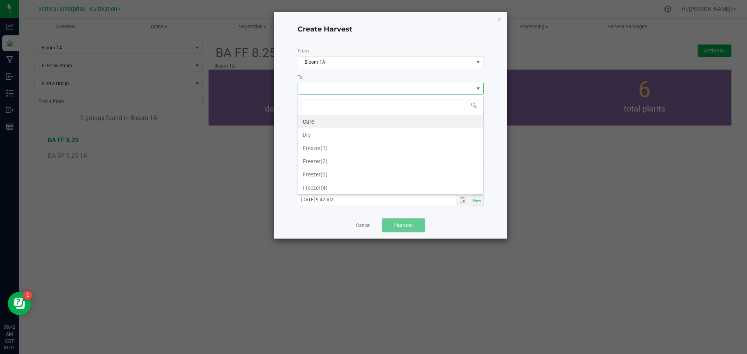
scroll to position [12, 186]
click at [323, 175] on li "Freezer(3)" at bounding box center [390, 174] width 185 height 13
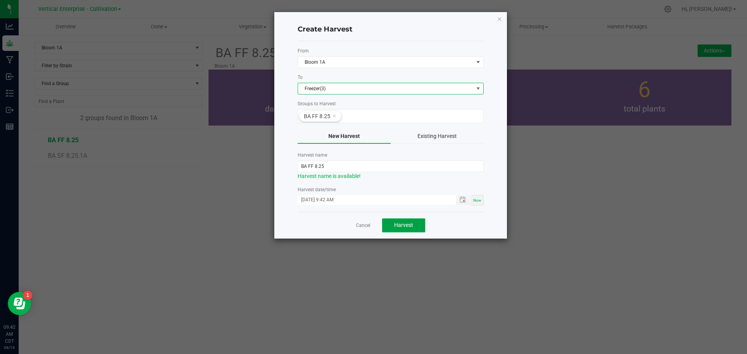
click at [413, 224] on button "Harvest" at bounding box center [403, 226] width 43 height 14
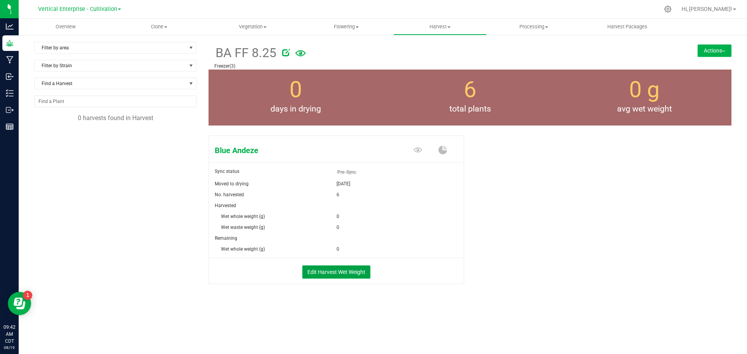
click at [339, 275] on button "Edit Harvest Wet Weight" at bounding box center [336, 272] width 68 height 13
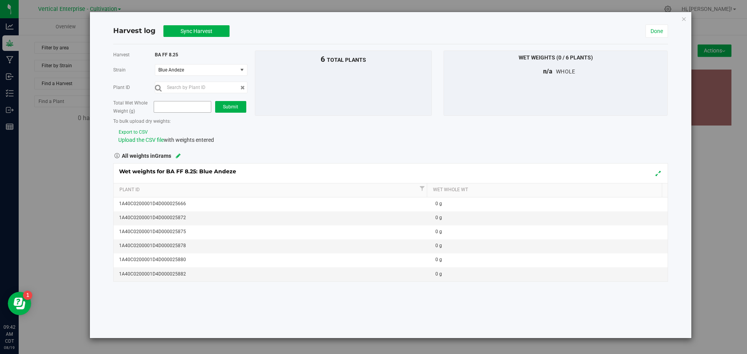
click at [183, 104] on span at bounding box center [182, 107] width 57 height 12
click at [311, 157] on div "All weights in Grams" at bounding box center [390, 155] width 567 height 10
click at [233, 110] on span "Submit" at bounding box center [230, 106] width 15 height 5
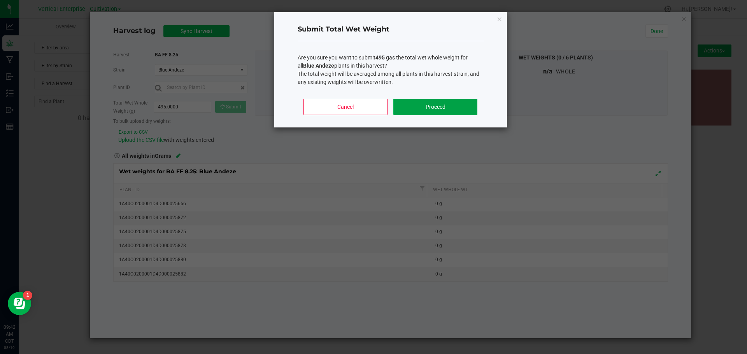
click at [459, 112] on button "Proceed" at bounding box center [435, 107] width 84 height 16
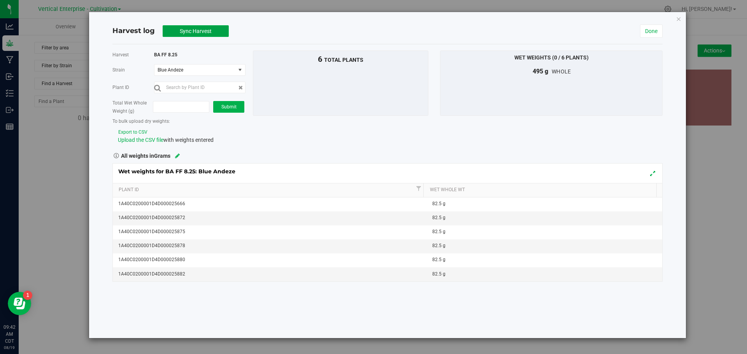
click at [196, 33] on span "Sync Harvest" at bounding box center [196, 31] width 32 height 6
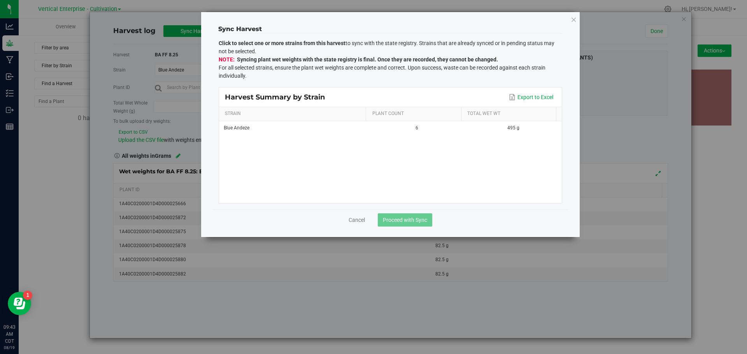
click at [246, 128] on div "Blue Andeze" at bounding box center [294, 128] width 140 height 7
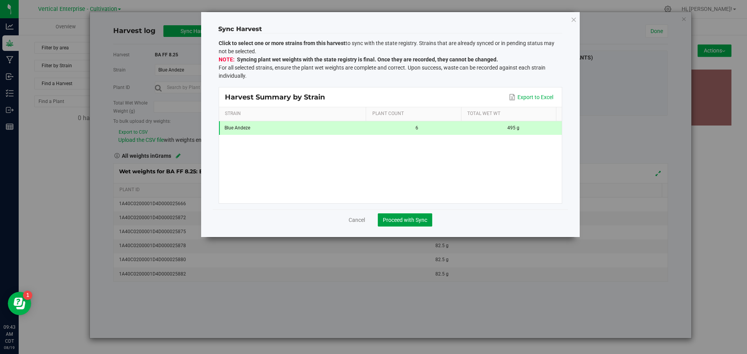
click at [416, 219] on span "Proceed with Sync" at bounding box center [405, 220] width 44 height 6
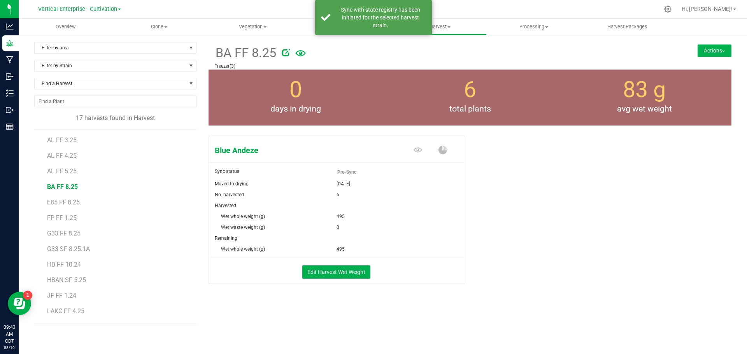
click at [719, 54] on button "Actions" at bounding box center [715, 50] width 34 height 12
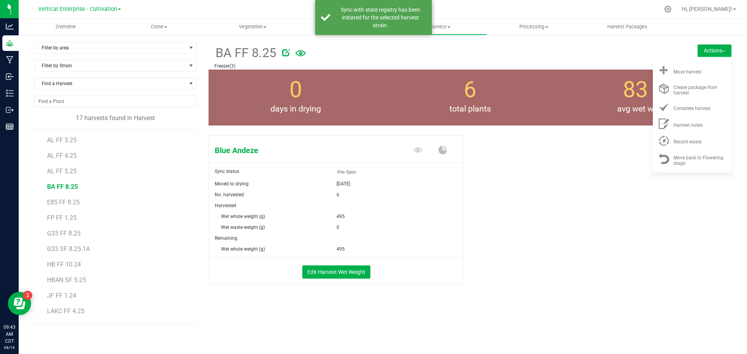
click at [714, 141] on div "Record waste" at bounding box center [700, 141] width 53 height 8
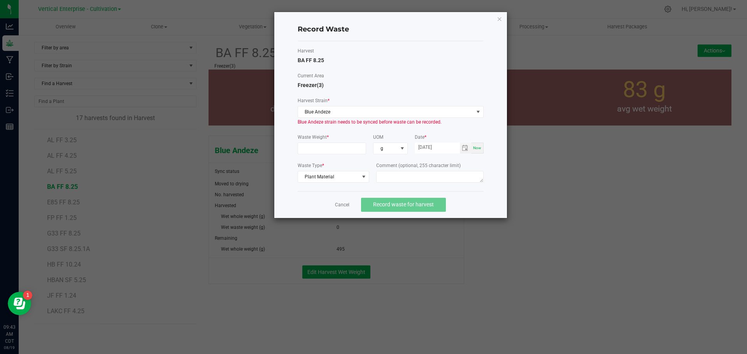
click at [339, 204] on link "Cancel" at bounding box center [342, 205] width 14 height 7
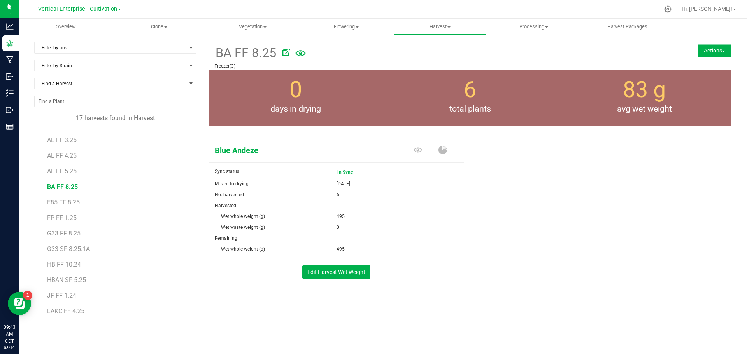
click at [722, 51] on img at bounding box center [723, 52] width 3 height 2
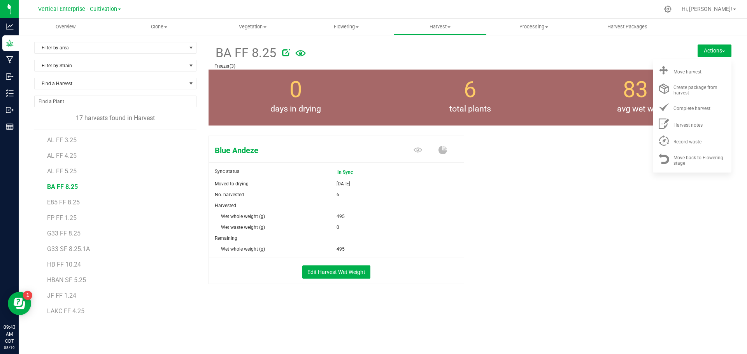
click at [686, 141] on span "Record waste" at bounding box center [688, 141] width 28 height 5
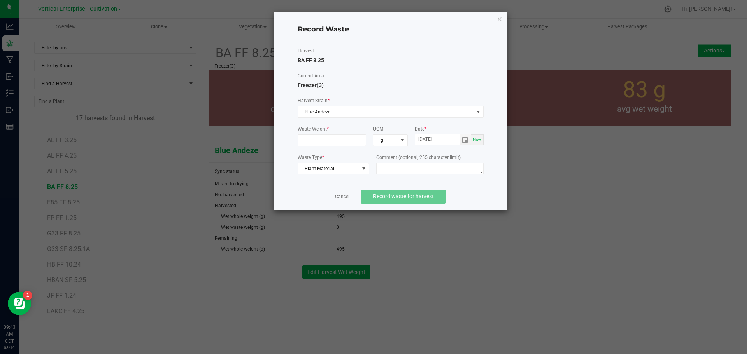
click at [317, 141] on input at bounding box center [332, 140] width 68 height 11
click at [438, 170] on textarea at bounding box center [429, 169] width 107 height 12
click at [409, 198] on span "Record waste for harvest" at bounding box center [403, 196] width 61 height 6
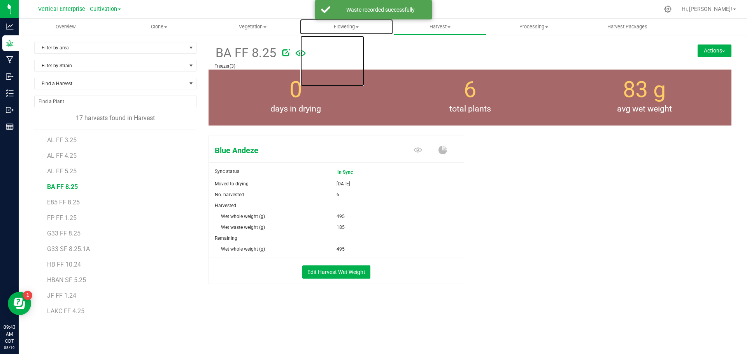
click at [353, 26] on span "Flowering" at bounding box center [346, 26] width 93 height 7
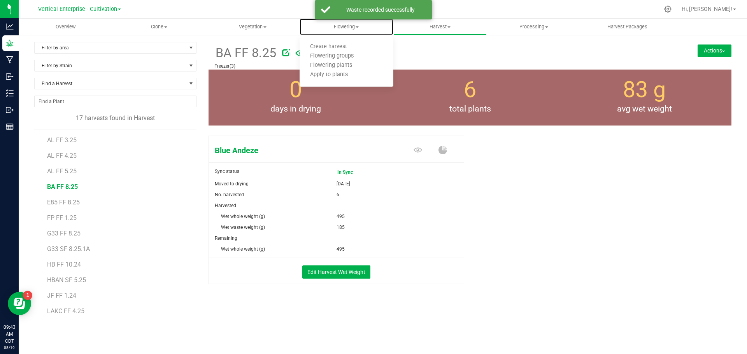
click at [353, 54] on span "Flowering groups" at bounding box center [332, 56] width 65 height 7
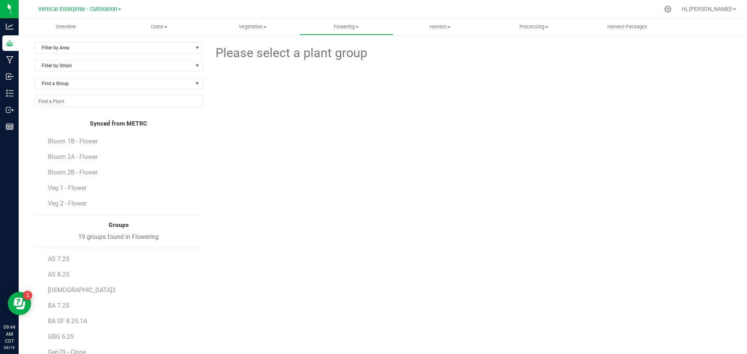
click at [104, 42] on div "Filter by Area Filter by Area All Bloom 1 Bloom 1A Bloom 1B Bloom 2 Bloom 2A Bl…" at bounding box center [383, 242] width 728 height 417
click at [105, 45] on span "Filter by Area" at bounding box center [114, 47] width 158 height 11
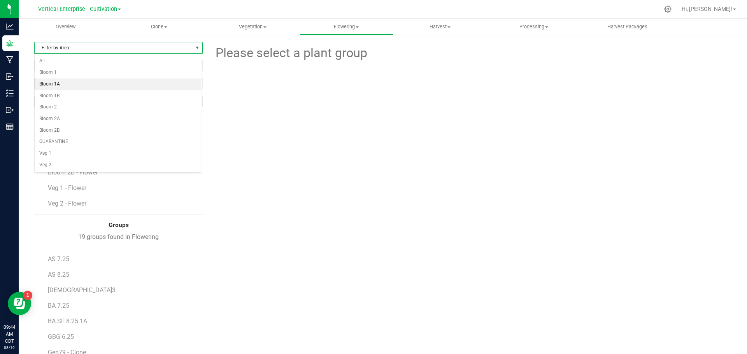
click at [76, 81] on li "Bloom 1A" at bounding box center [118, 85] width 166 height 12
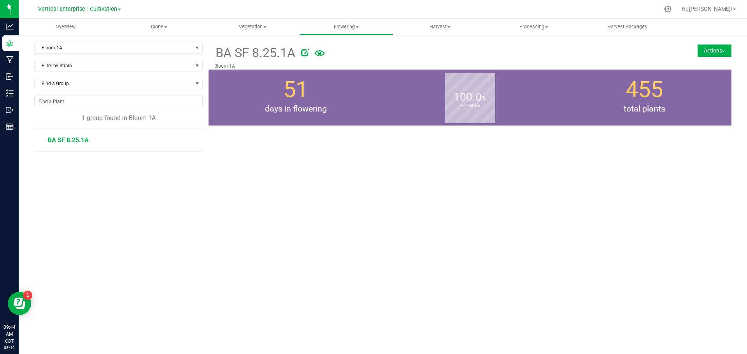
click at [70, 143] on span "BA SF 8.25.1A" at bounding box center [68, 140] width 41 height 7
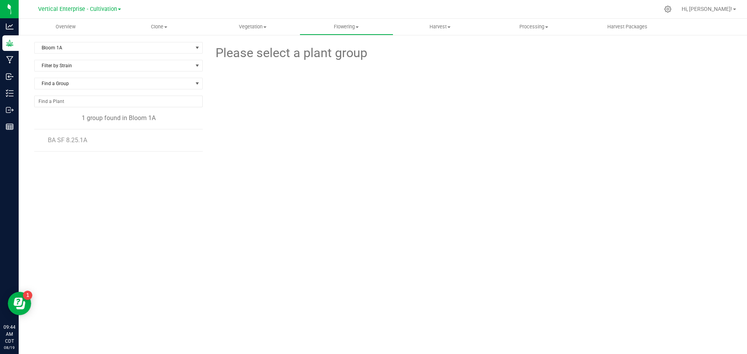
click at [51, 139] on span "BA SF 8.25.1A" at bounding box center [67, 140] width 39 height 7
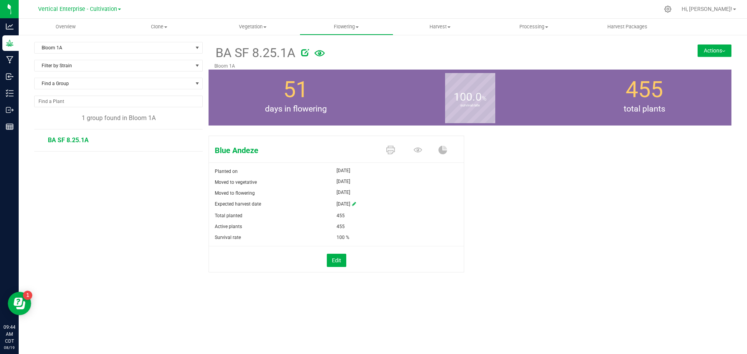
click at [719, 49] on button "Actions" at bounding box center [715, 50] width 34 height 12
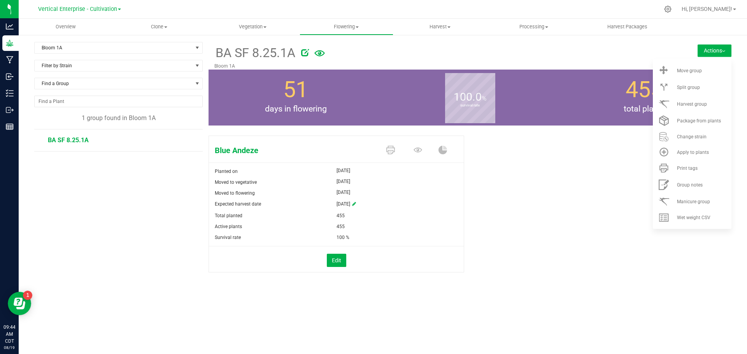
click at [716, 102] on div "Harvest group" at bounding box center [703, 104] width 53 height 5
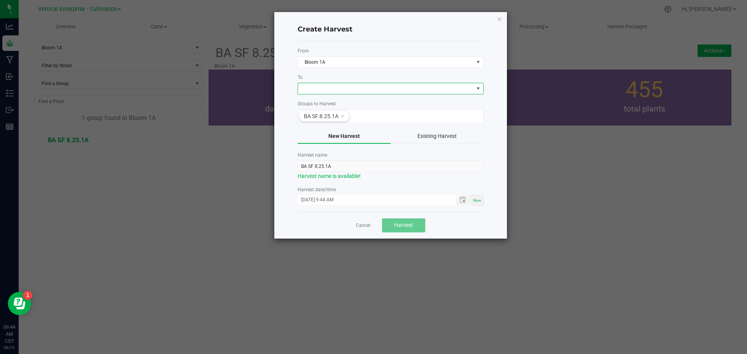
click at [313, 89] on span at bounding box center [385, 88] width 175 height 11
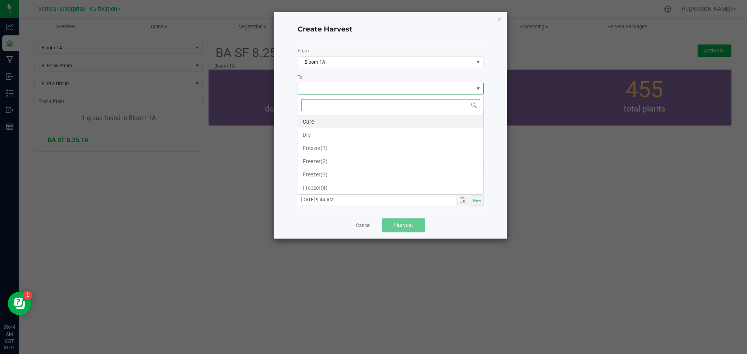
scroll to position [12, 186]
click at [311, 135] on li "Dry" at bounding box center [390, 134] width 185 height 13
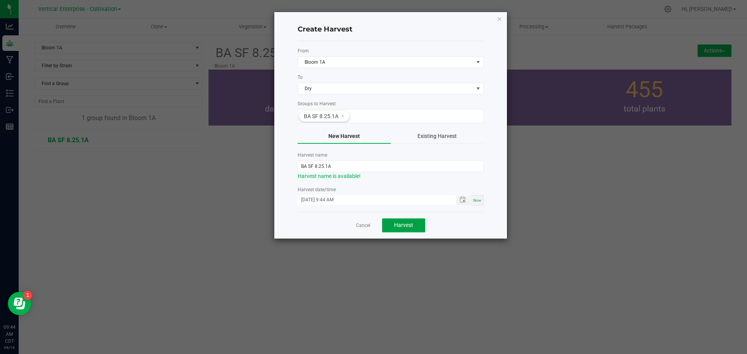
click at [403, 230] on button "Harvest" at bounding box center [403, 226] width 43 height 14
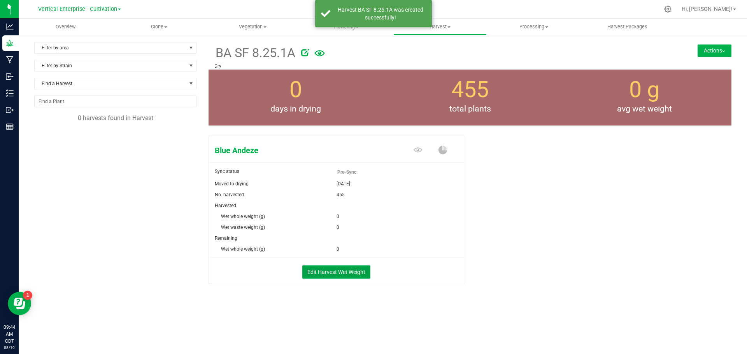
click at [350, 277] on button "Edit Harvest Wet Weight" at bounding box center [336, 272] width 68 height 13
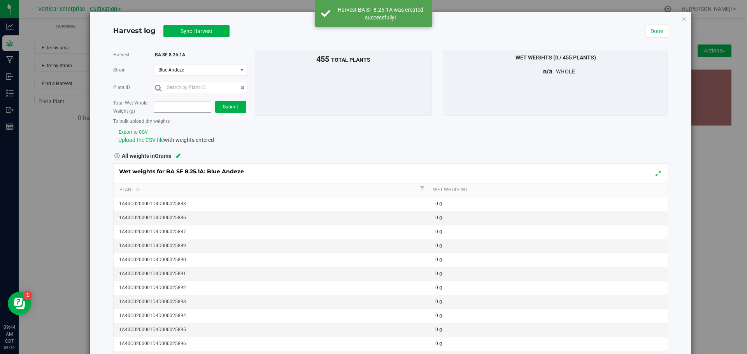
click at [172, 105] on span at bounding box center [182, 107] width 57 height 12
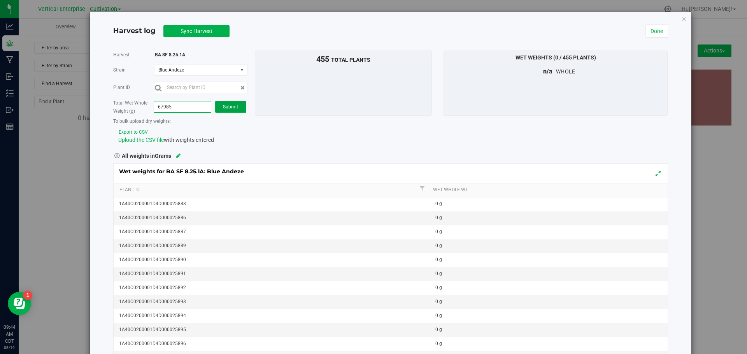
click at [231, 111] on button "Submit" at bounding box center [230, 107] width 31 height 12
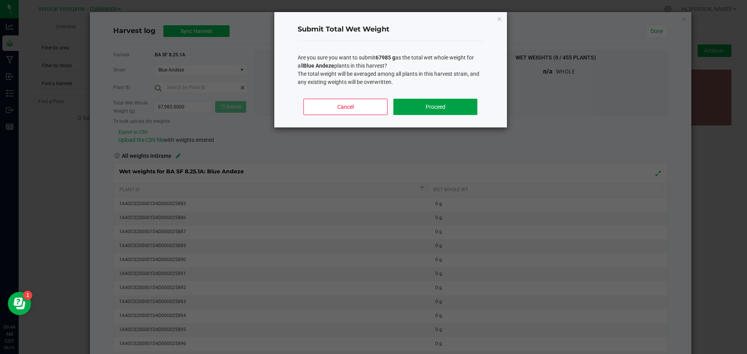
click at [437, 114] on button "Proceed" at bounding box center [435, 107] width 84 height 16
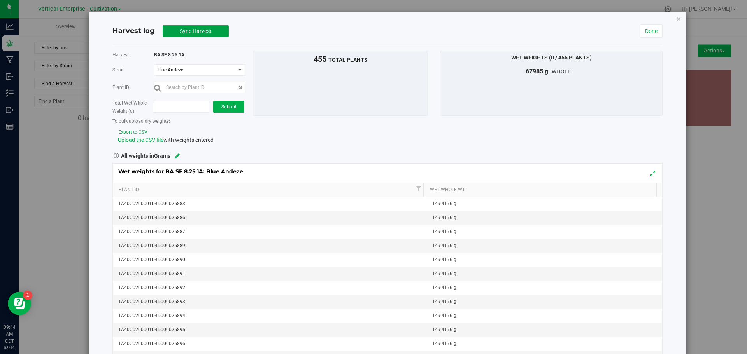
click at [206, 32] on span "Sync Harvest" at bounding box center [196, 31] width 32 height 6
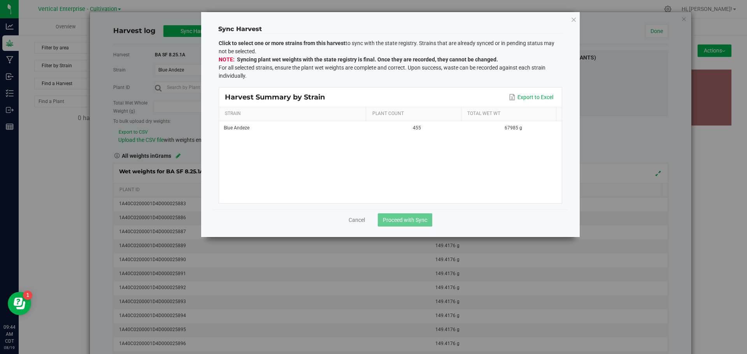
click at [236, 124] on td "Blue Andeze" at bounding box center [293, 128] width 149 height 14
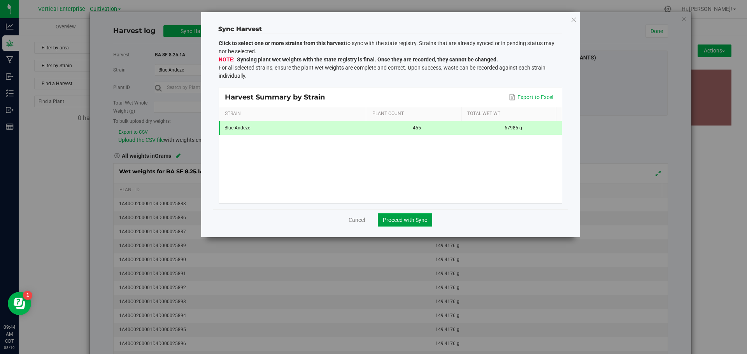
click at [416, 214] on button "Proceed with Sync" at bounding box center [405, 220] width 54 height 13
